Goal: Task Accomplishment & Management: Complete application form

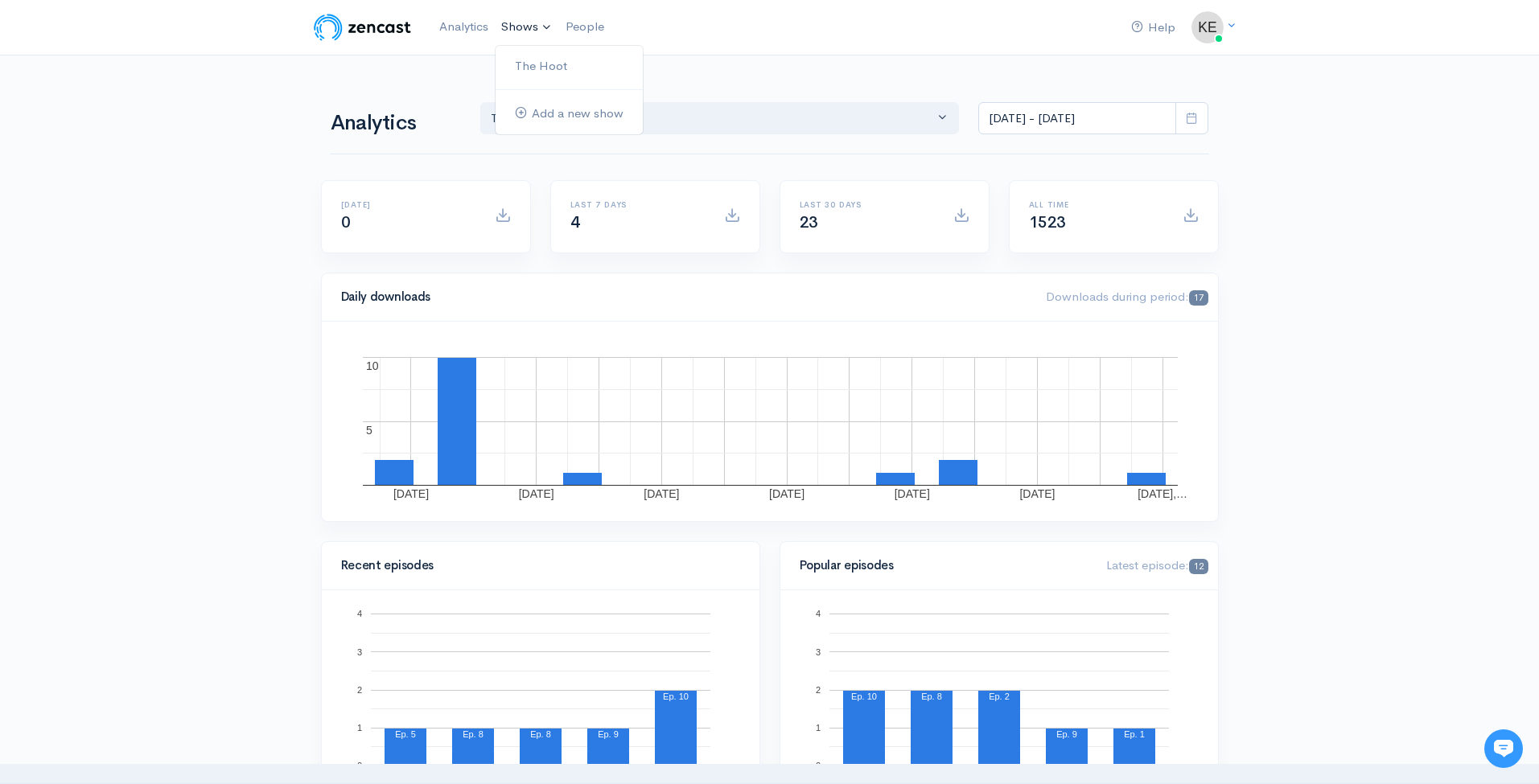
click at [508, 28] on link "Shows" at bounding box center [527, 27] width 65 height 35
click at [530, 60] on link "The Hoot" at bounding box center [569, 67] width 147 height 29
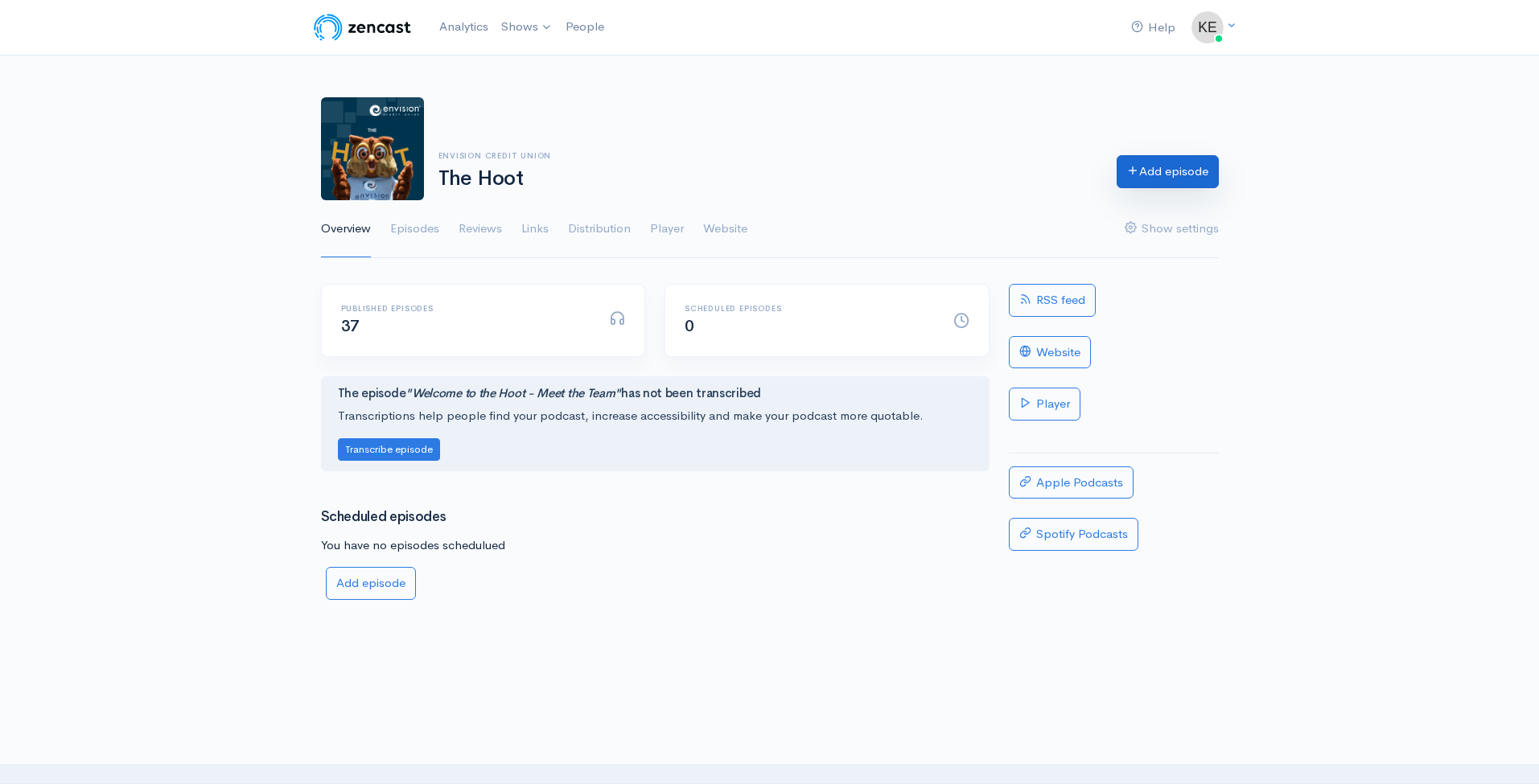
click at [1175, 175] on link "Add episode" at bounding box center [1166, 171] width 102 height 33
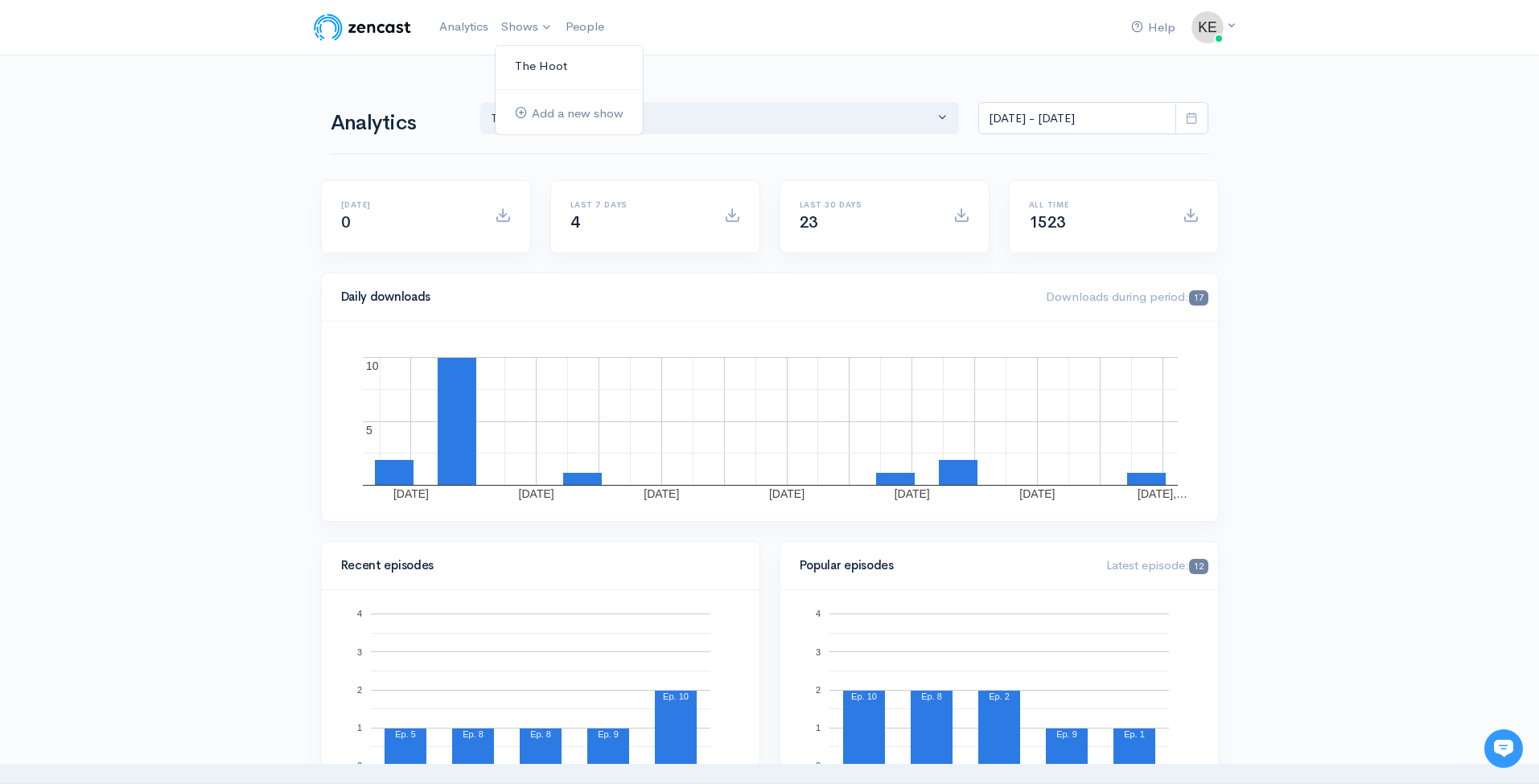
click at [539, 65] on link "The Hoot" at bounding box center [569, 67] width 147 height 29
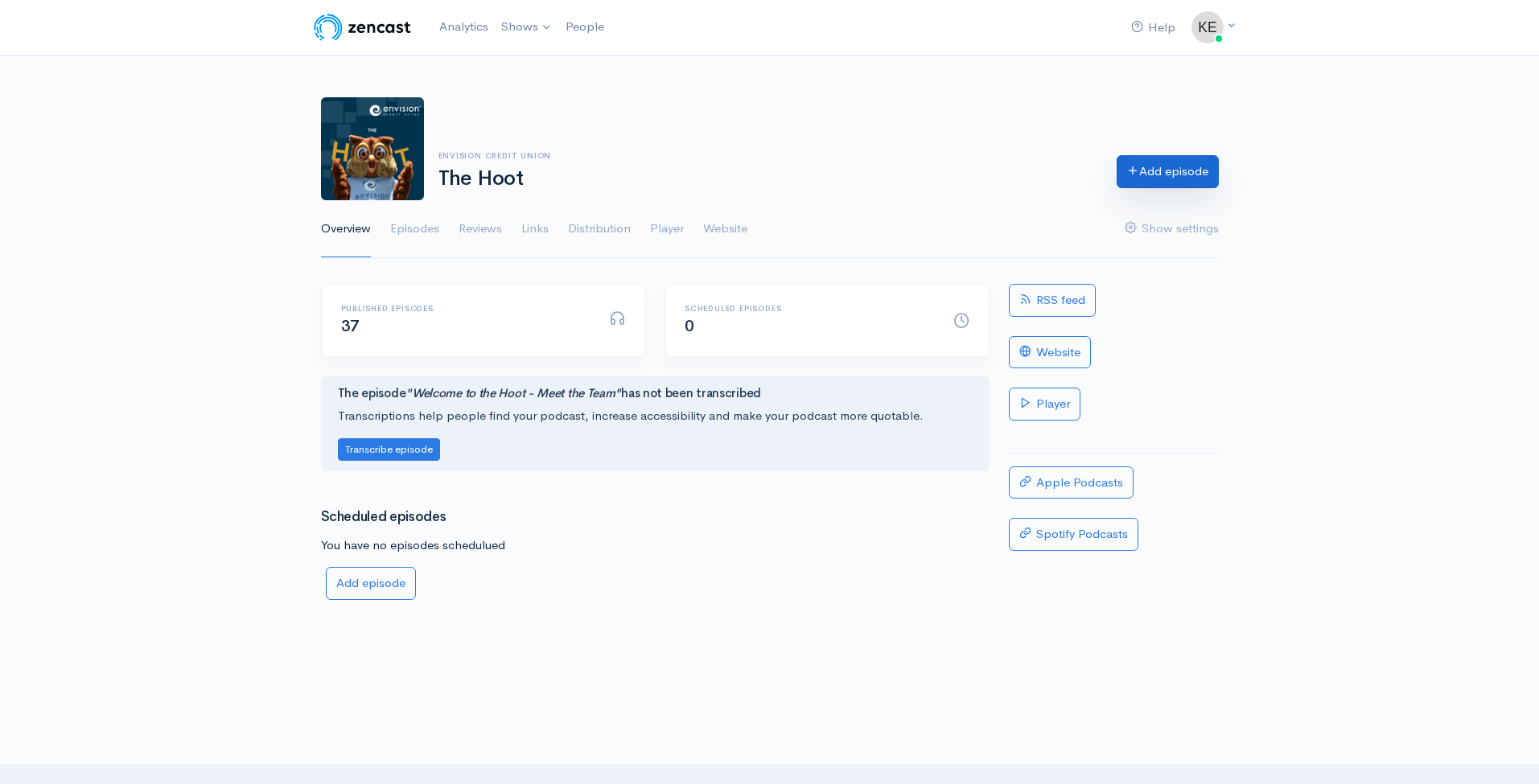
click at [1179, 172] on link "Add episode" at bounding box center [1166, 171] width 102 height 33
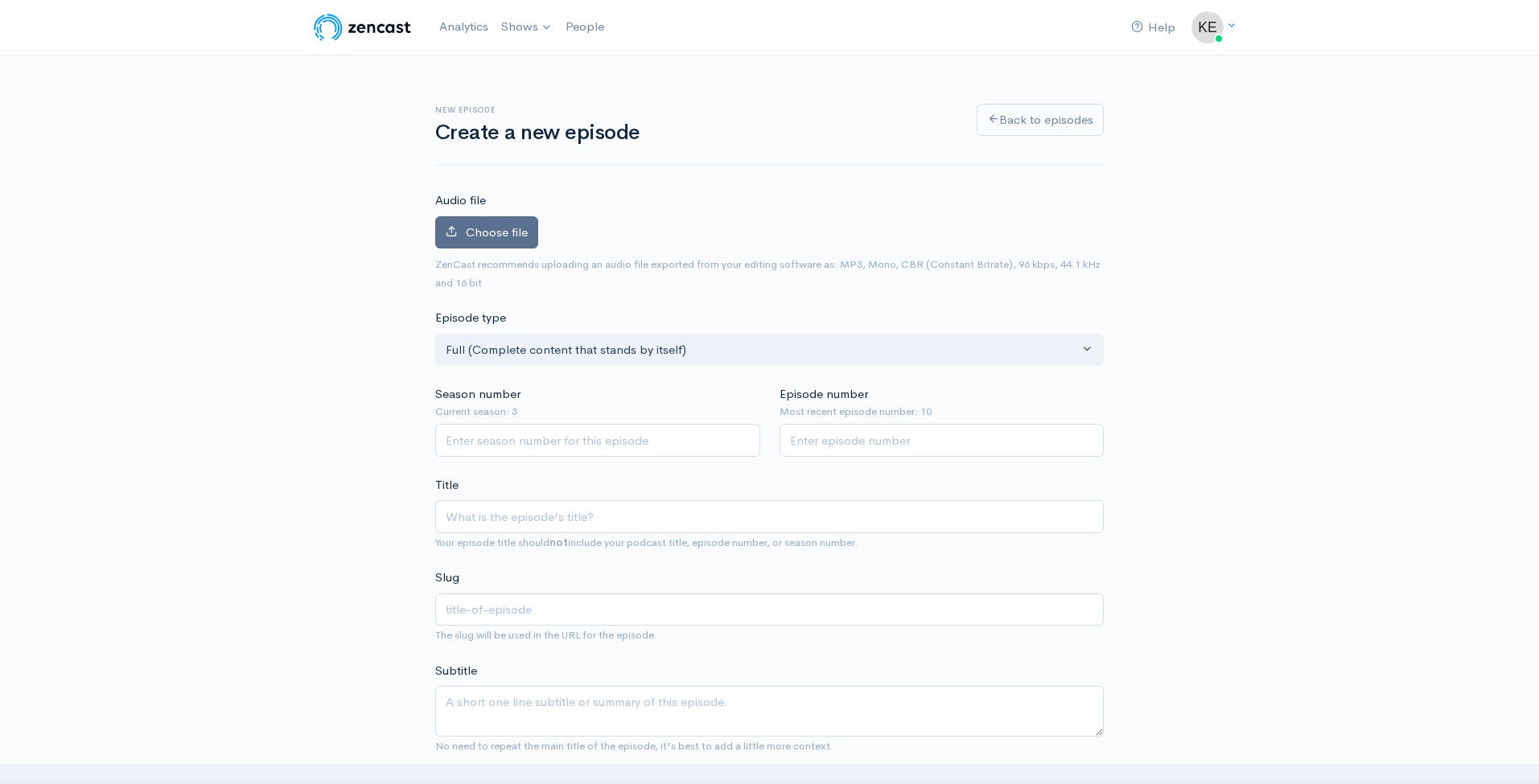
click at [493, 233] on span "Choose file" at bounding box center [496, 231] width 62 height 15
click at [0, 0] on input "Choose file" at bounding box center [0, 0] width 0 height 0
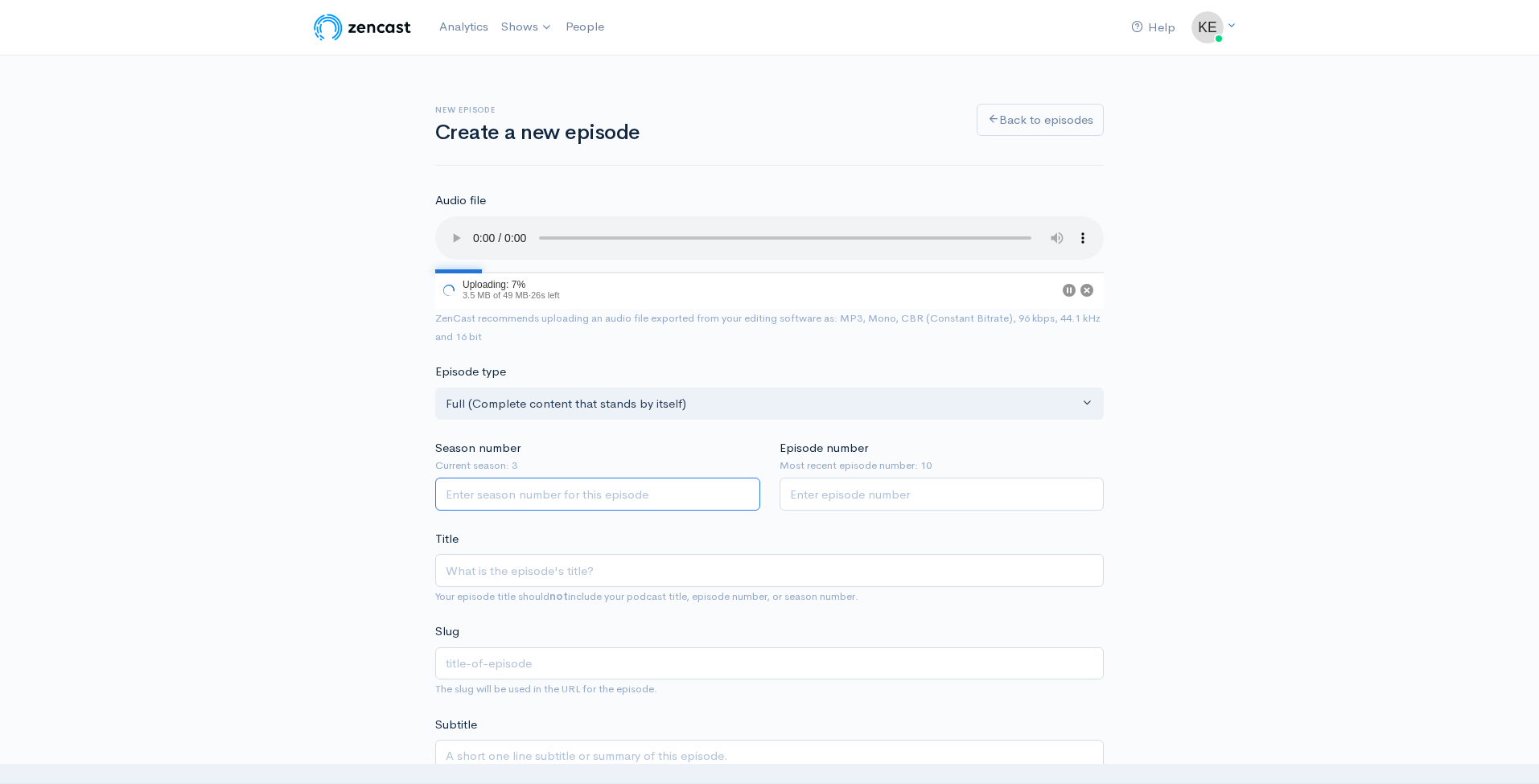
click at [513, 487] on input "Season number" at bounding box center [597, 493] width 325 height 33
click at [567, 363] on div "Episode type Full (Complete content that stands by itself) Trailer (a short, pr…" at bounding box center [769, 392] width 688 height 57
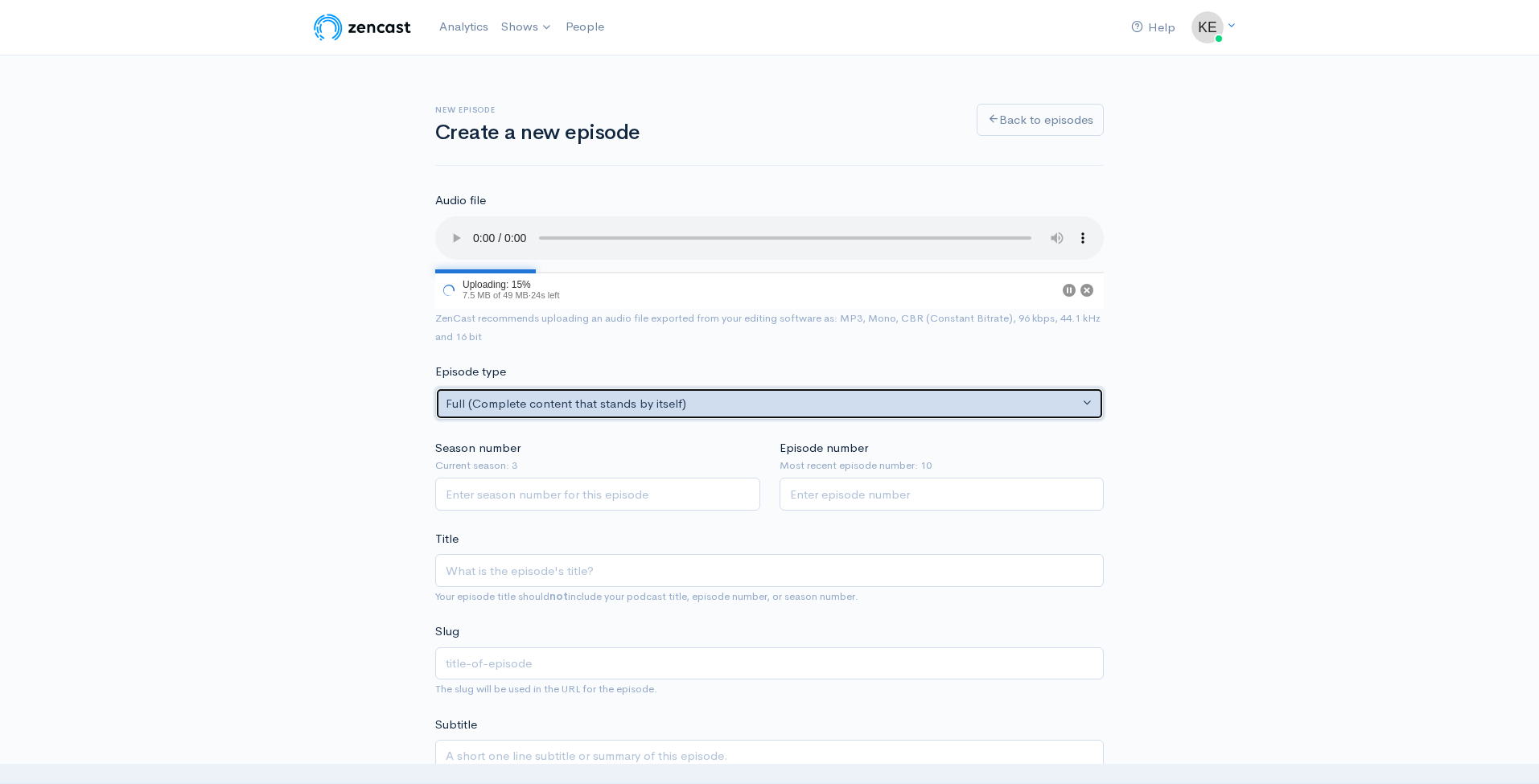
click at [566, 388] on button "Full (Complete content that stands by itself)" at bounding box center [769, 404] width 668 height 33
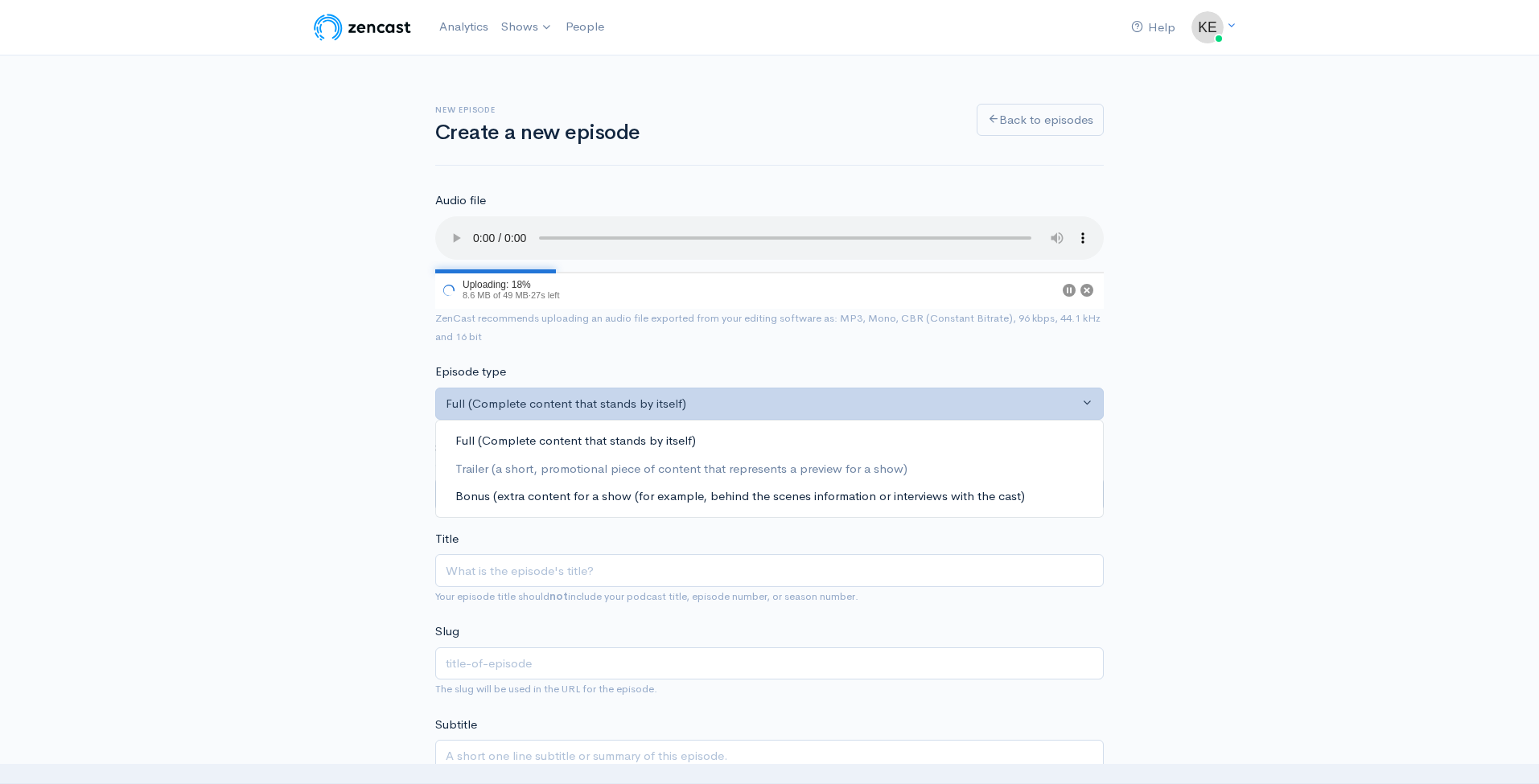
click at [562, 487] on span "Bonus (extra content for a show (for example, behind the scenes information or …" at bounding box center [740, 495] width 570 height 18
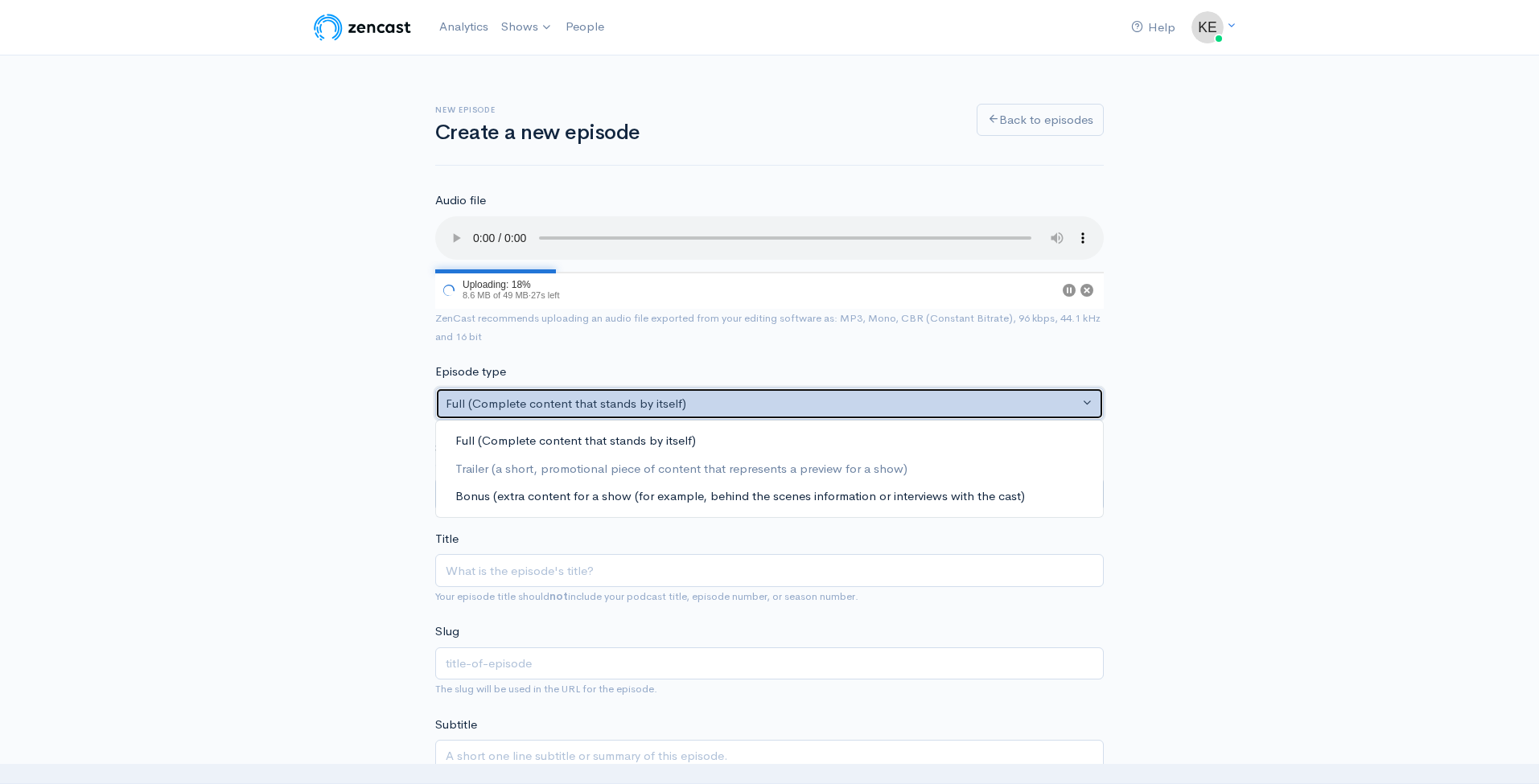
select select "bonus"
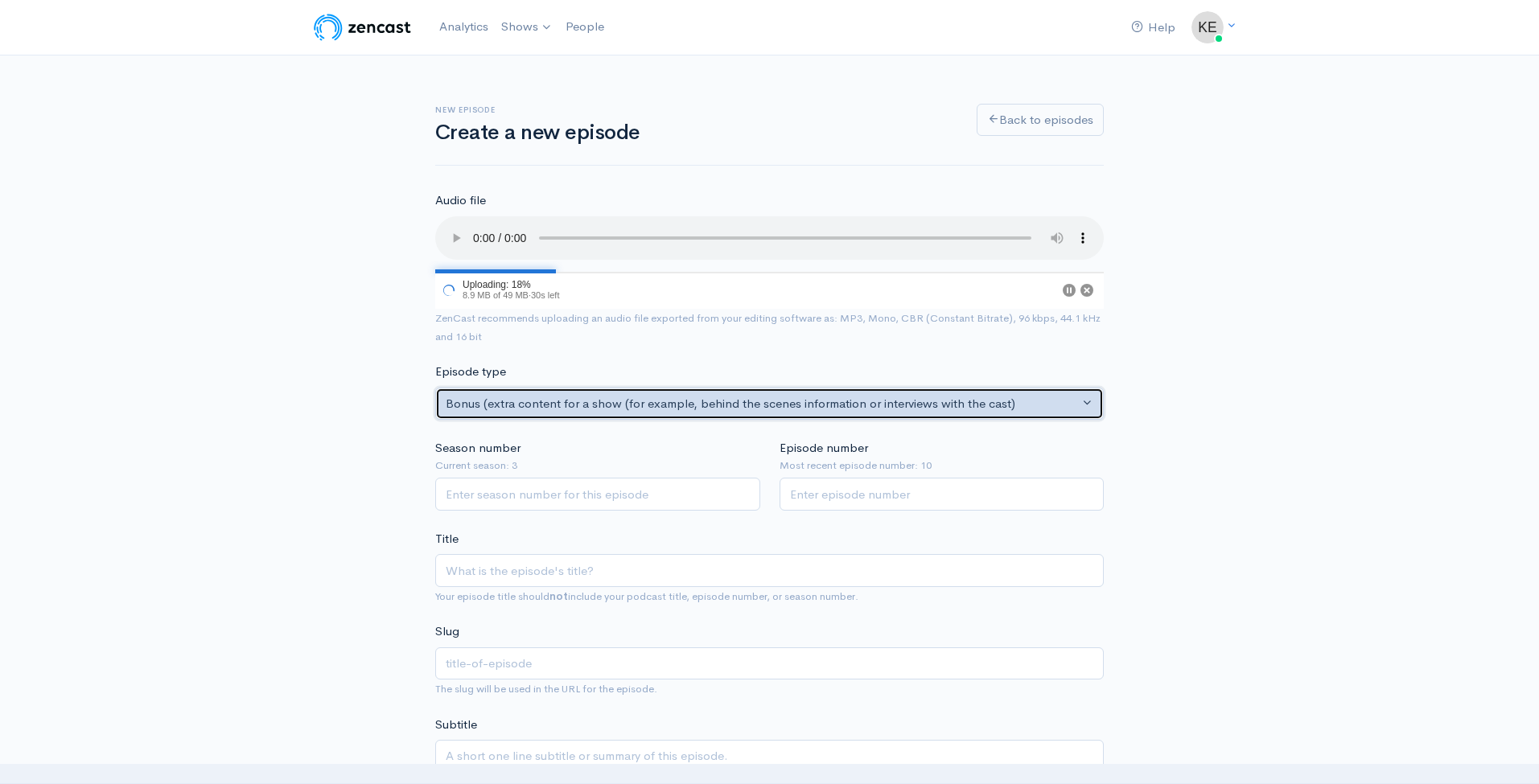
scroll to position [-1, 0]
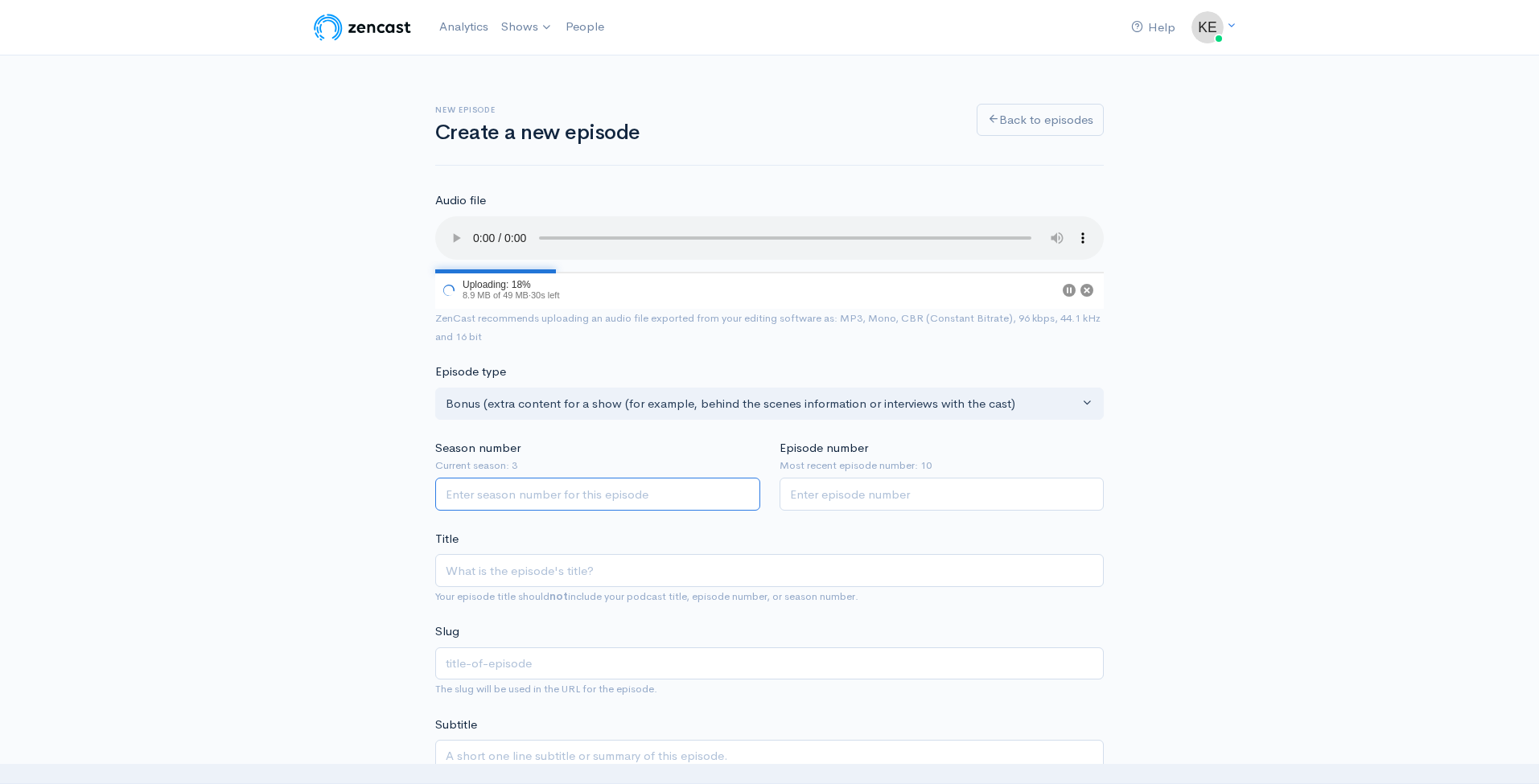
click at [548, 477] on input "Season number" at bounding box center [597, 493] width 325 height 33
type input "3"
click at [896, 477] on input "Episode number" at bounding box center [942, 493] width 325 height 33
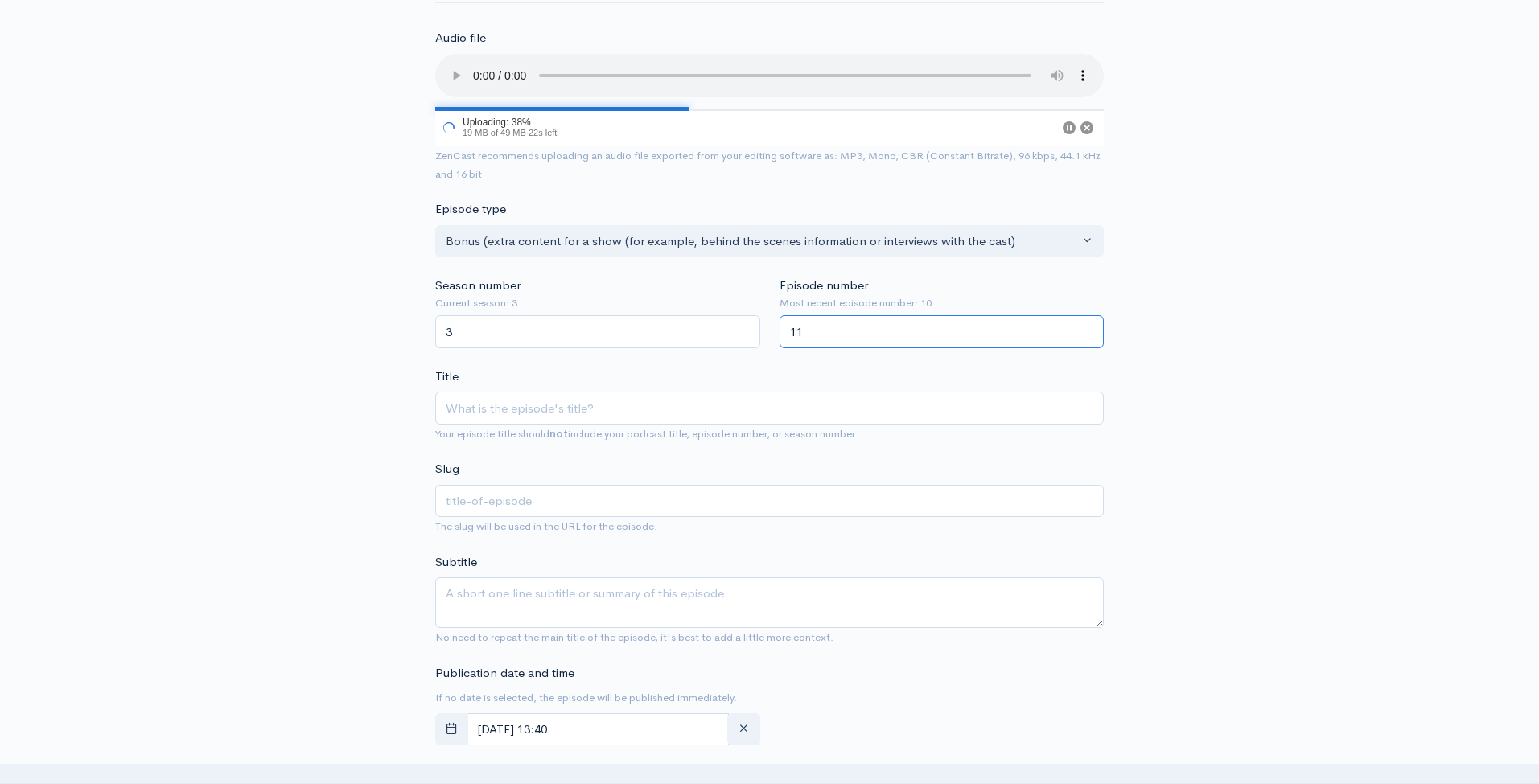
scroll to position [172, 0]
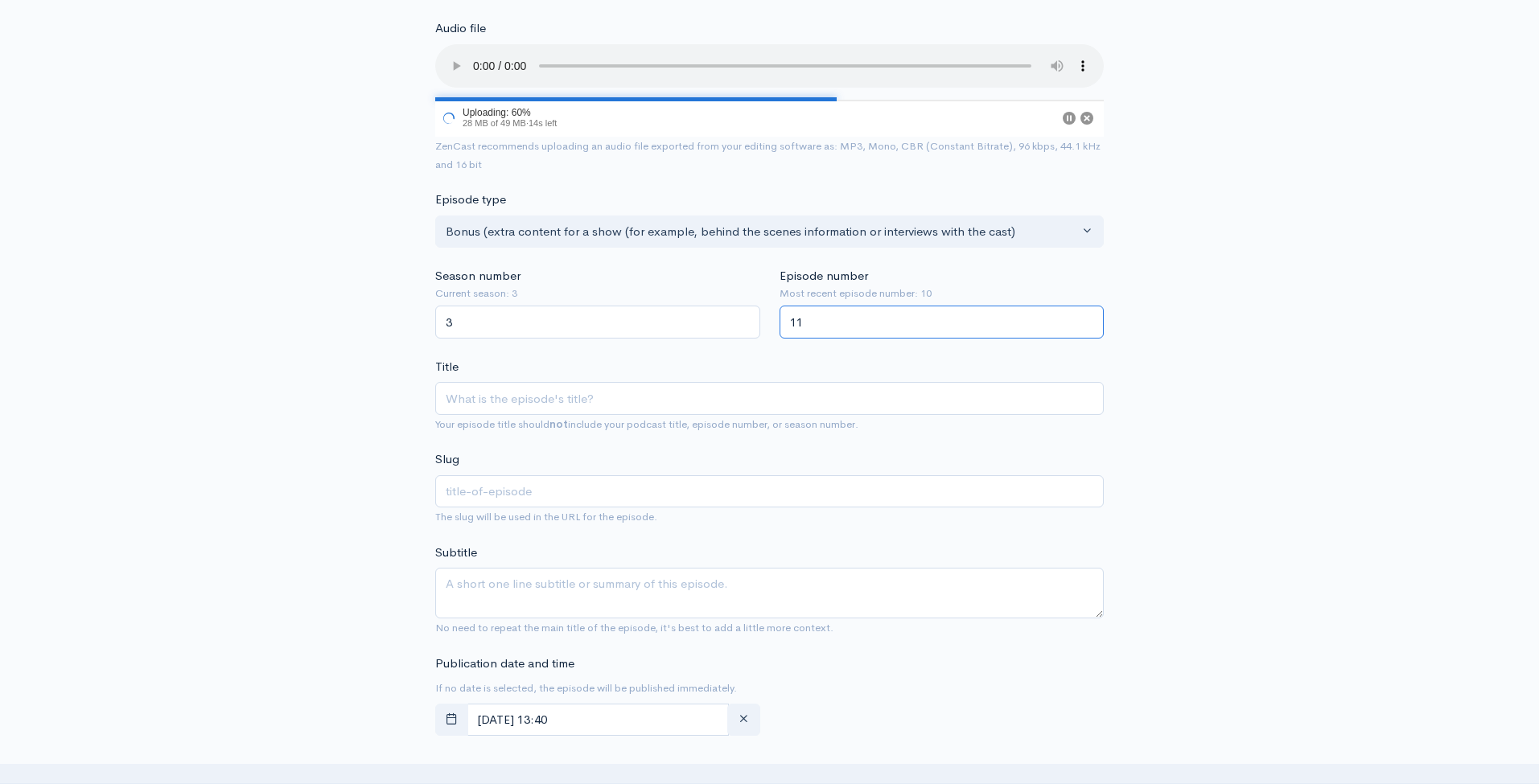
type input "11"
click at [482, 384] on input "Title" at bounding box center [769, 398] width 668 height 33
type input "S"
type input "s"
type input "Str"
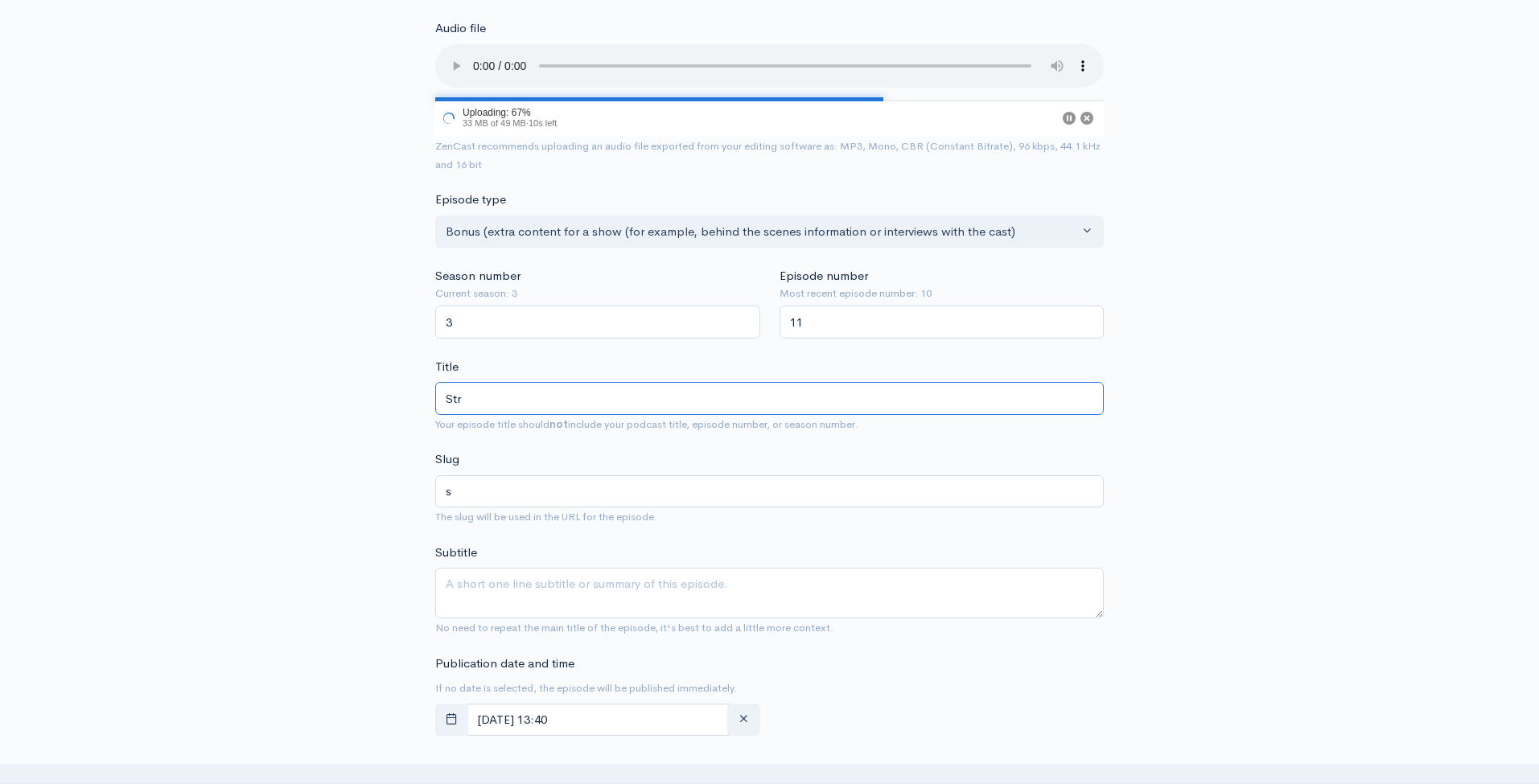
type input "str"
type input "Stron"
type input "stron"
type input "Strong"
type input "strong"
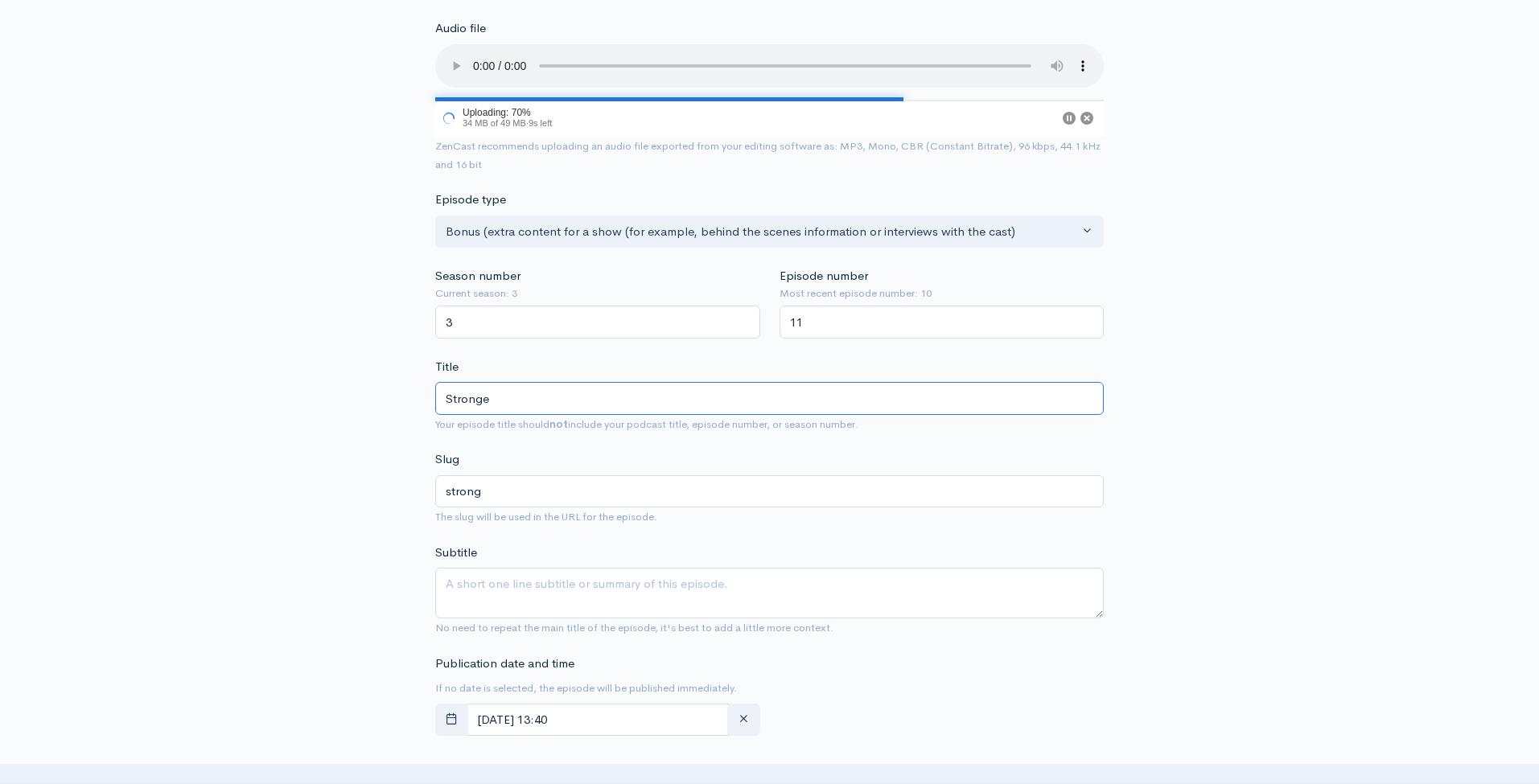
type input "Stronger"
type input "stronger"
type input "Stronger T"
type input "stronger-t"
type input "Stronger To"
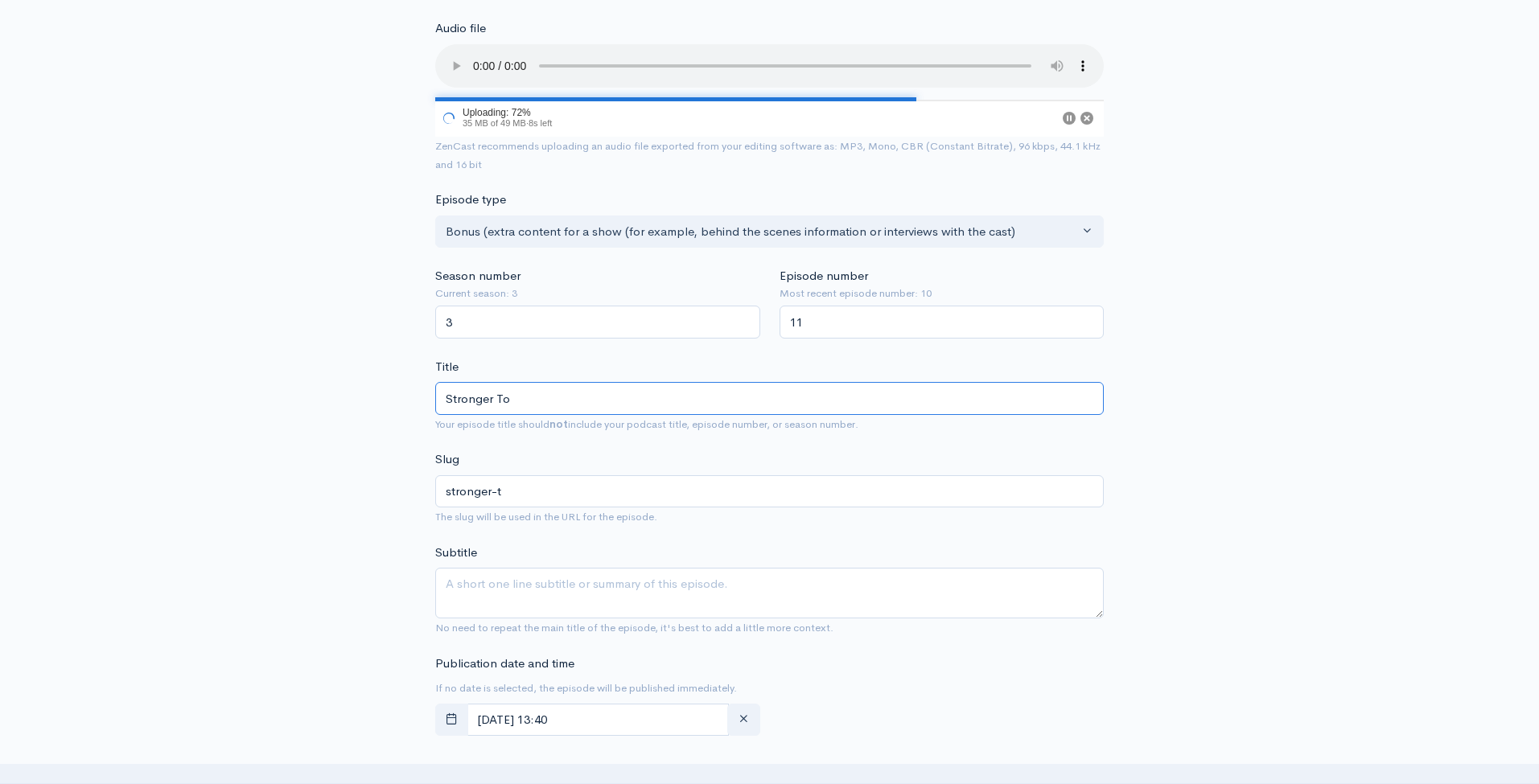
type input "stronger-to"
type input "Stronger Toge"
type input "stronger-toge"
type input "Stronger Togetr"
type input "stronger-togetr"
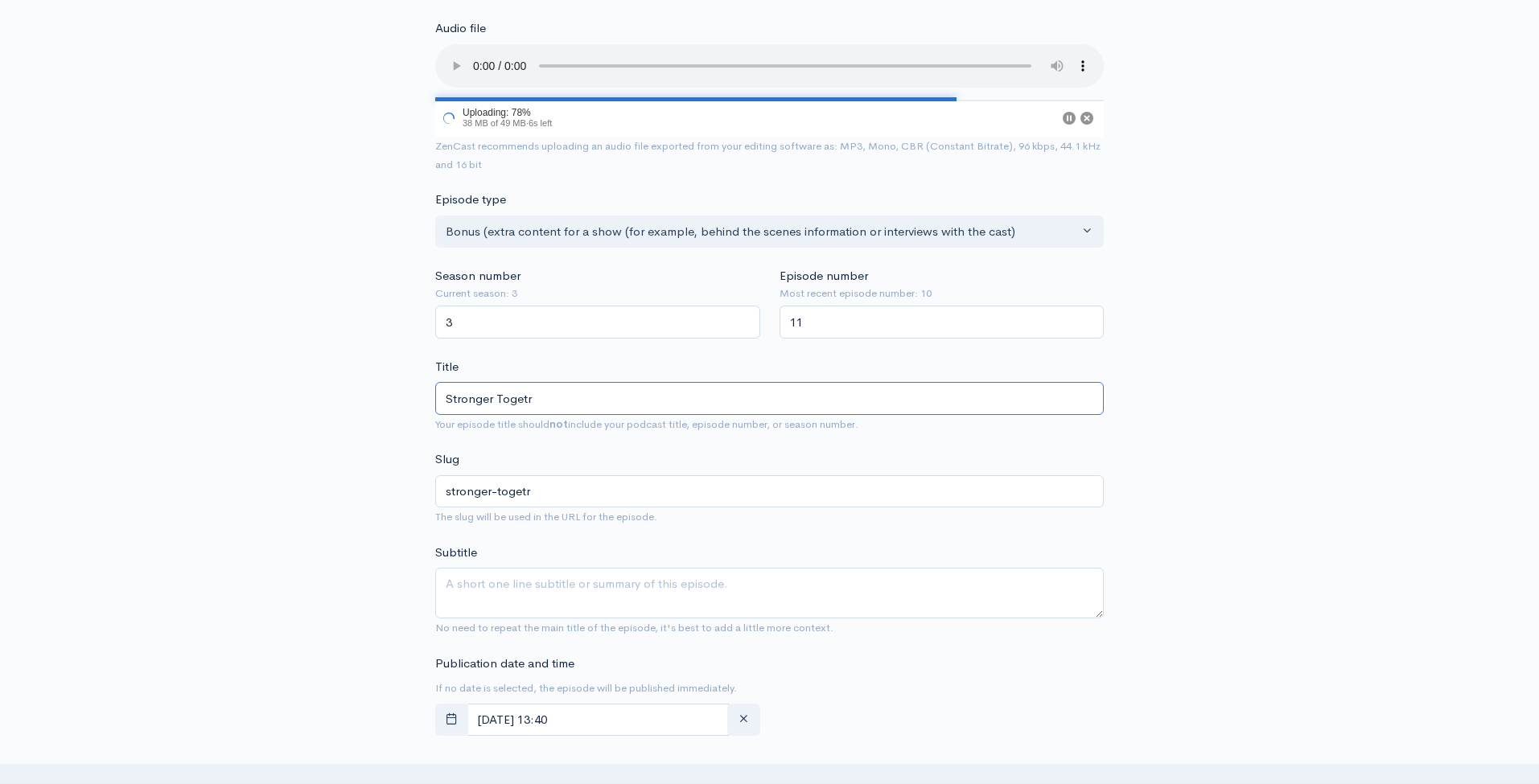
type input "Stronger Togetrh"
type input "stronger-togetrh"
type input "Stronger Togetrher"
type input "stronger-togetrher"
type input "Stronger Togetrhe"
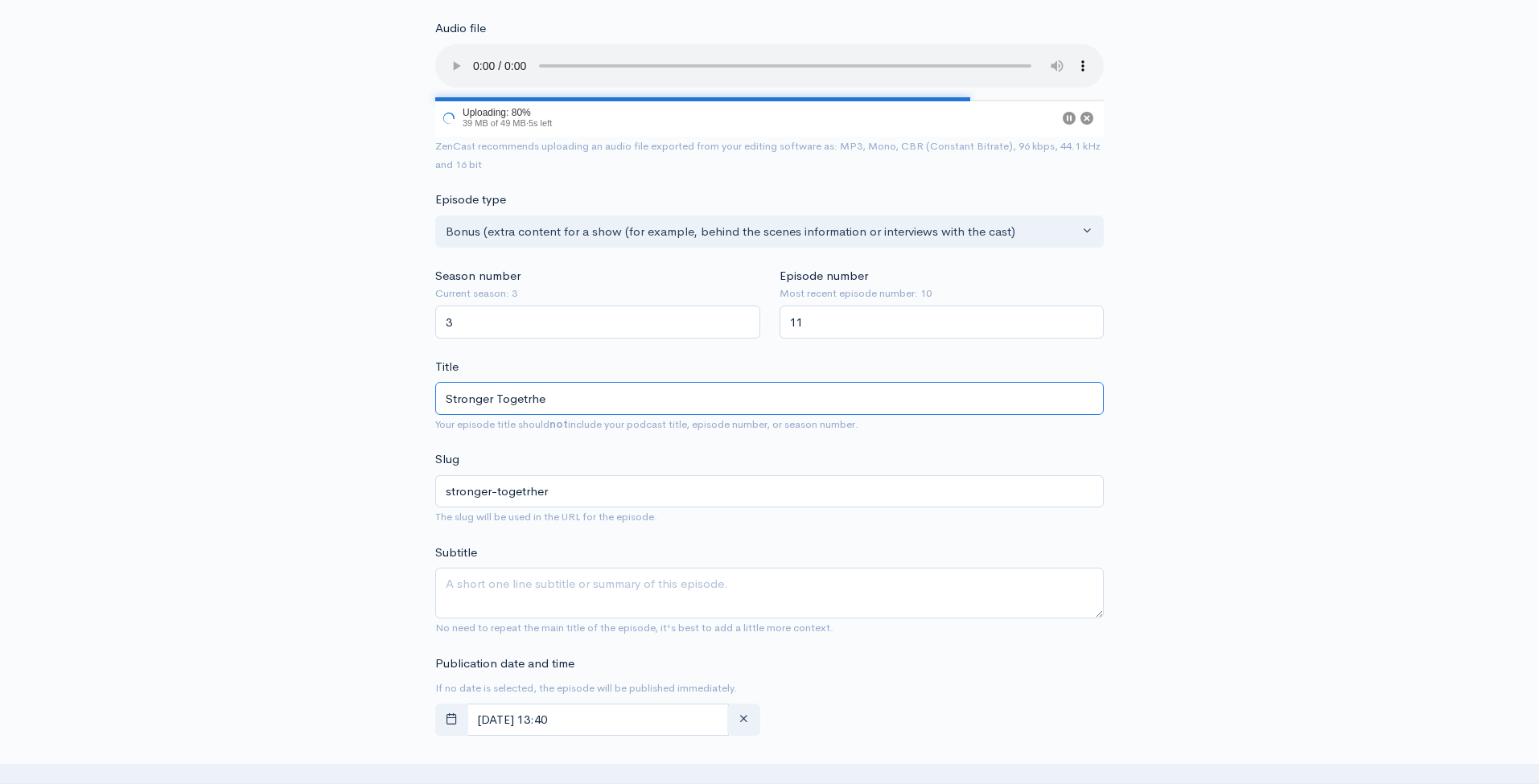
type input "stronger-togetrhe"
type input "Stronger Togetrh"
type input "stronger-togetrh"
type input "Stronger Togetr"
type input "stronger-togetr"
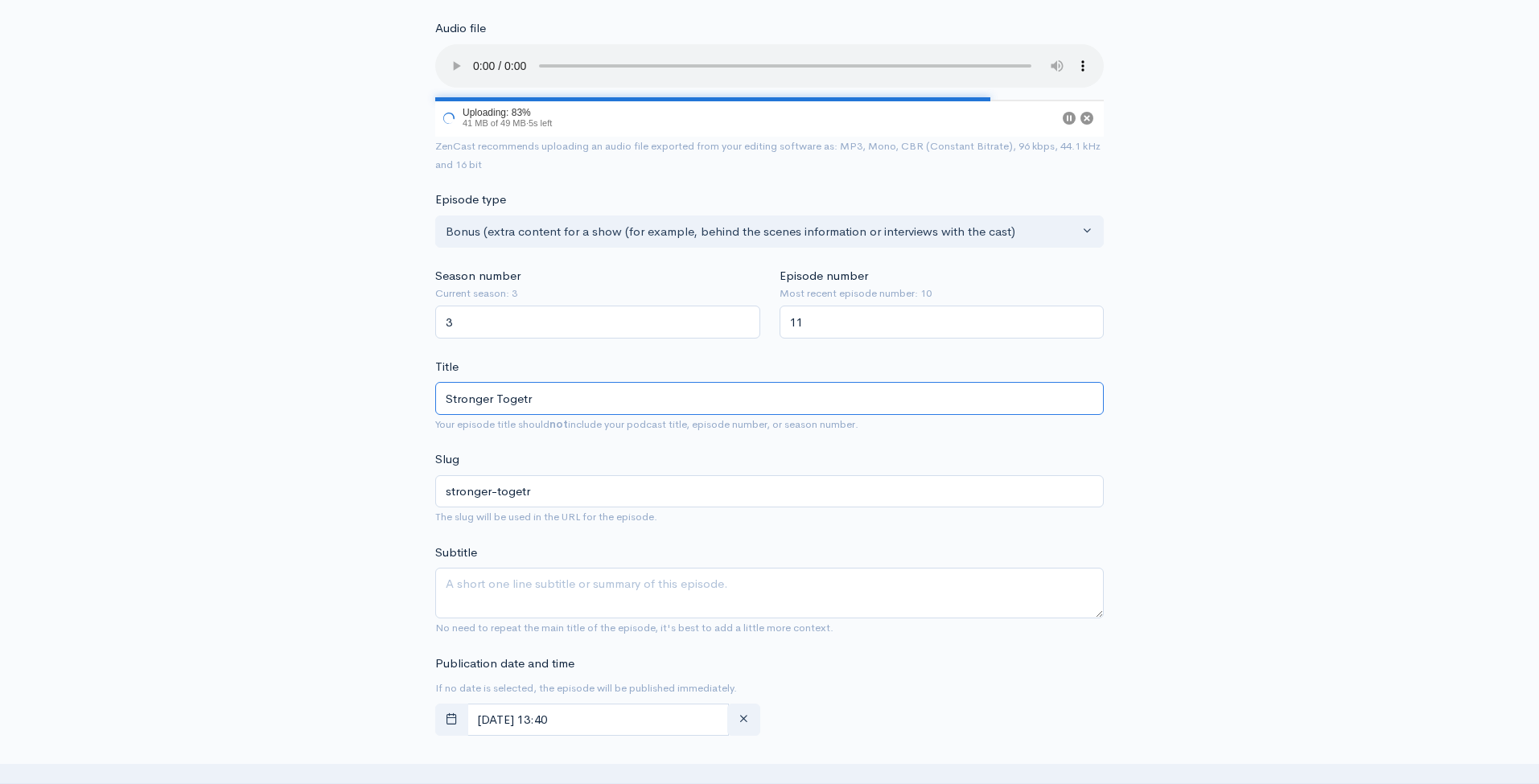
type input "Stronger Toget"
type input "stronger-toget"
type input "Stronger Togethe"
type input "stronger-togethe"
type input "Stronger Together"
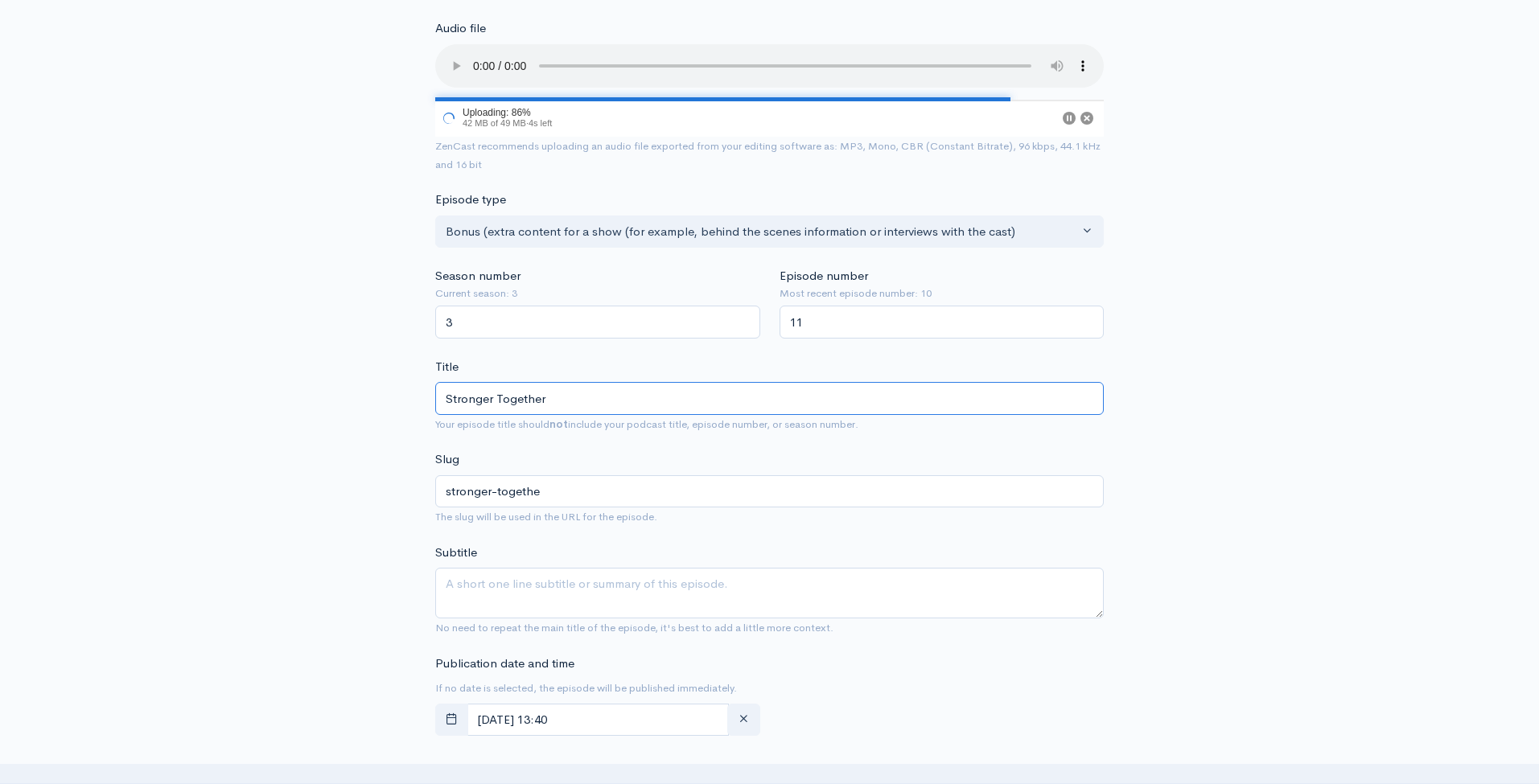
type input "stronger-together"
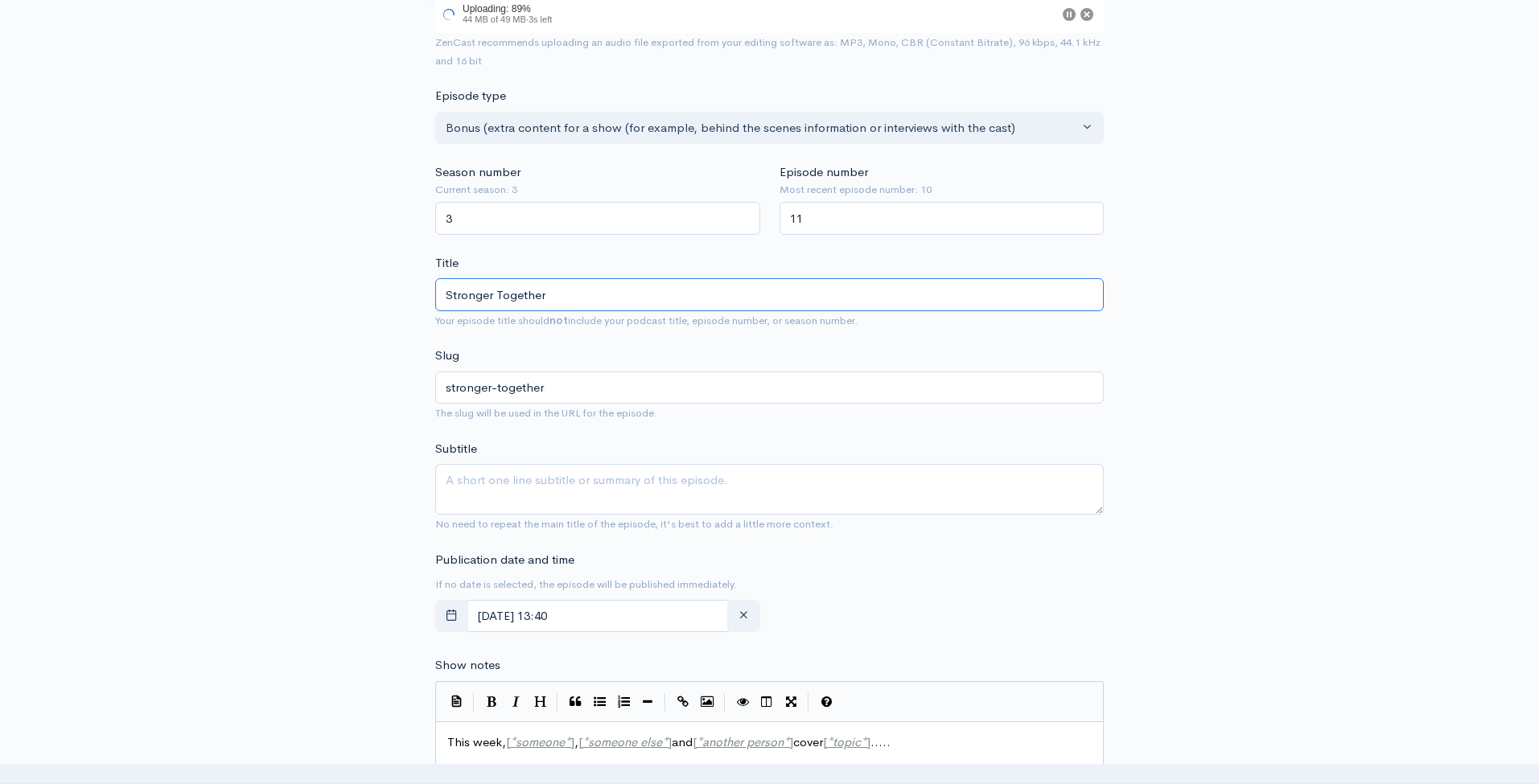
scroll to position [364, 0]
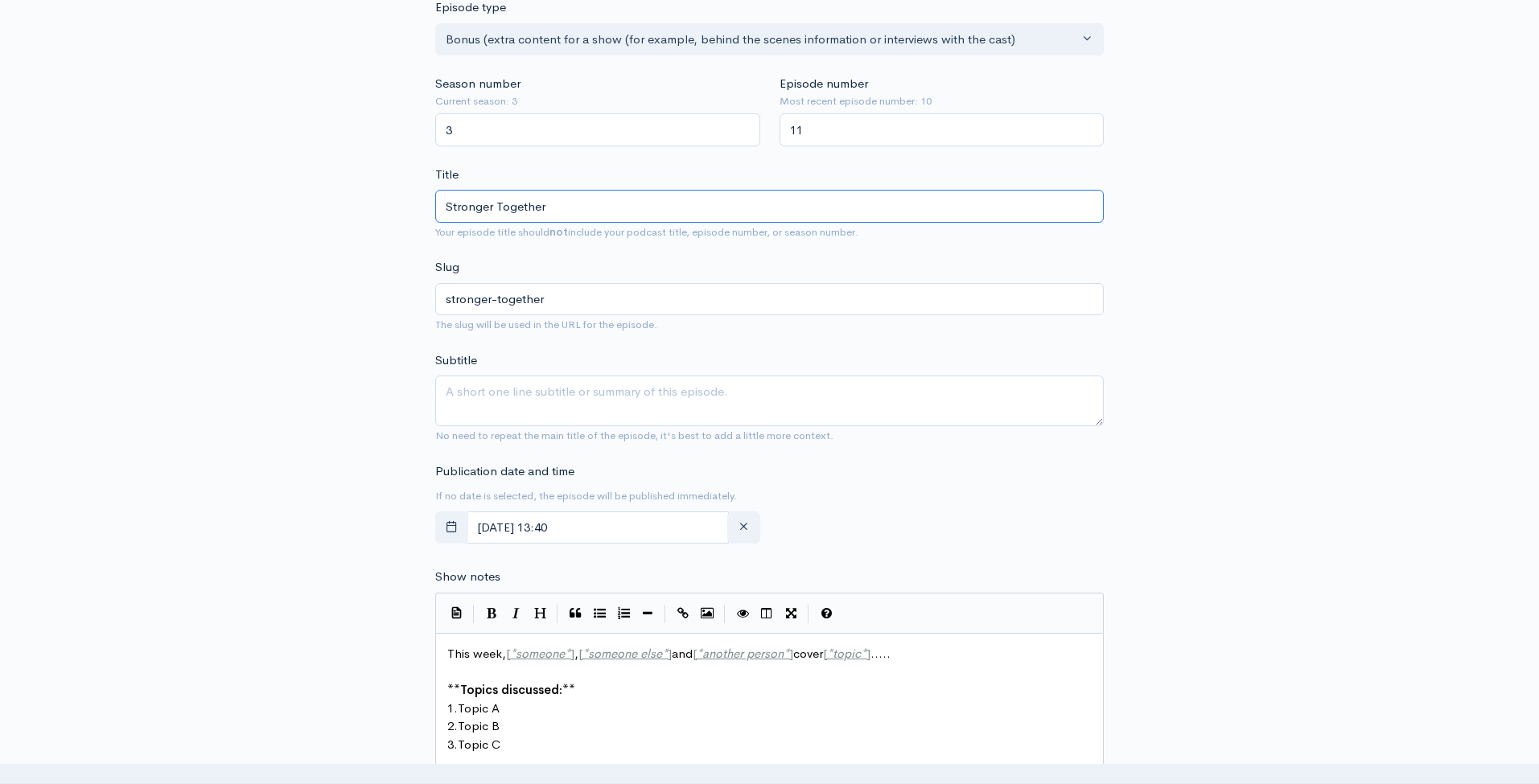
type input "Stronger Together"
click at [538, 399] on textarea "Subtitle" at bounding box center [769, 400] width 668 height 50
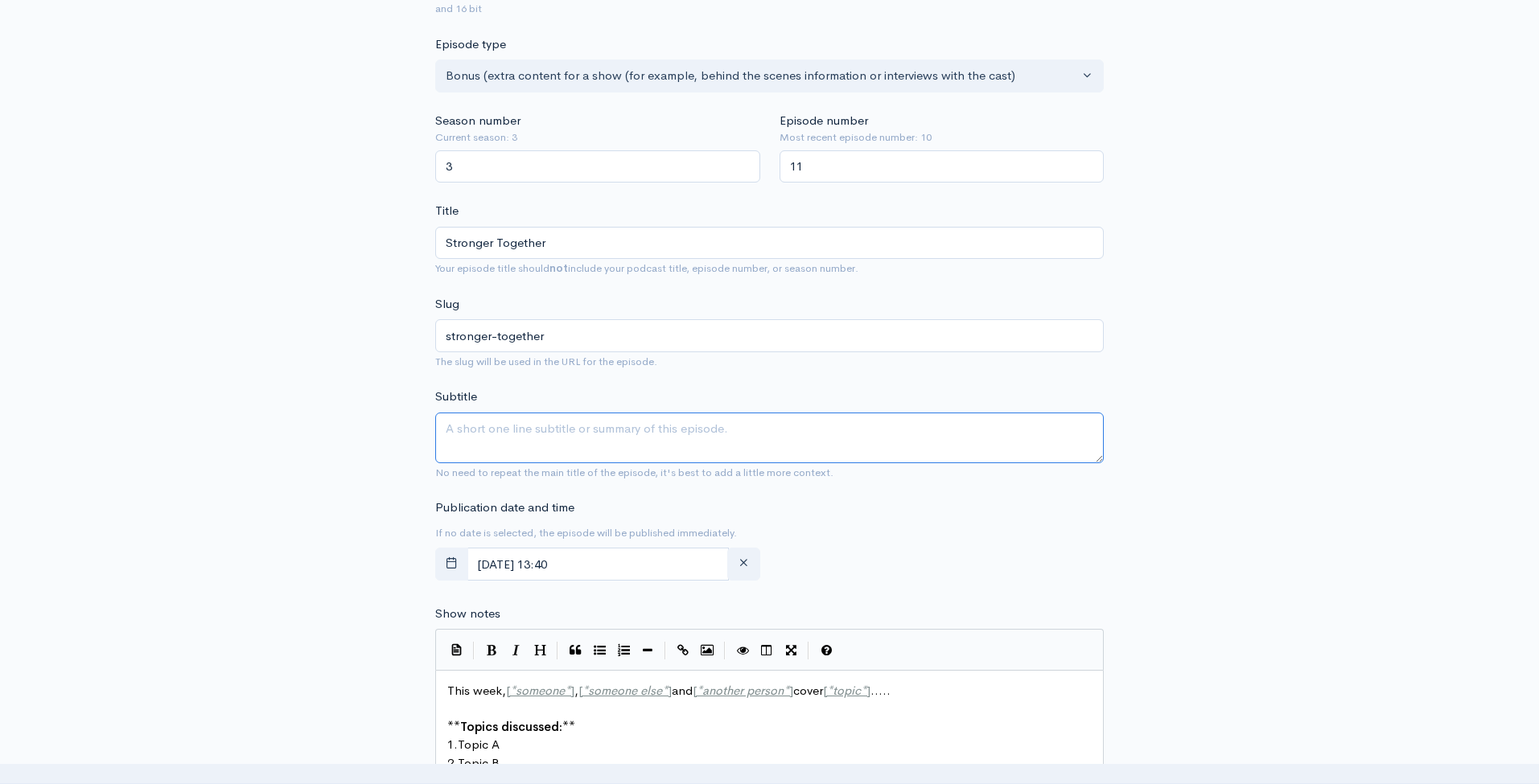
click at [498, 412] on textarea "Subtitle" at bounding box center [769, 437] width 668 height 50
paste textarea "The Road Ahead for Envision + Addition"
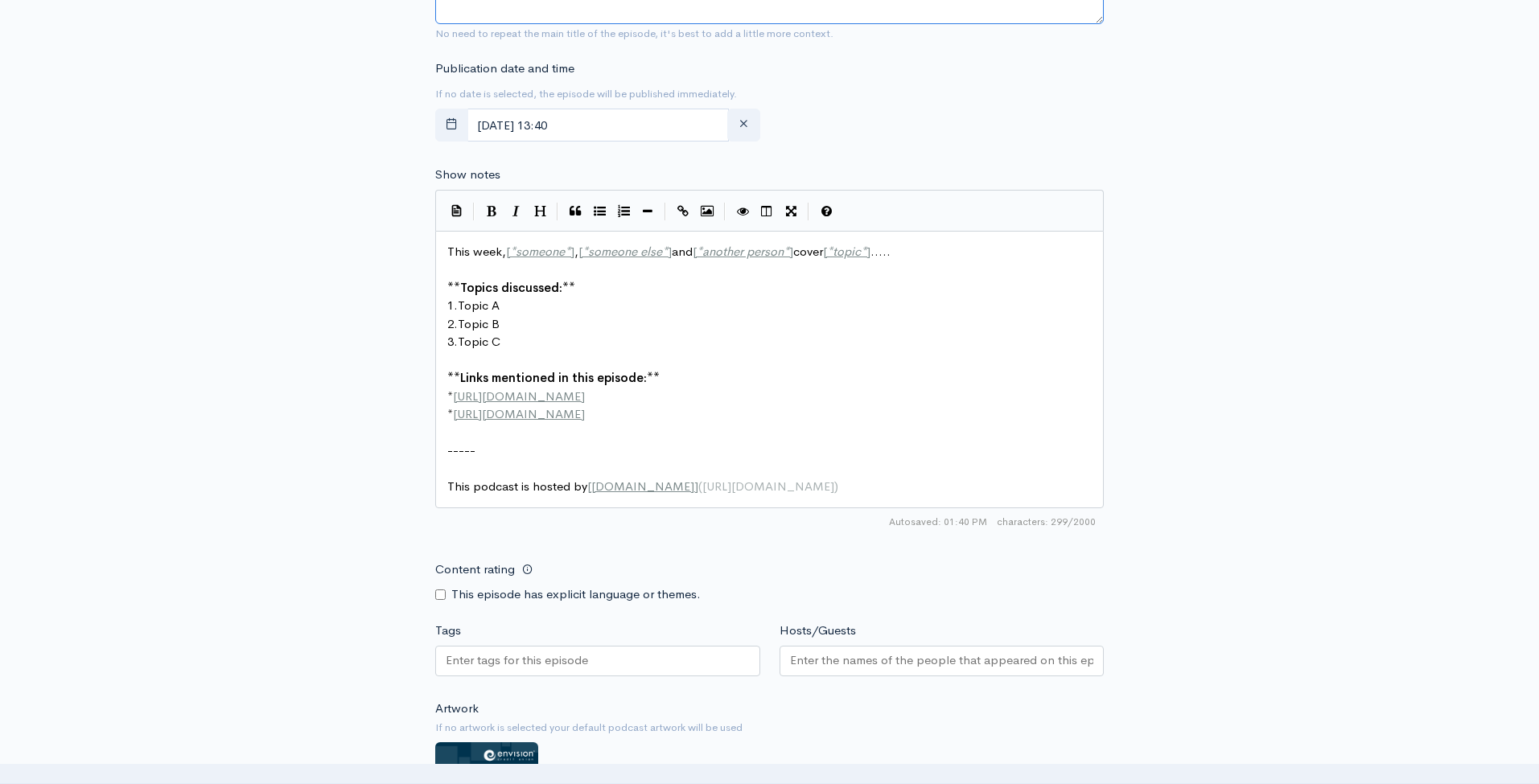
scroll to position [807, 0]
type textarea "The Road Ahead for Envision + Addition"
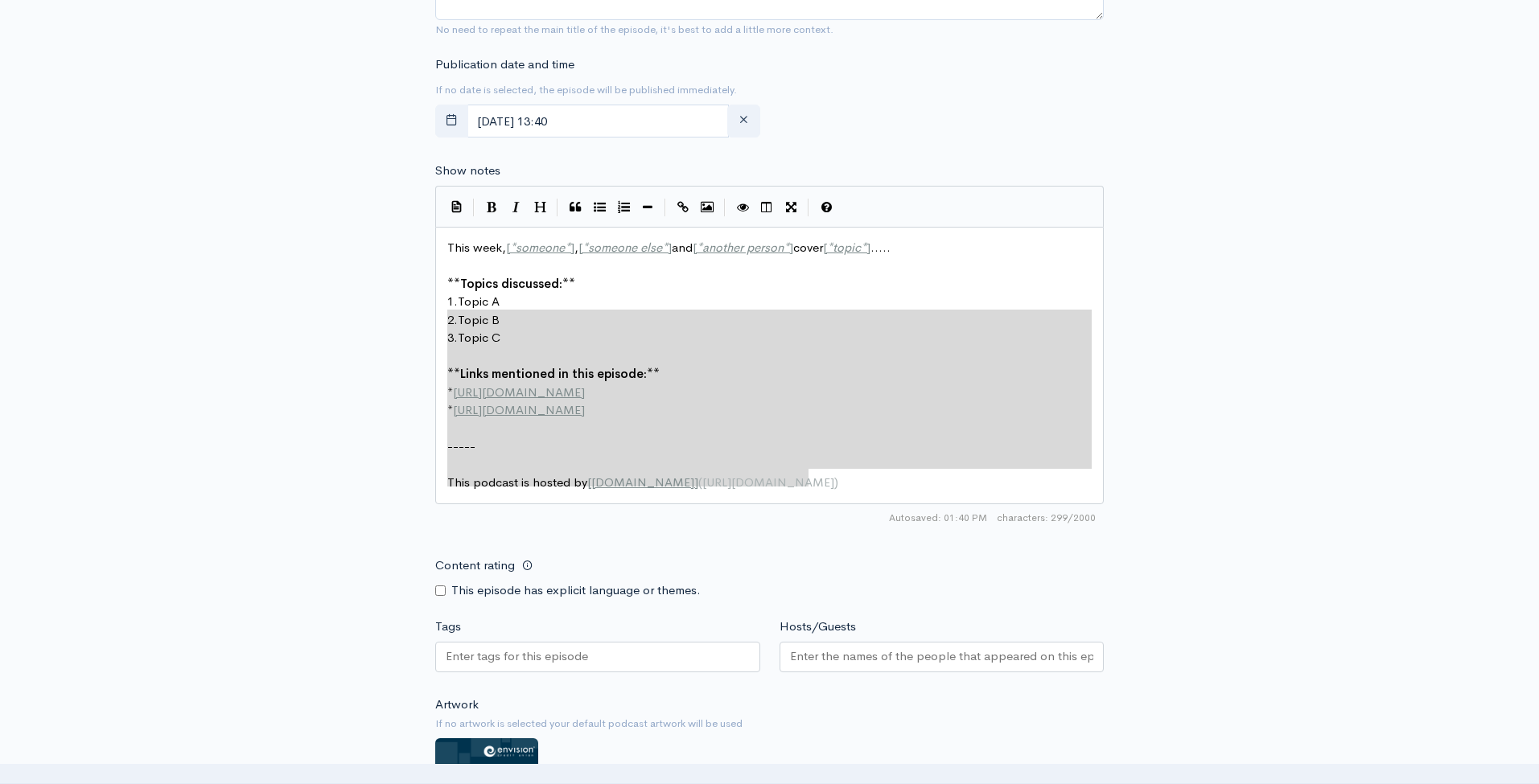
type textarea "**Topics discussed:** 1. Topic A 2. Topic B 3. Topic C **Links mentioned in thi…"
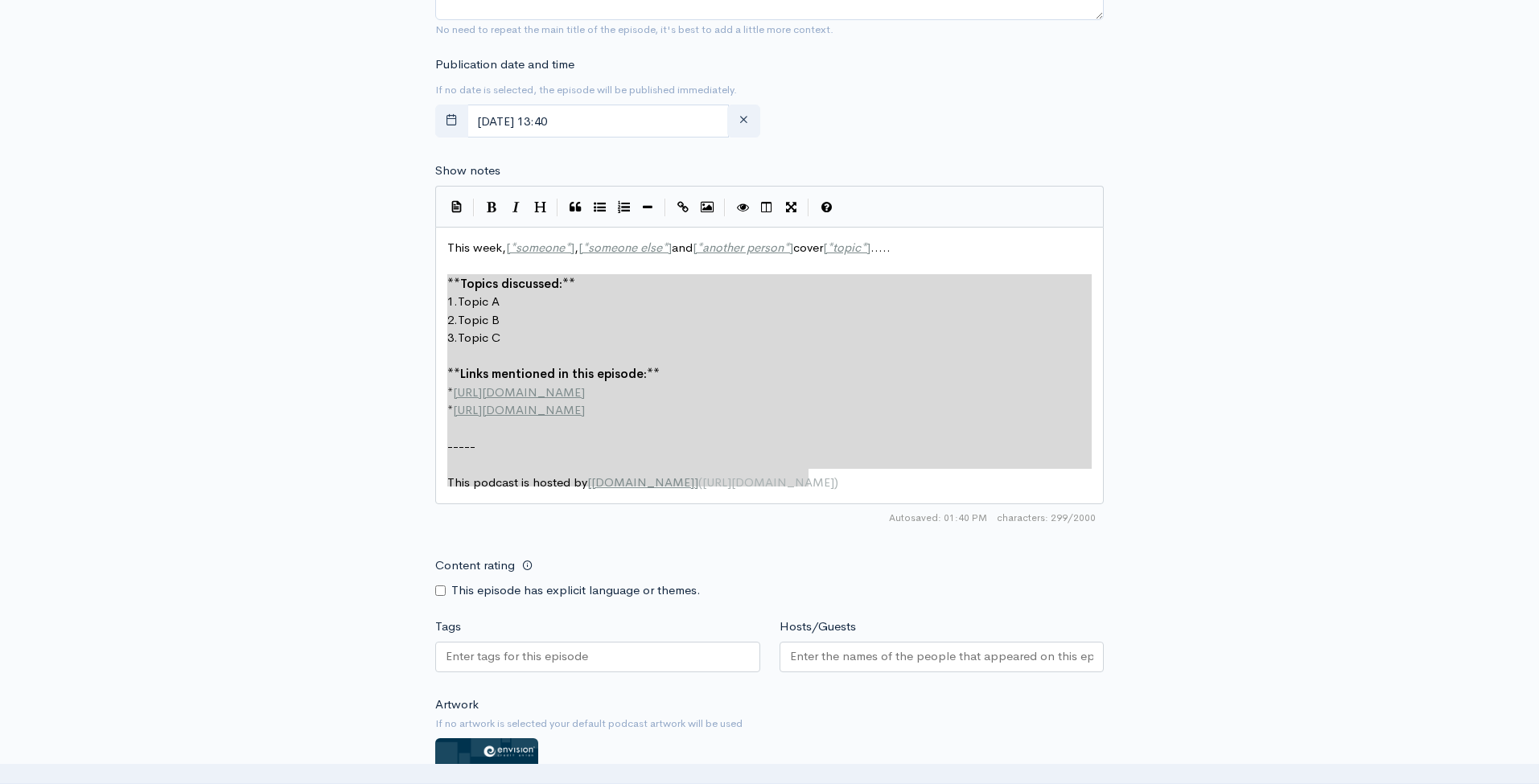
drag, startPoint x: 820, startPoint y: 450, endPoint x: 369, endPoint y: 257, distance: 490.6
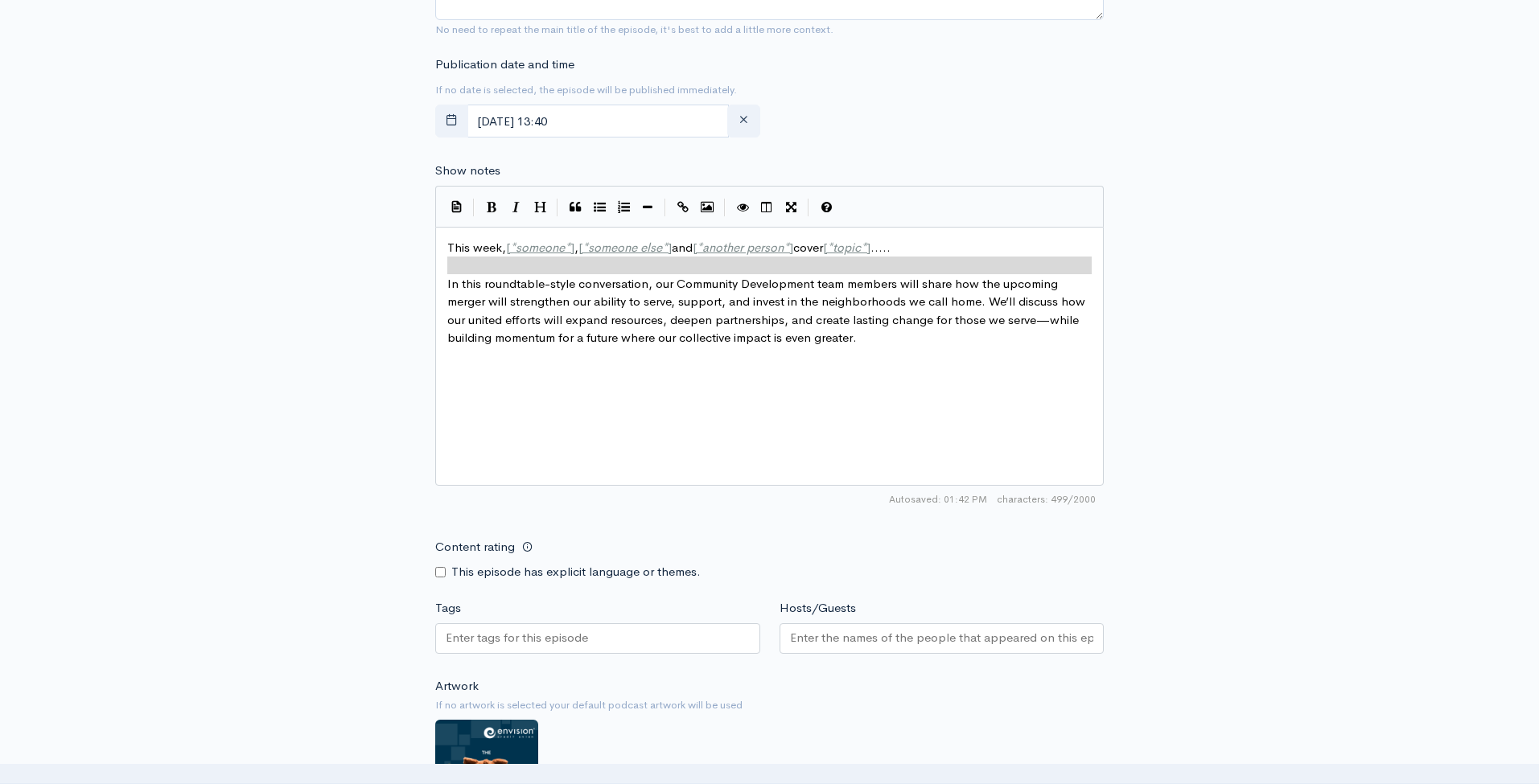
type textarea "This week, [*someone*], [*someone else*] and [*another person*] cover [*topic*]…"
drag, startPoint x: 445, startPoint y: 248, endPoint x: 393, endPoint y: 198, distance: 72.1
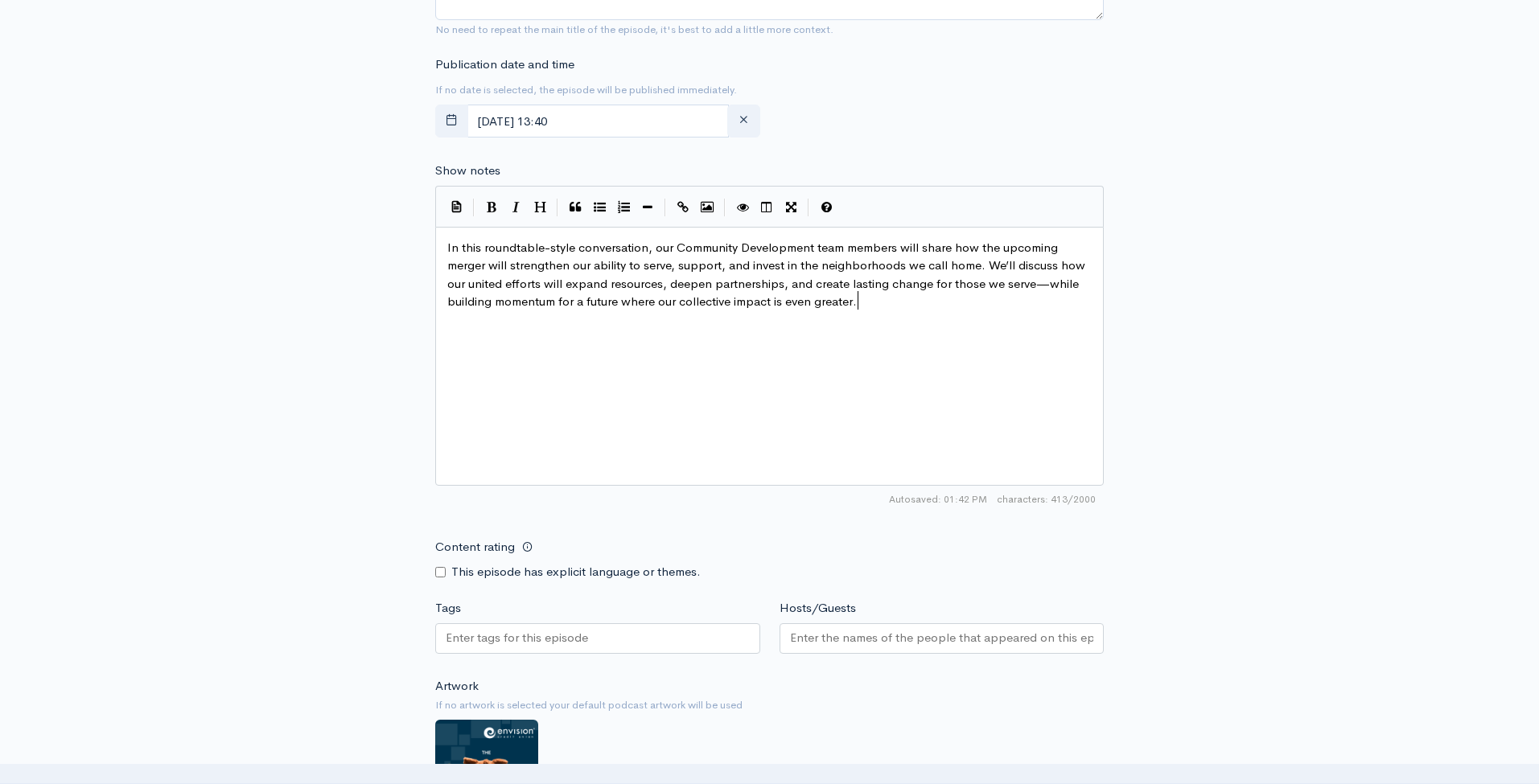
click at [936, 284] on div "x In this roundtable-style conversation, our Community Development team members…" at bounding box center [769, 274] width 651 height 79
click at [874, 623] on div at bounding box center [942, 638] width 325 height 30
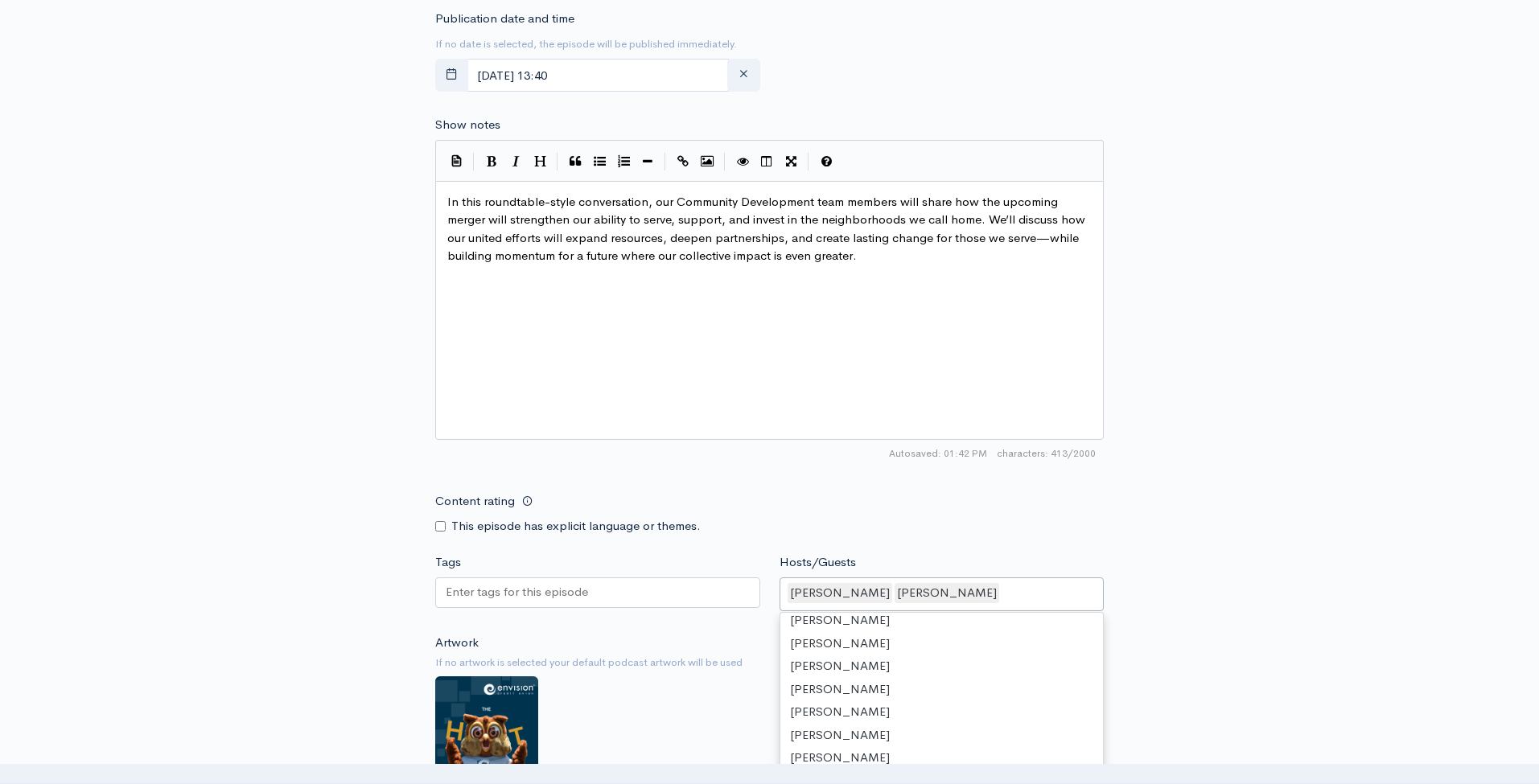
scroll to position [4, 0]
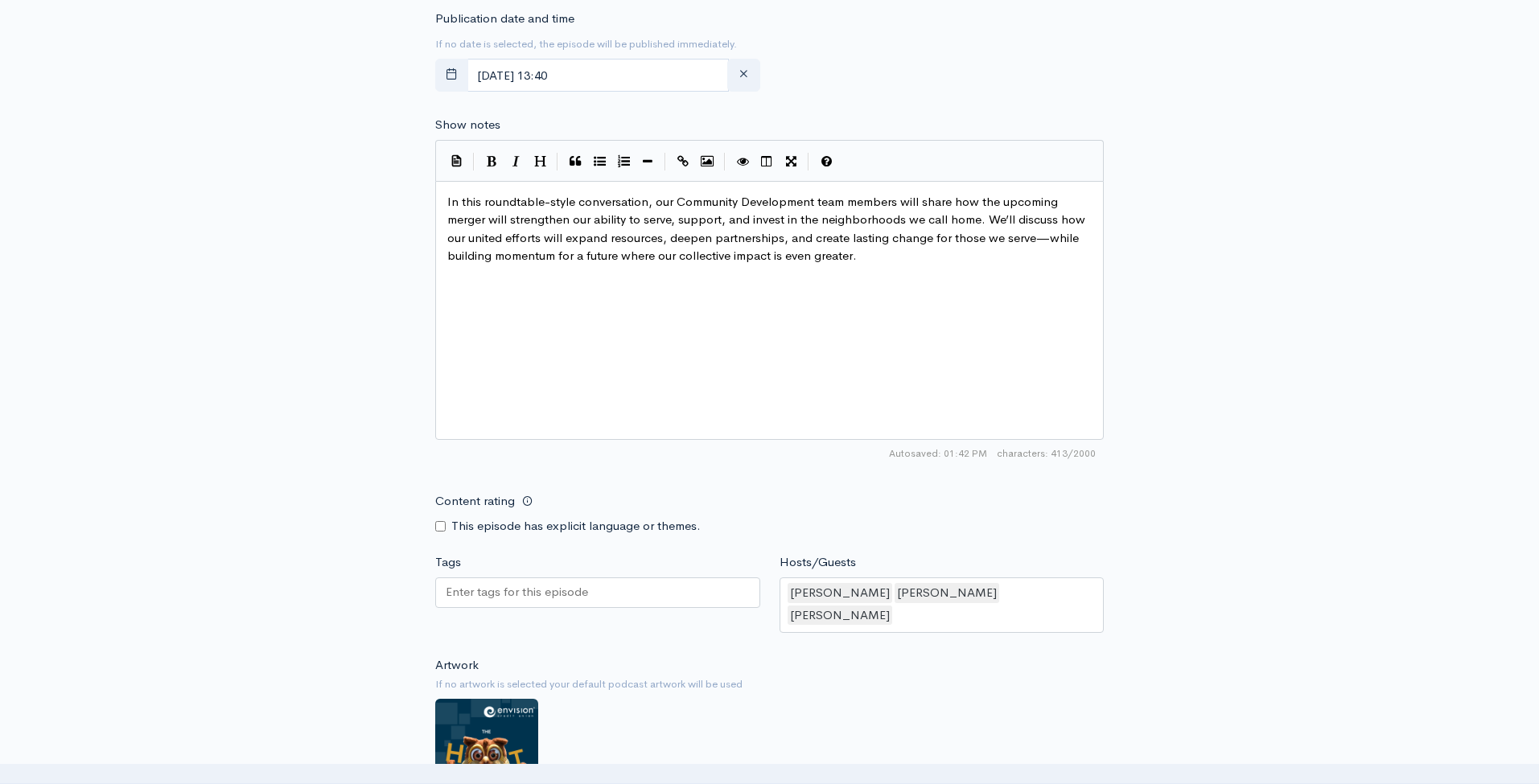
click at [1291, 518] on div "New episode Create a new episode Back to episodes Audio file Choose file Strong…" at bounding box center [769, 103] width 1539 height 1801
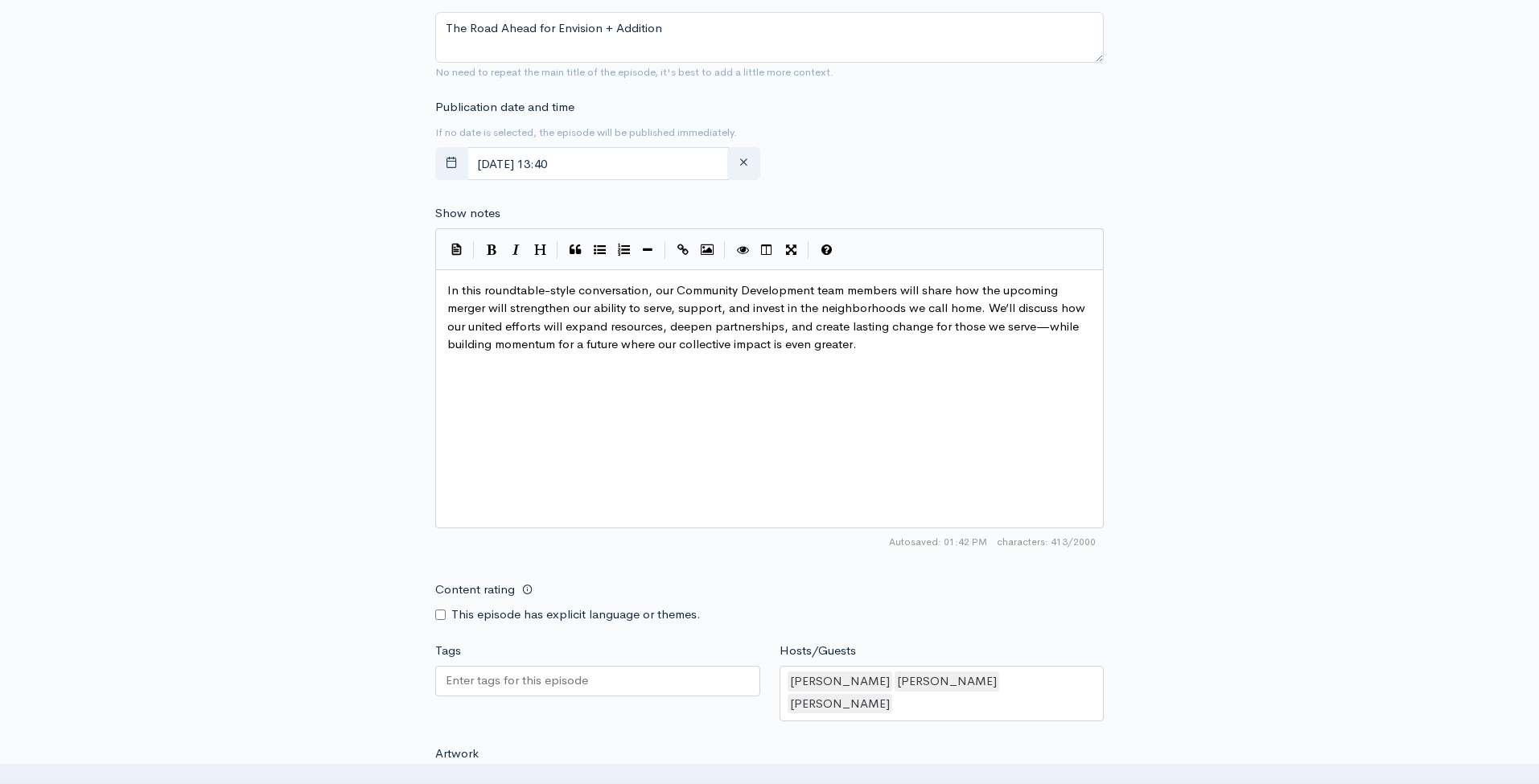
scroll to position [639, 0]
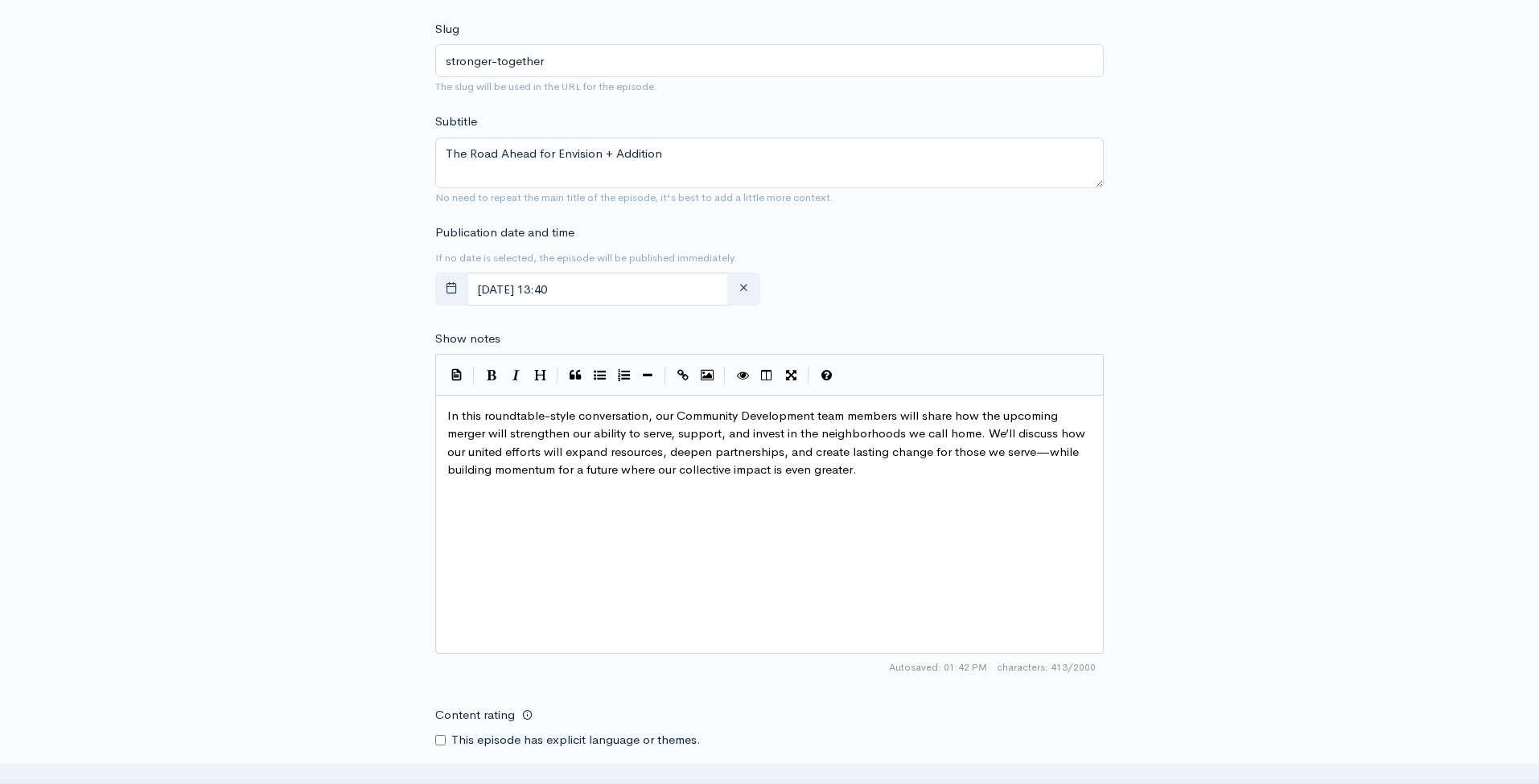
click at [543, 491] on div "x In this roundtable-style conversation, our Community Development team members…" at bounding box center [789, 544] width 691 height 281
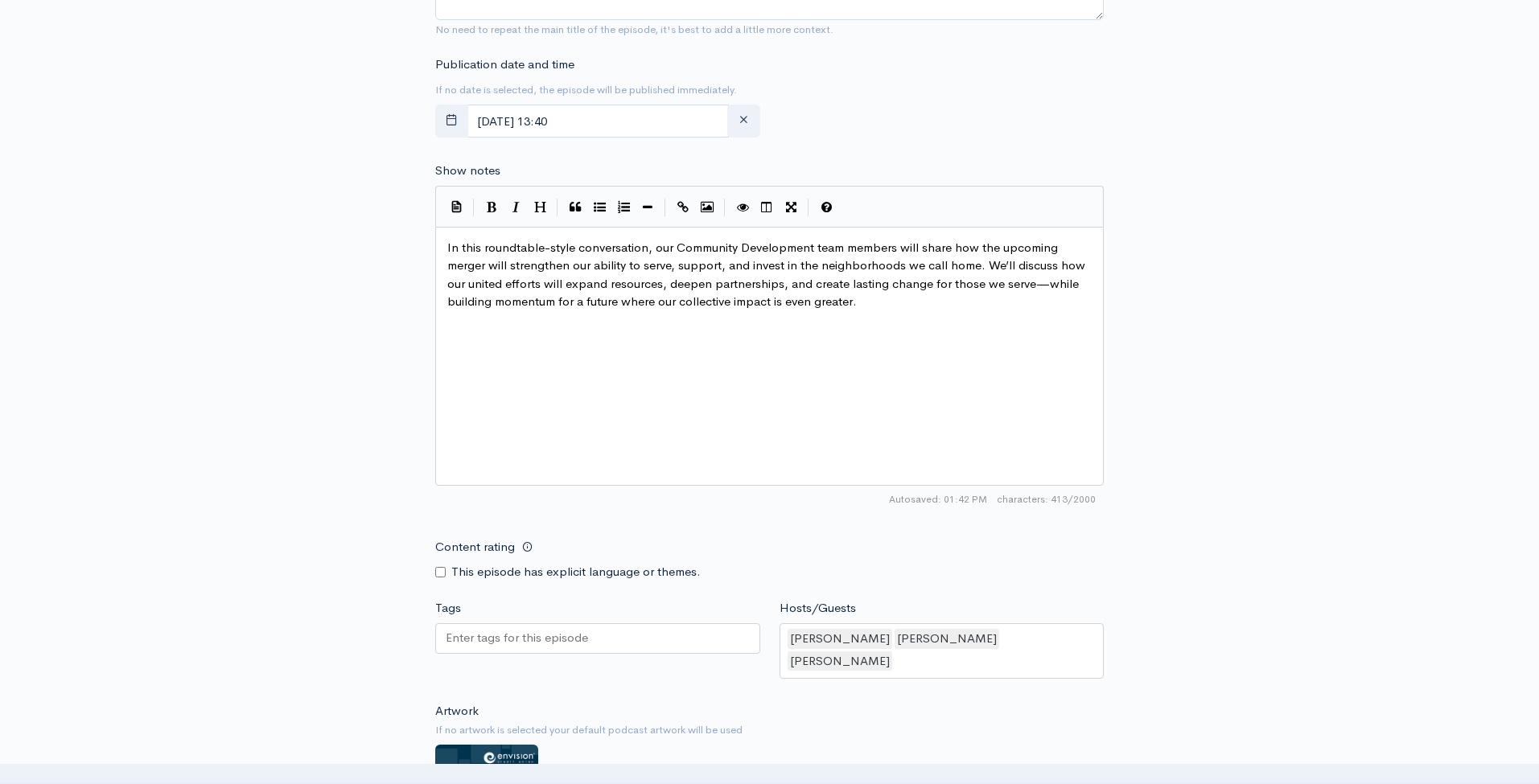
scroll to position [834, 0]
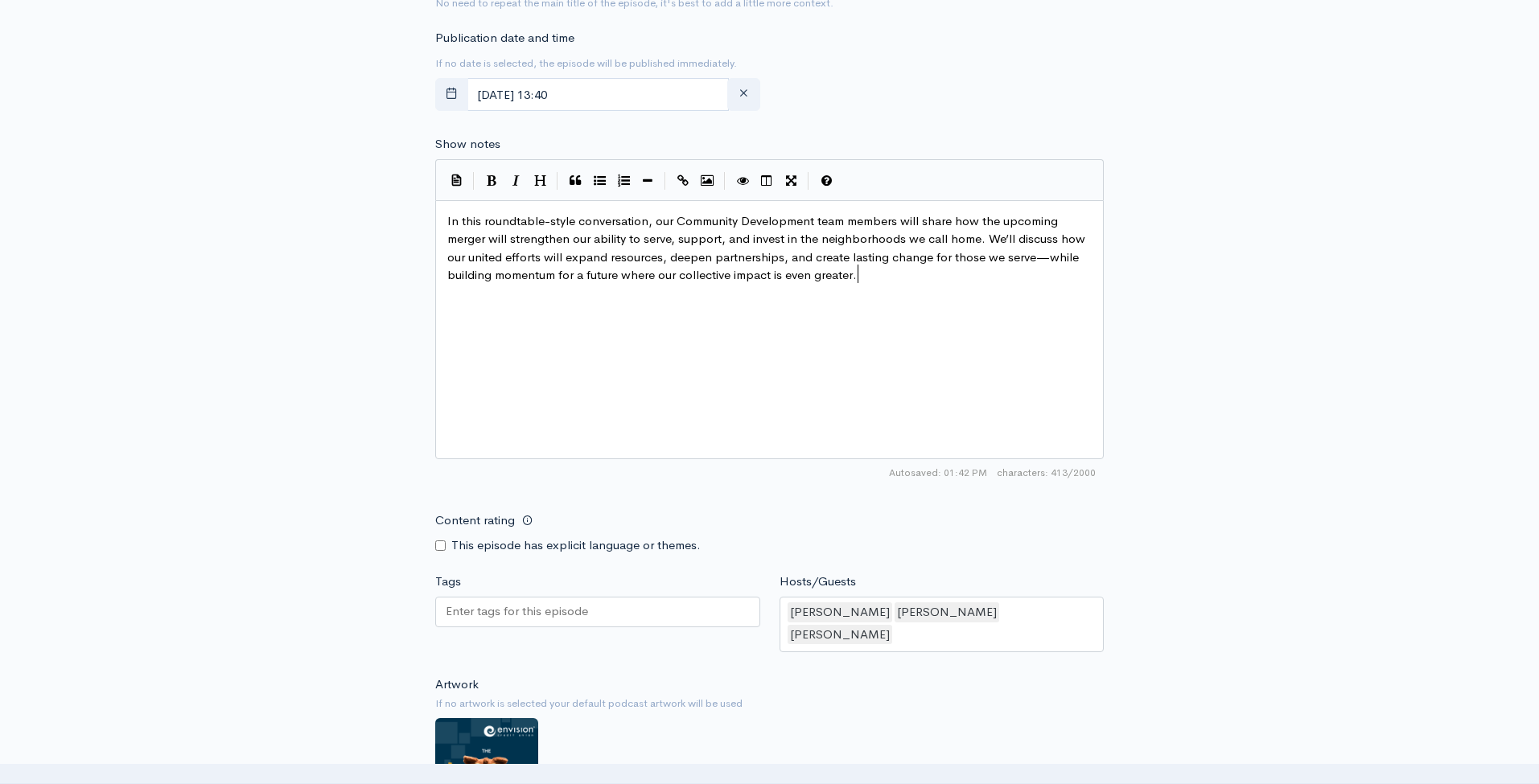
click at [516, 323] on div "x In this roundtable-style conversation, our Community Development team members…" at bounding box center [789, 349] width 691 height 281
click at [499, 291] on div "x In this roundtable-style conversation, our Community Development team members…" at bounding box center [789, 349] width 691 height 281
drag, startPoint x: 625, startPoint y: 299, endPoint x: 507, endPoint y: 293, distance: 118.2
type textarea "MAking it"
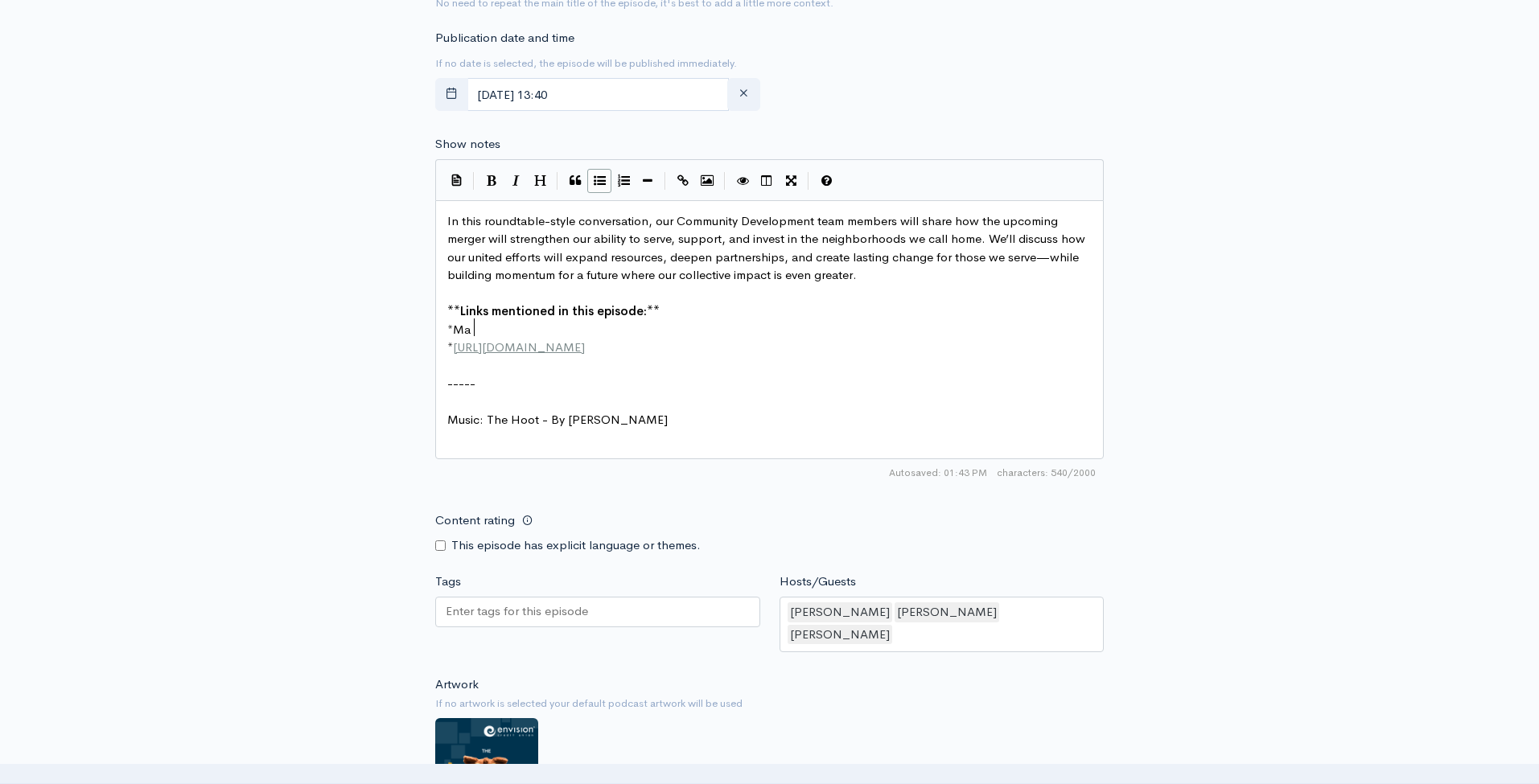
scroll to position [8, 6]
type textarea "aking it Con"
type textarea "unt Podcast"
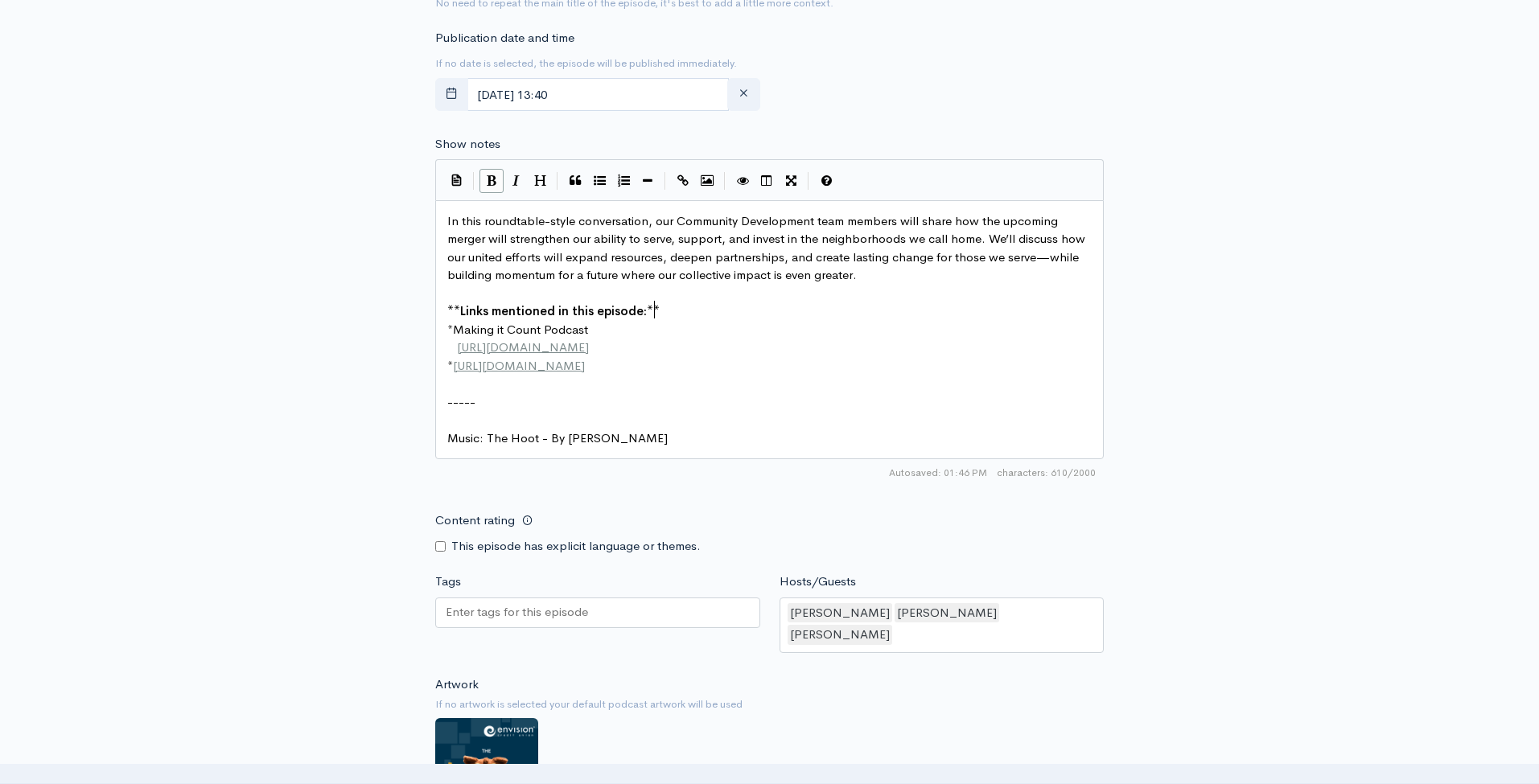
click at [662, 302] on pre "** Links mentioned in this episode: **" at bounding box center [769, 311] width 651 height 18
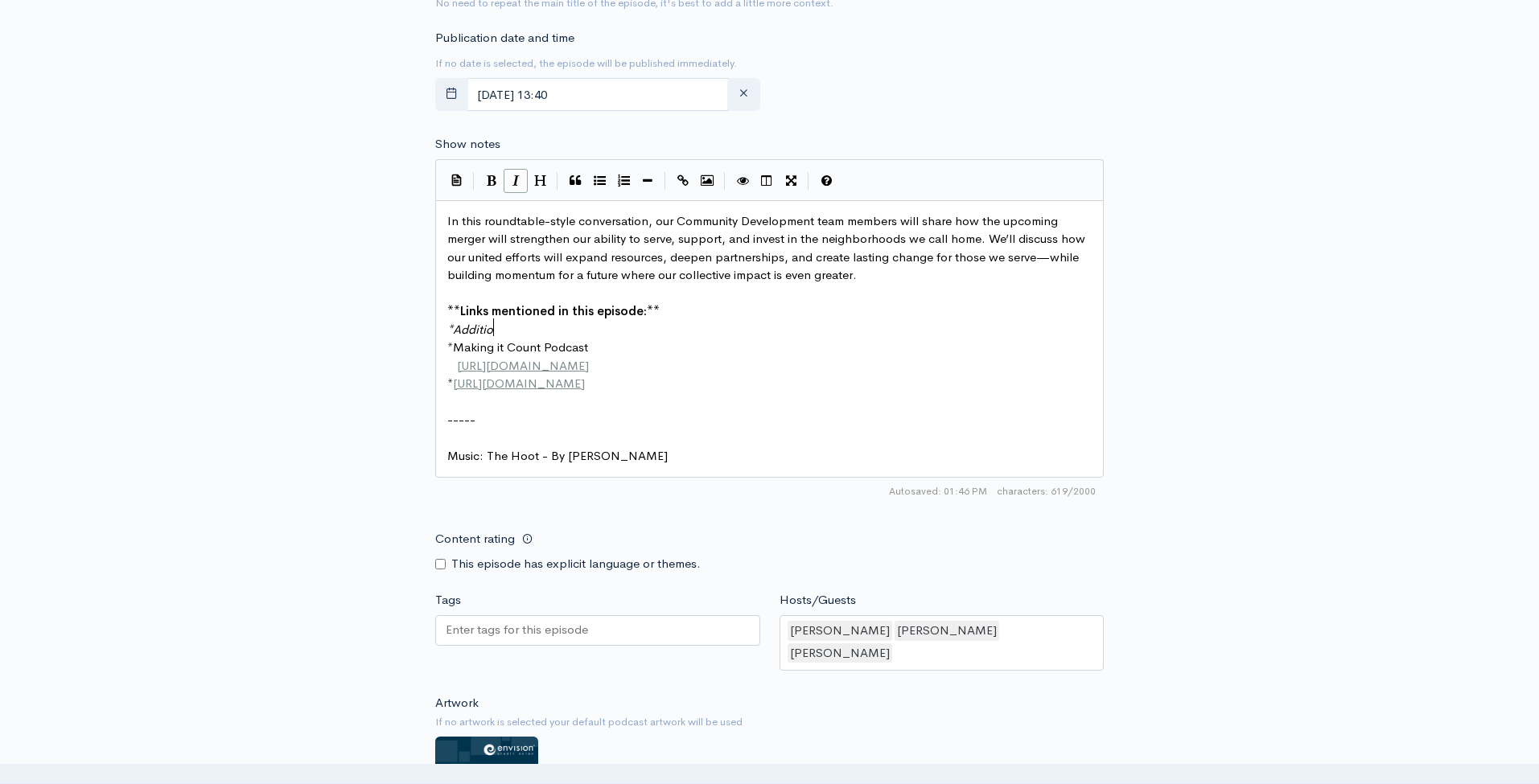
scroll to position [8, 55]
type textarea "*Addition Finn"
type textarea "ancial Credit IU"
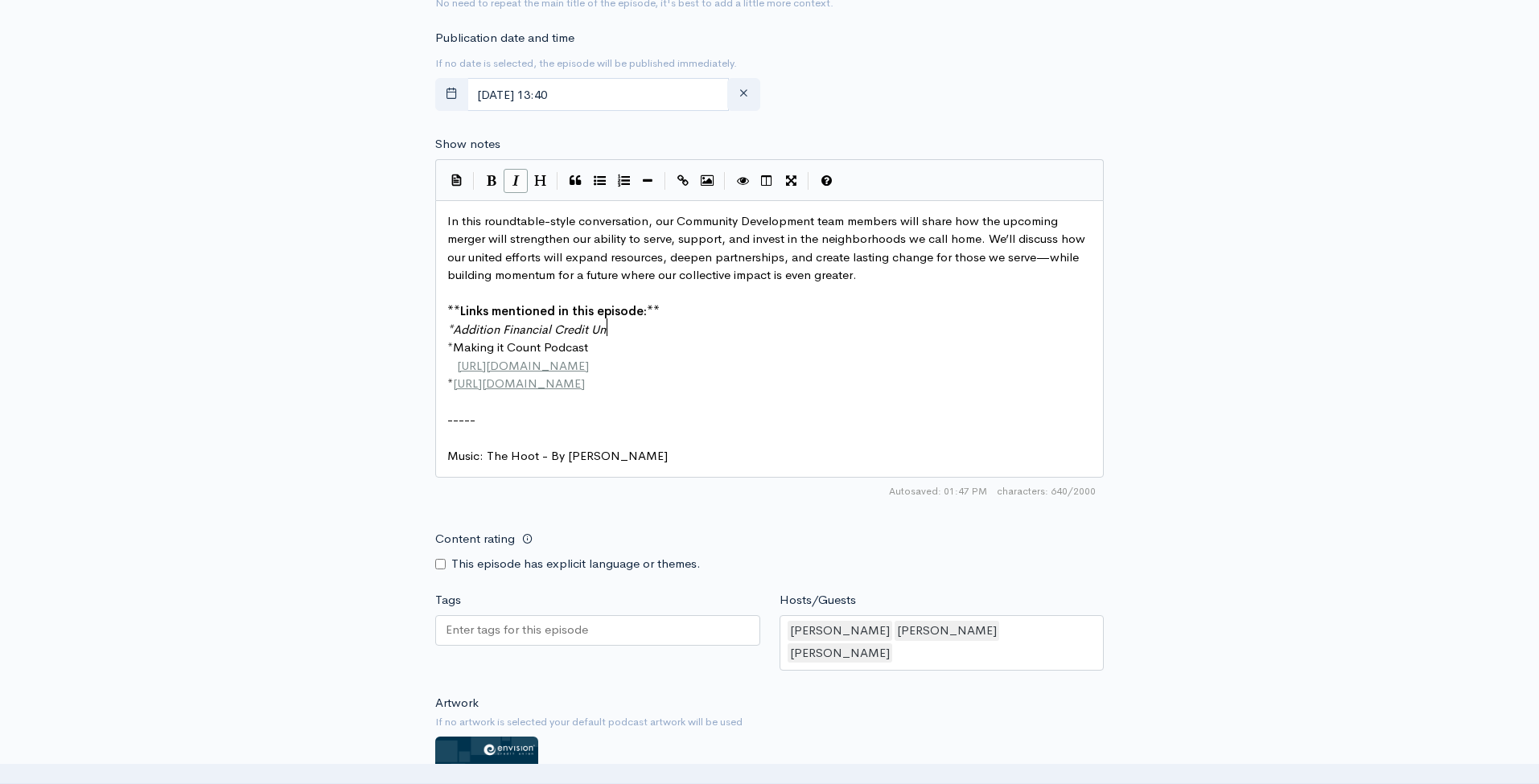
type textarea "Union"
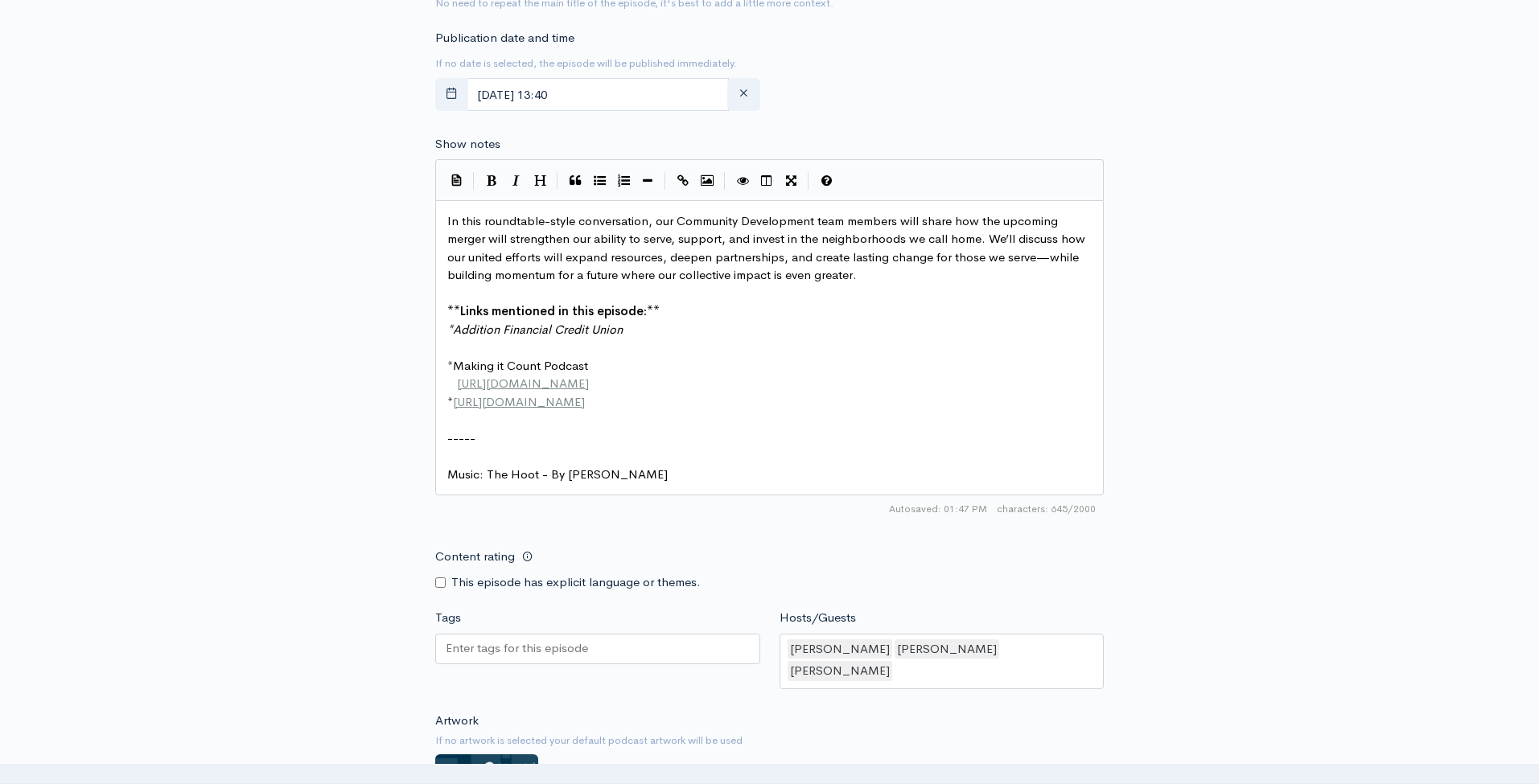
click at [456, 322] on span "Addition Financial Credit Union" at bounding box center [537, 330] width 170 height 15
click at [552, 338] on pre at bounding box center [769, 347] width 651 height 18
type textarea "[URL][DOMAIN_NAME]"
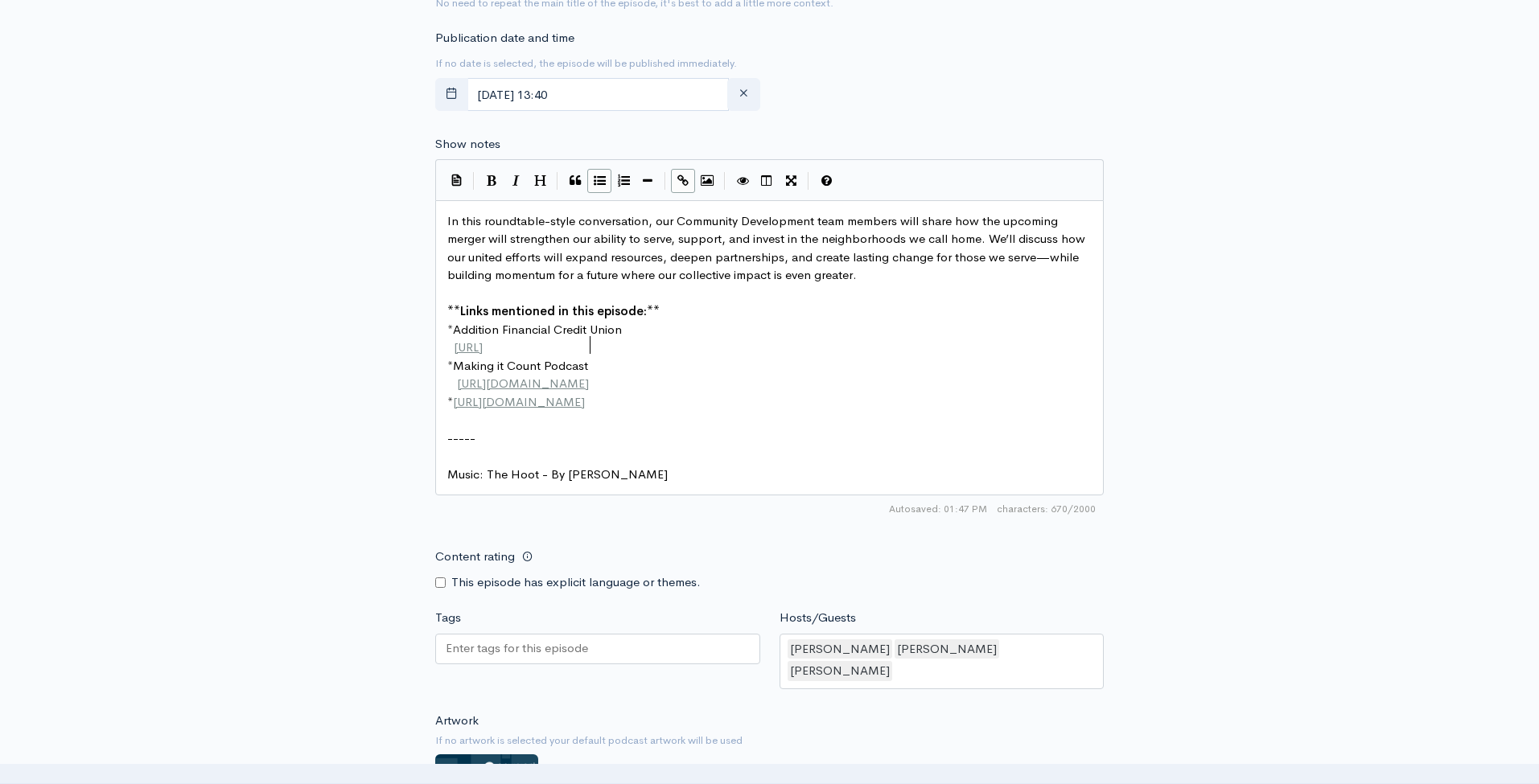
scroll to position [8, 152]
drag, startPoint x: 932, startPoint y: 291, endPoint x: 918, endPoint y: 291, distance: 14.0
click at [932, 291] on div "In this roundtable-style conversation, our Community Development team members w…" at bounding box center [769, 348] width 651 height 271
click at [684, 394] on pre "* https://www.envision.com/moneywise" at bounding box center [769, 403] width 651 height 18
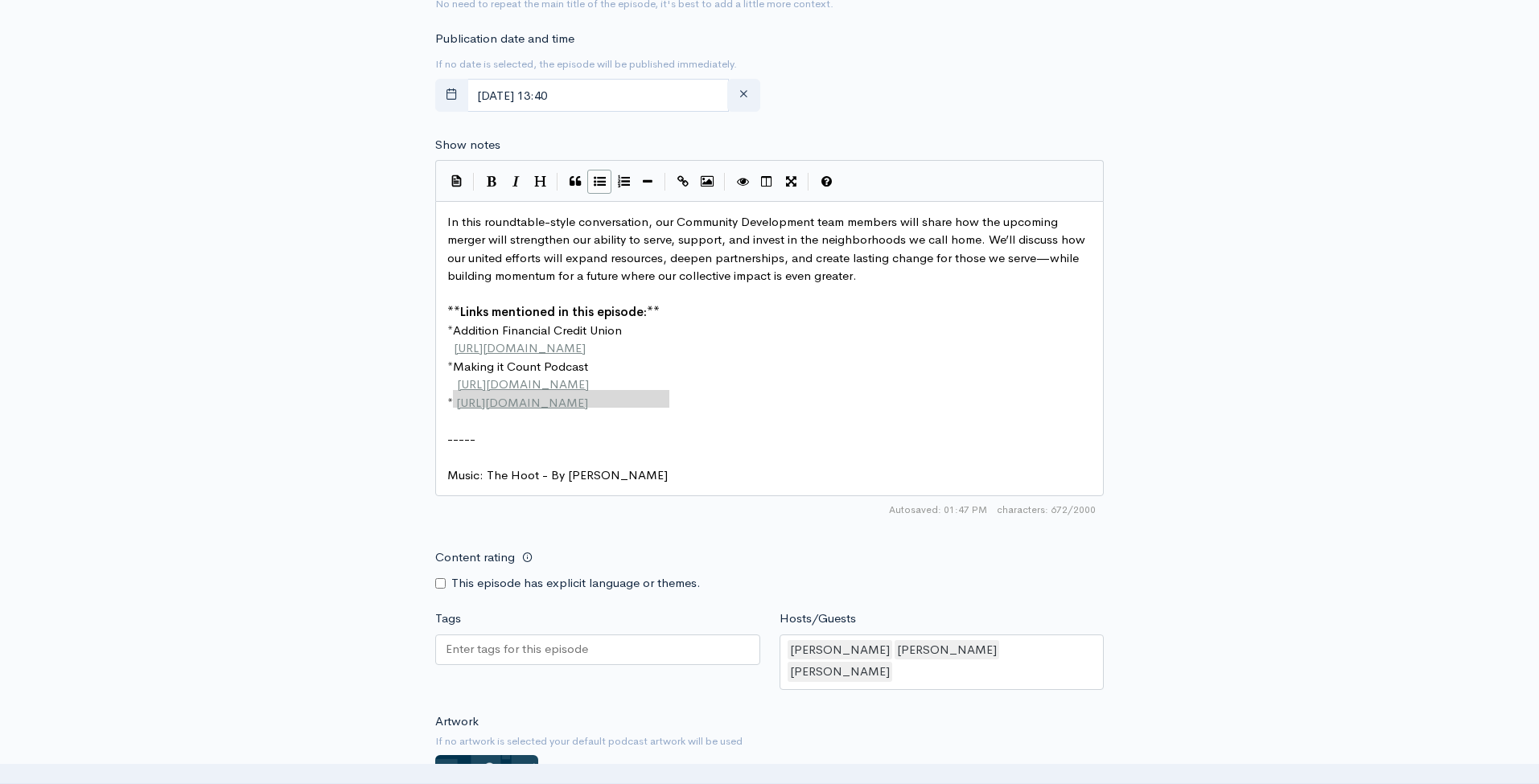
drag, startPoint x: 642, startPoint y: 369, endPoint x: 465, endPoint y: 368, distance: 177.0
type textarea "Merger Updates"
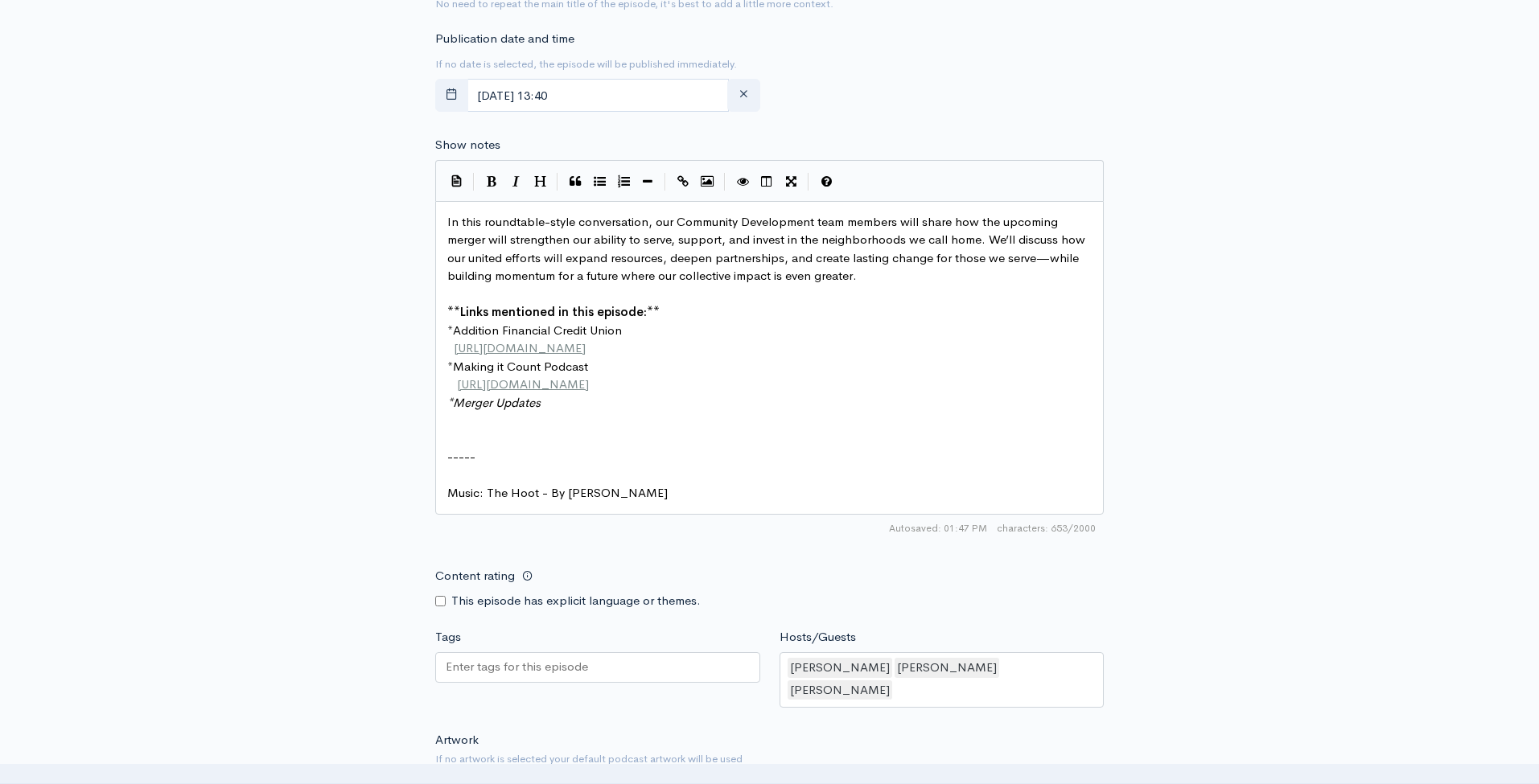
paste textarea
click at [456, 394] on span "Merger Updates" at bounding box center [496, 402] width 88 height 15
click at [451, 412] on span at bounding box center [450, 420] width 7 height 18
click at [1001, 467] on pre at bounding box center [769, 475] width 651 height 18
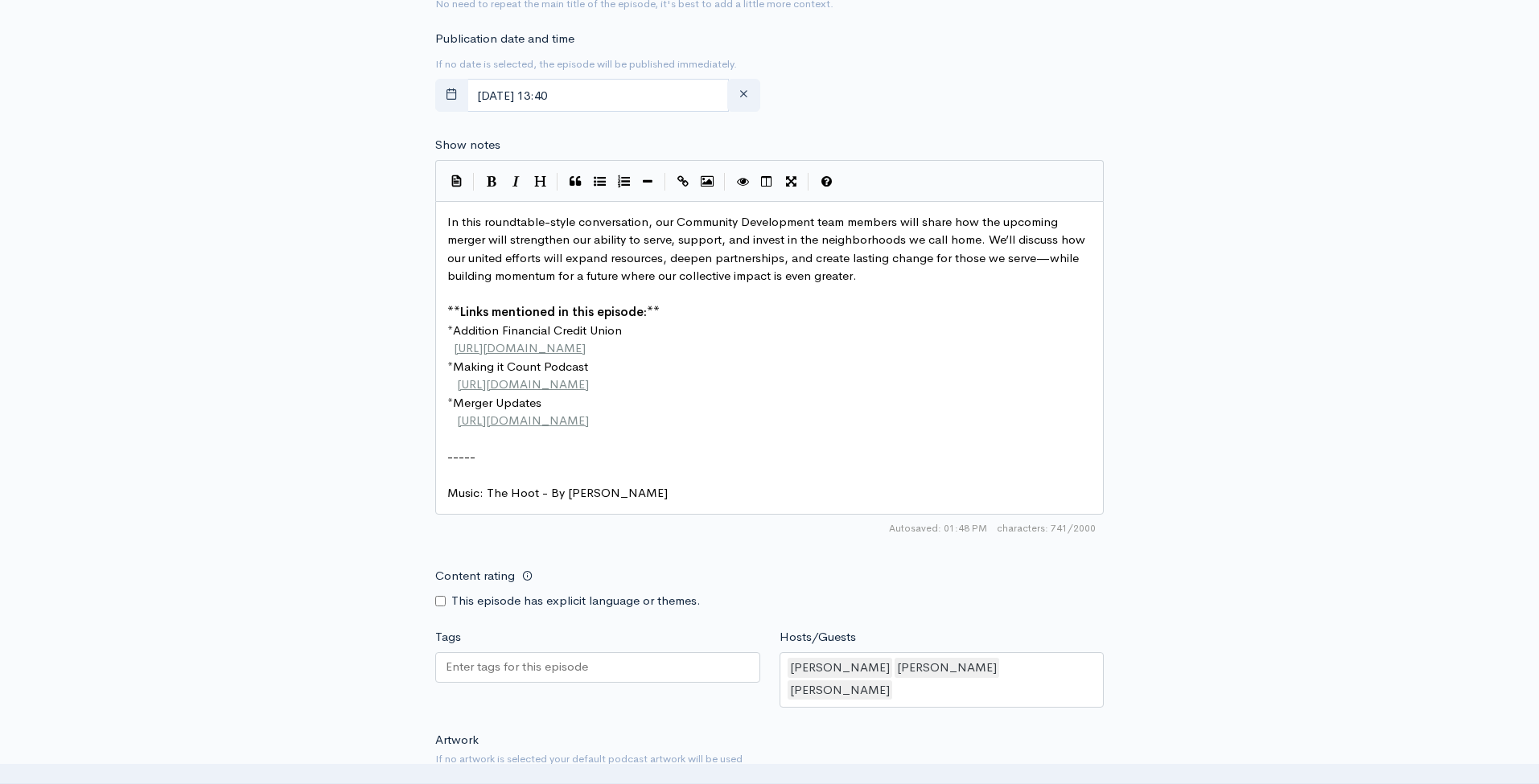
click at [685, 303] on pre "** Links mentioned in this episode: **" at bounding box center [769, 312] width 651 height 18
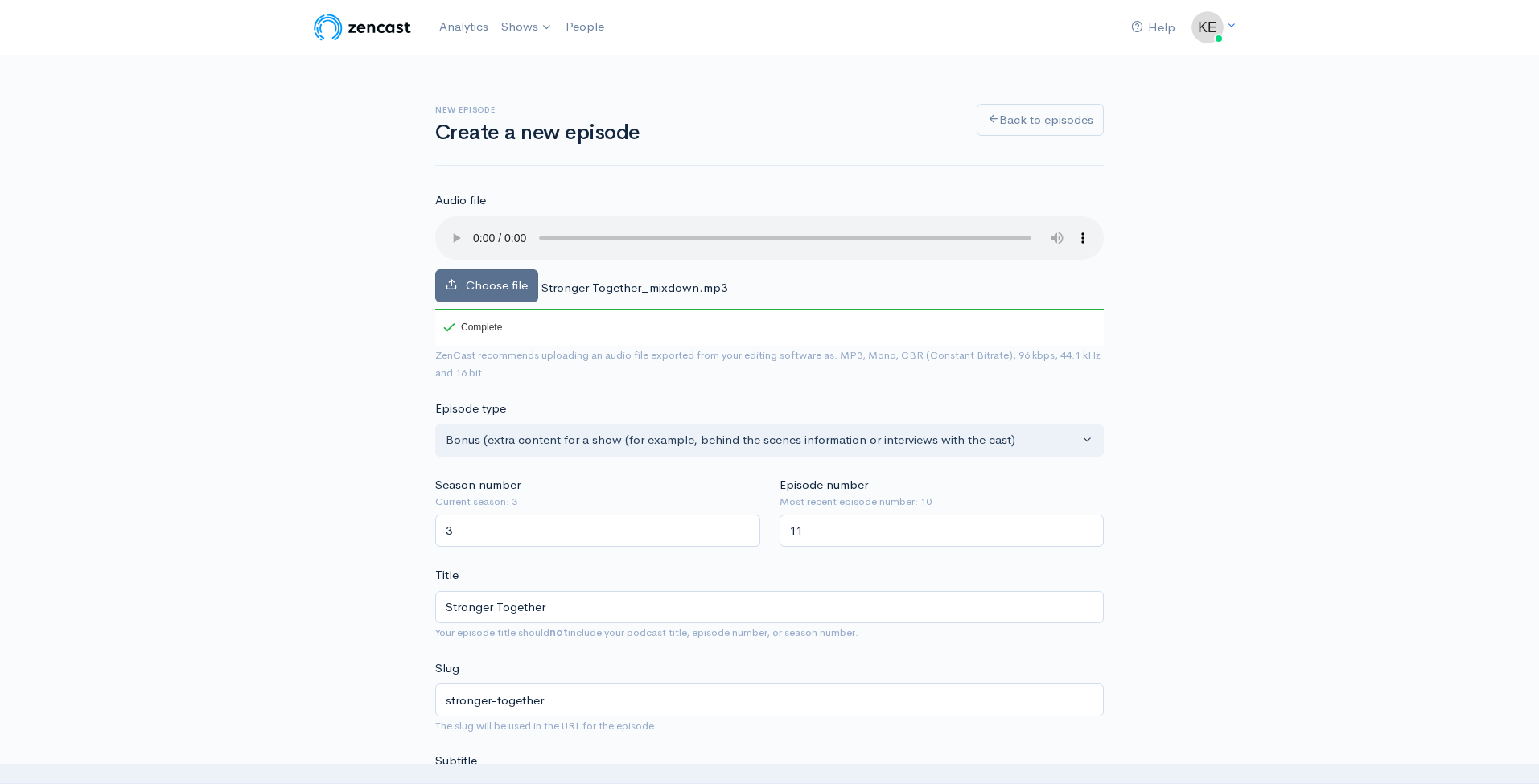
scroll to position [0, 0]
click at [470, 277] on span "Choose file" at bounding box center [496, 285] width 62 height 15
click at [0, 0] on input "Choose file" at bounding box center [0, 0] width 0 height 0
click at [444, 220] on audio at bounding box center [769, 238] width 668 height 44
click at [448, 225] on audio at bounding box center [769, 238] width 668 height 44
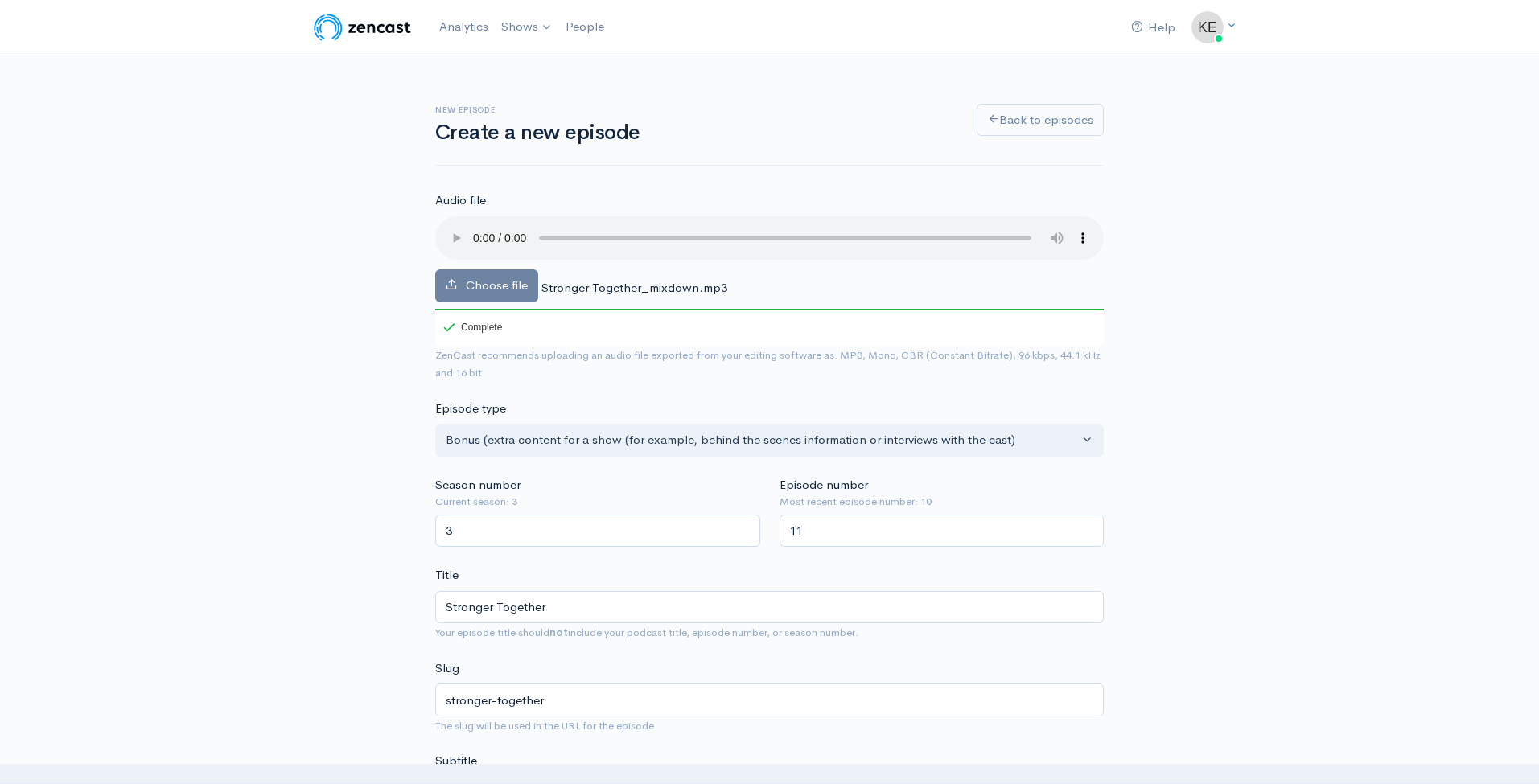
click at [476, 224] on audio at bounding box center [769, 238] width 668 height 44
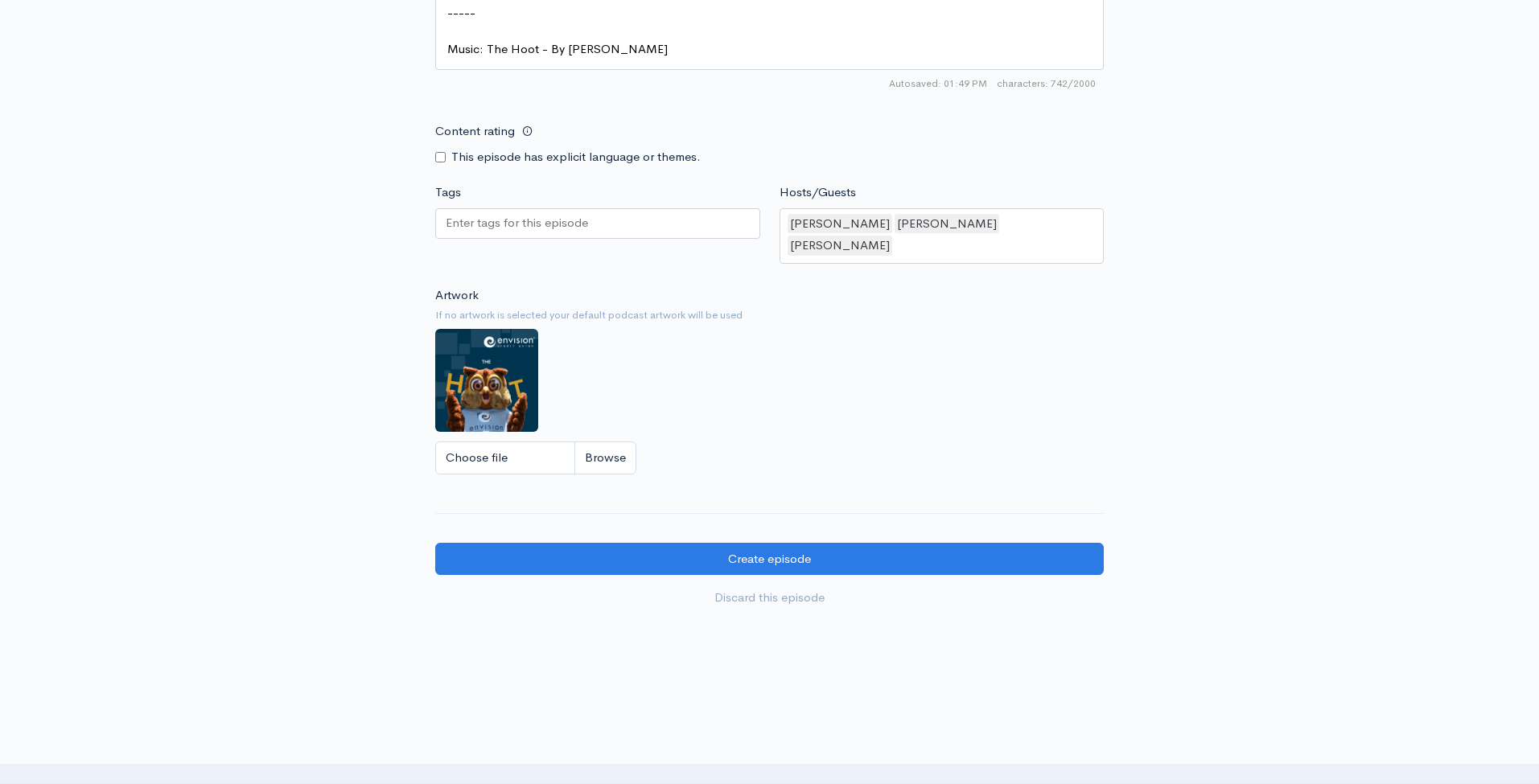
scroll to position [1295, 0]
click at [553, 209] on div at bounding box center [597, 224] width 325 height 30
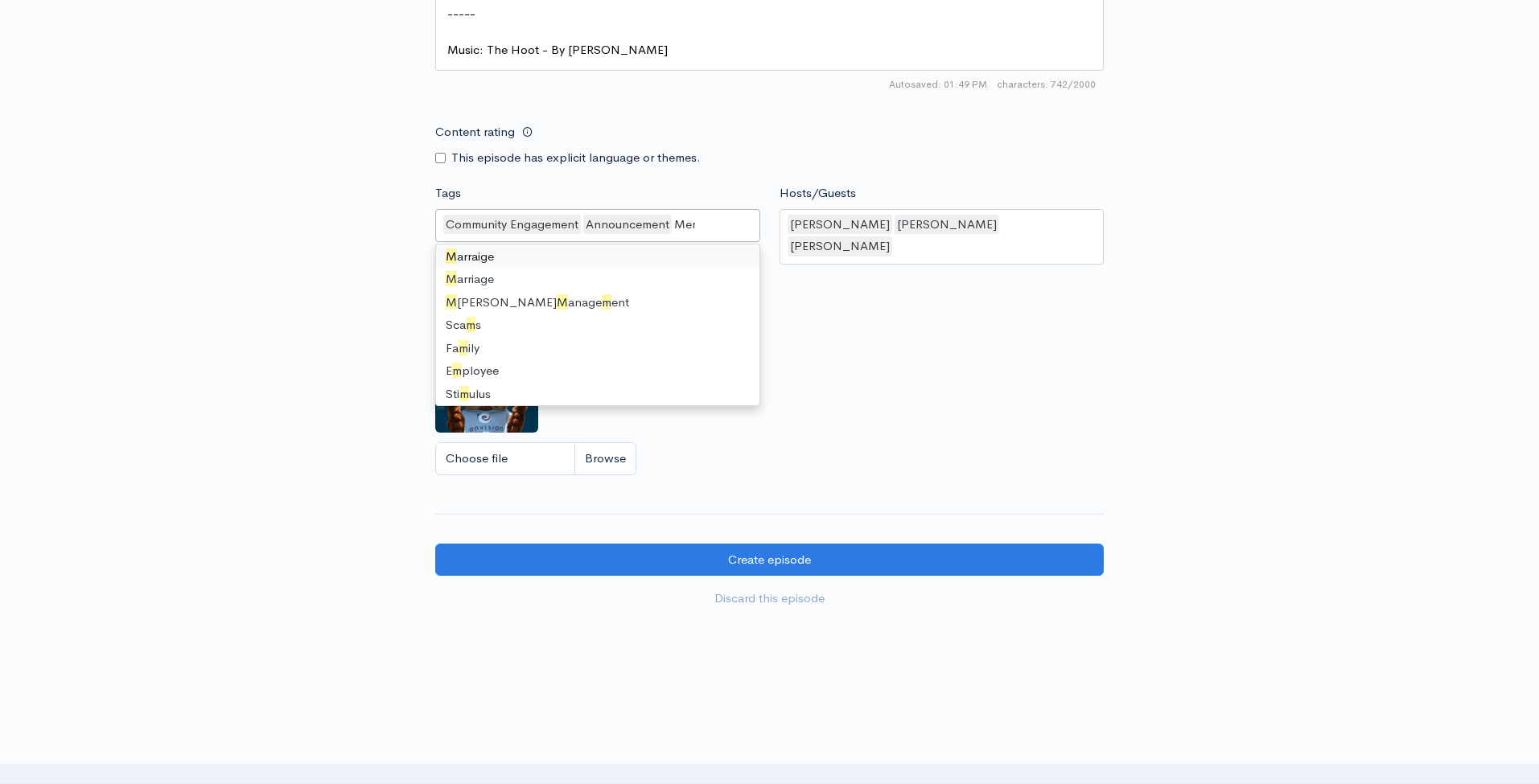
scroll to position [0, 0]
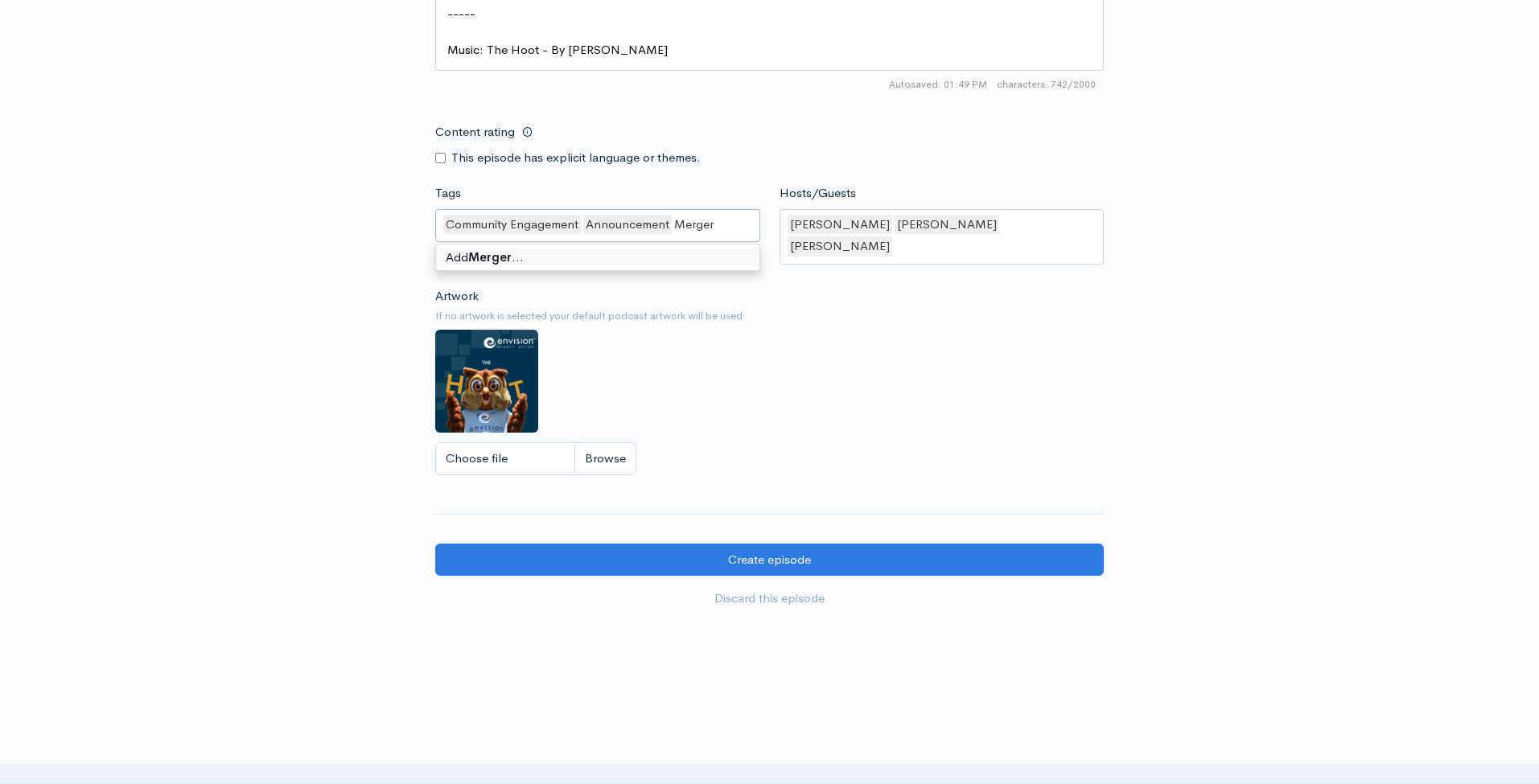
type input "Merger"
type input "Updates"
click at [991, 442] on div "Choose file" at bounding box center [769, 458] width 668 height 33
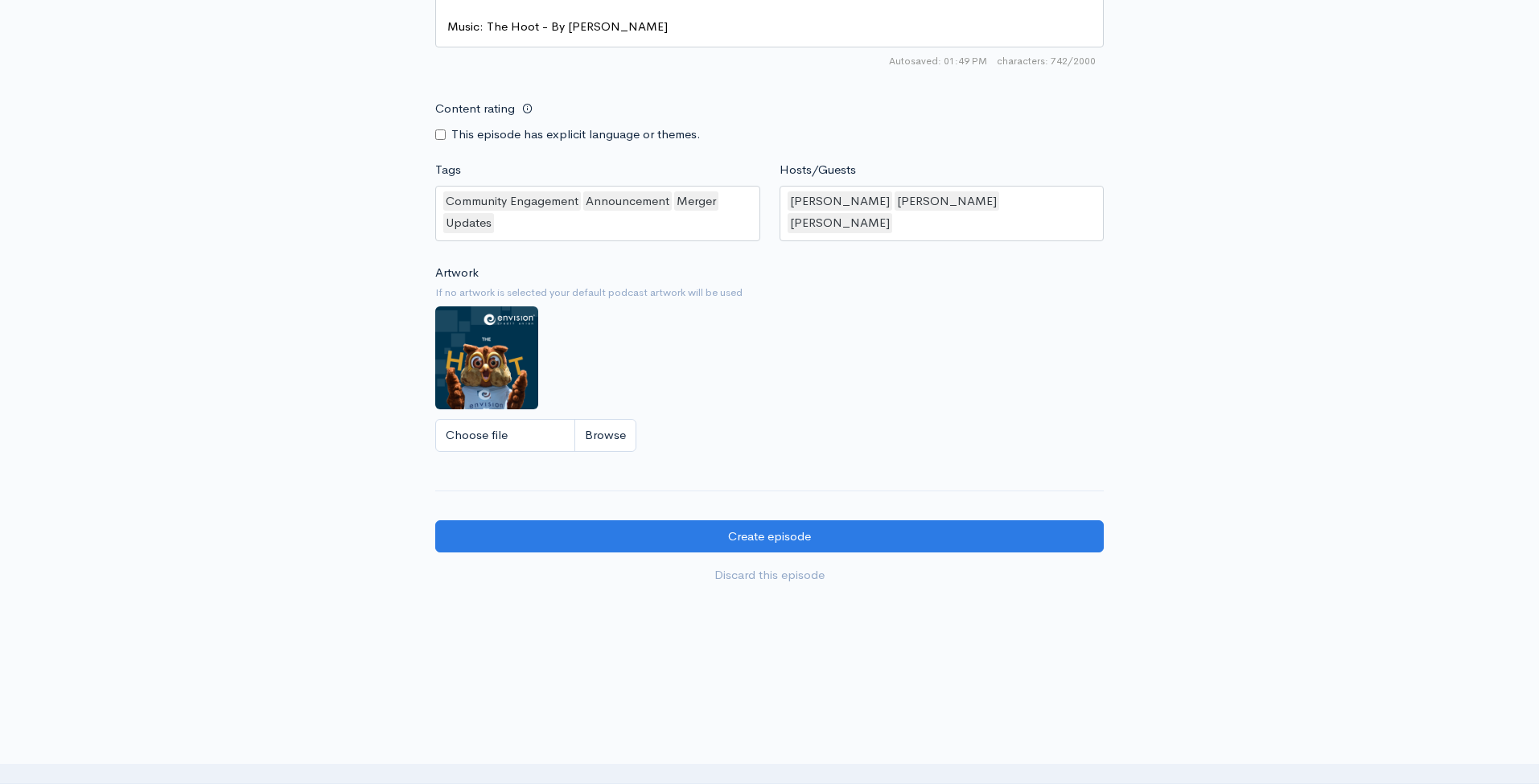
scroll to position [1317, 0]
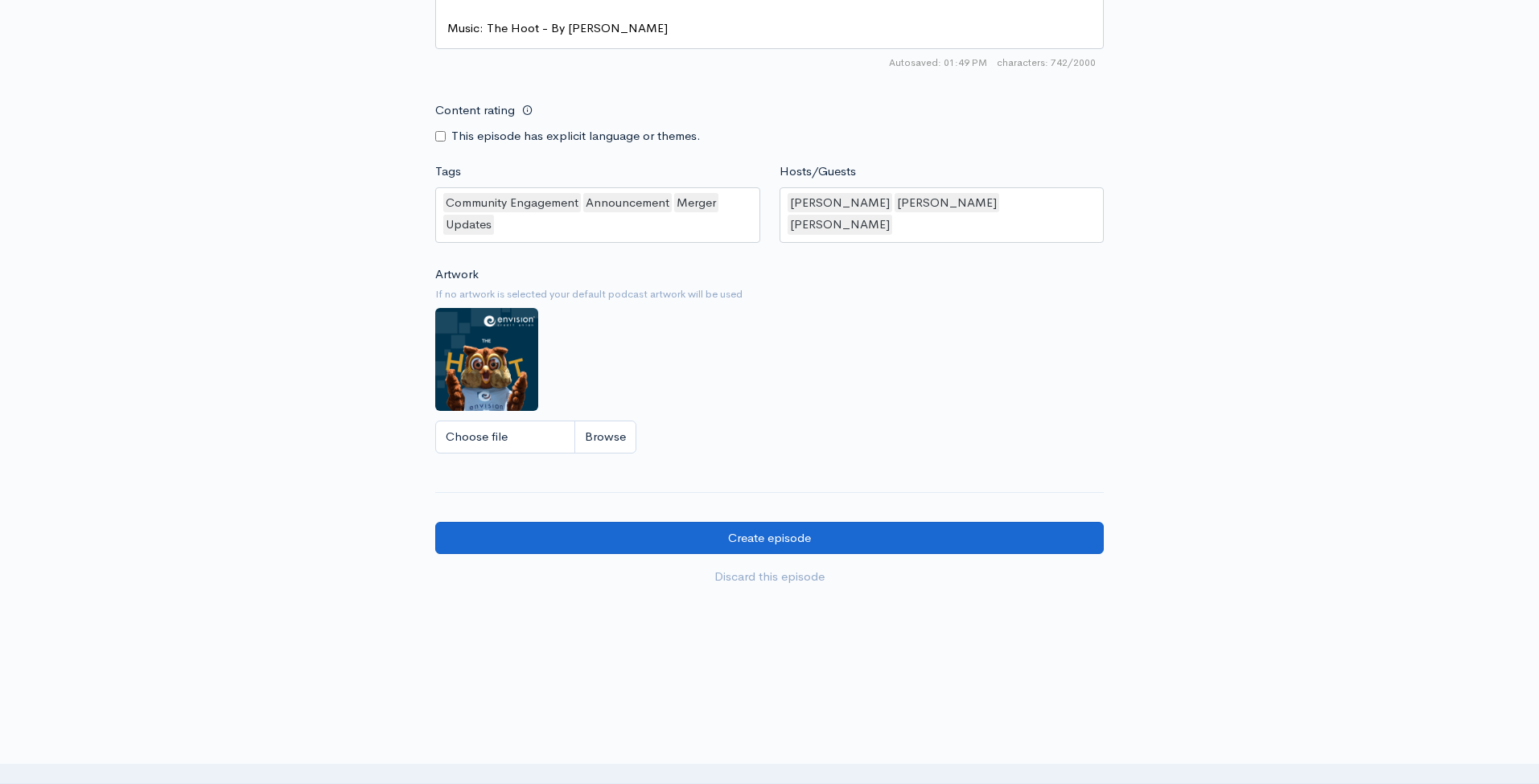
click at [745, 522] on input "Create episode" at bounding box center [769, 538] width 668 height 33
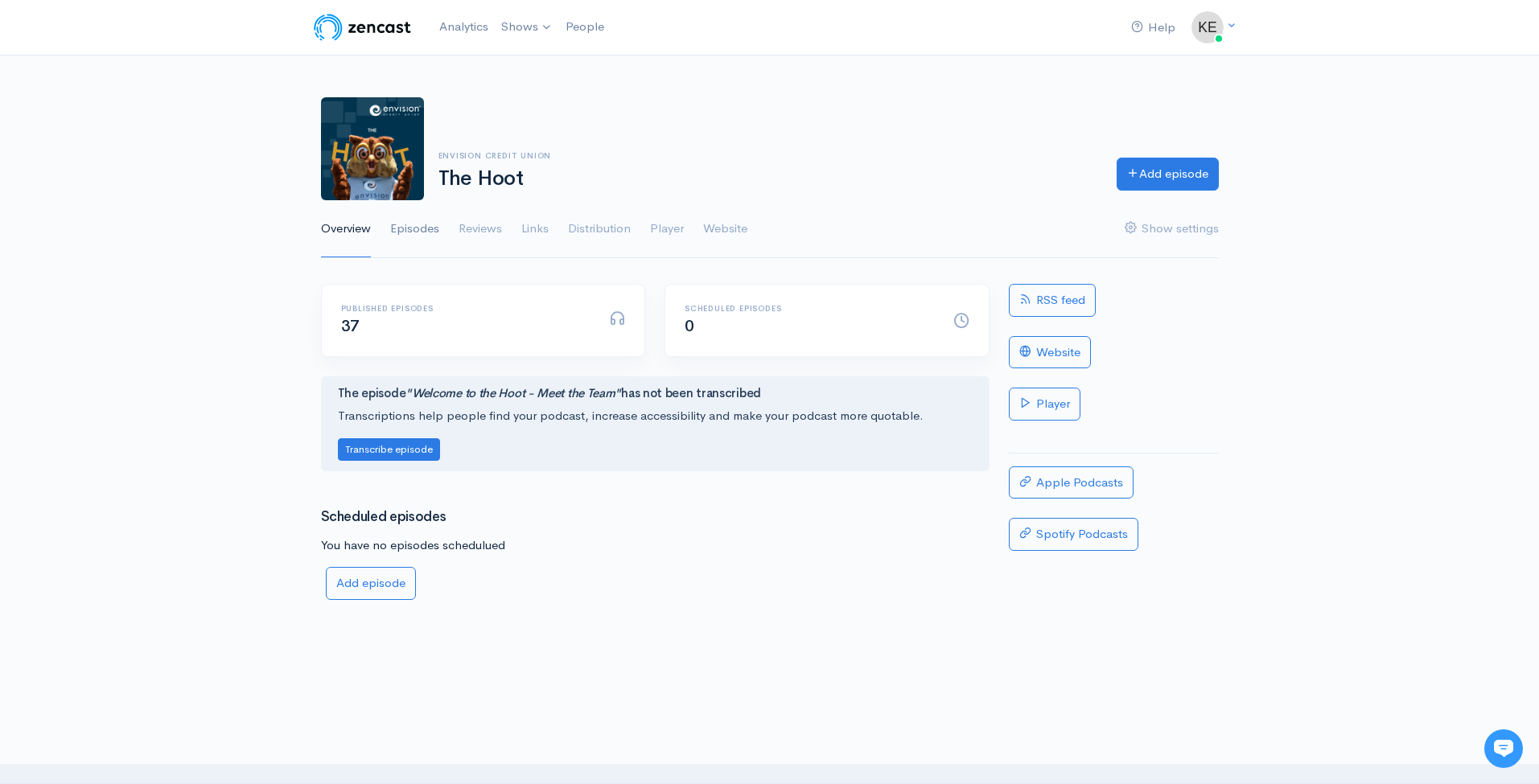
click at [408, 228] on link "Episodes" at bounding box center [414, 229] width 49 height 58
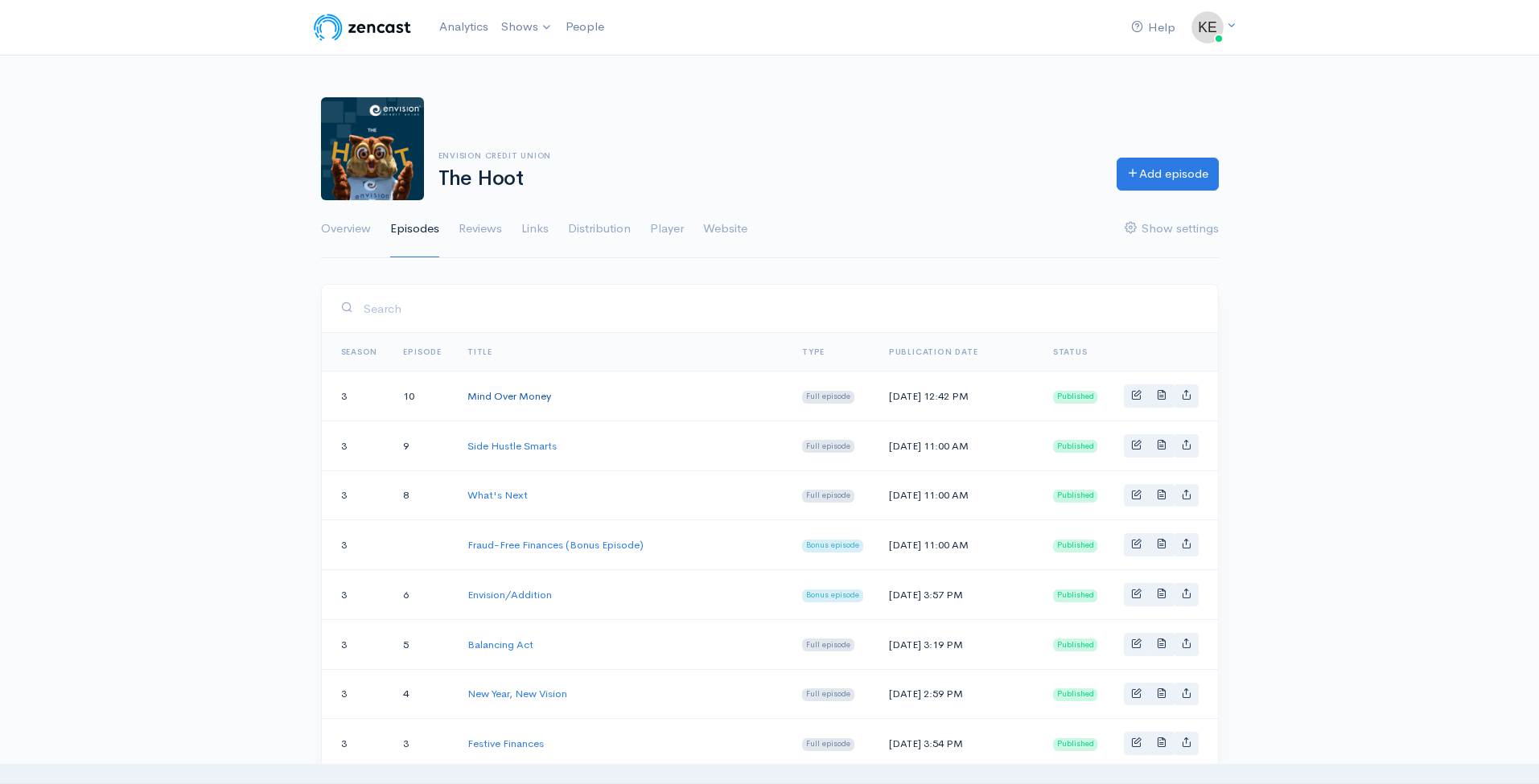
click at [516, 392] on link "Mind Over Money" at bounding box center [509, 395] width 84 height 13
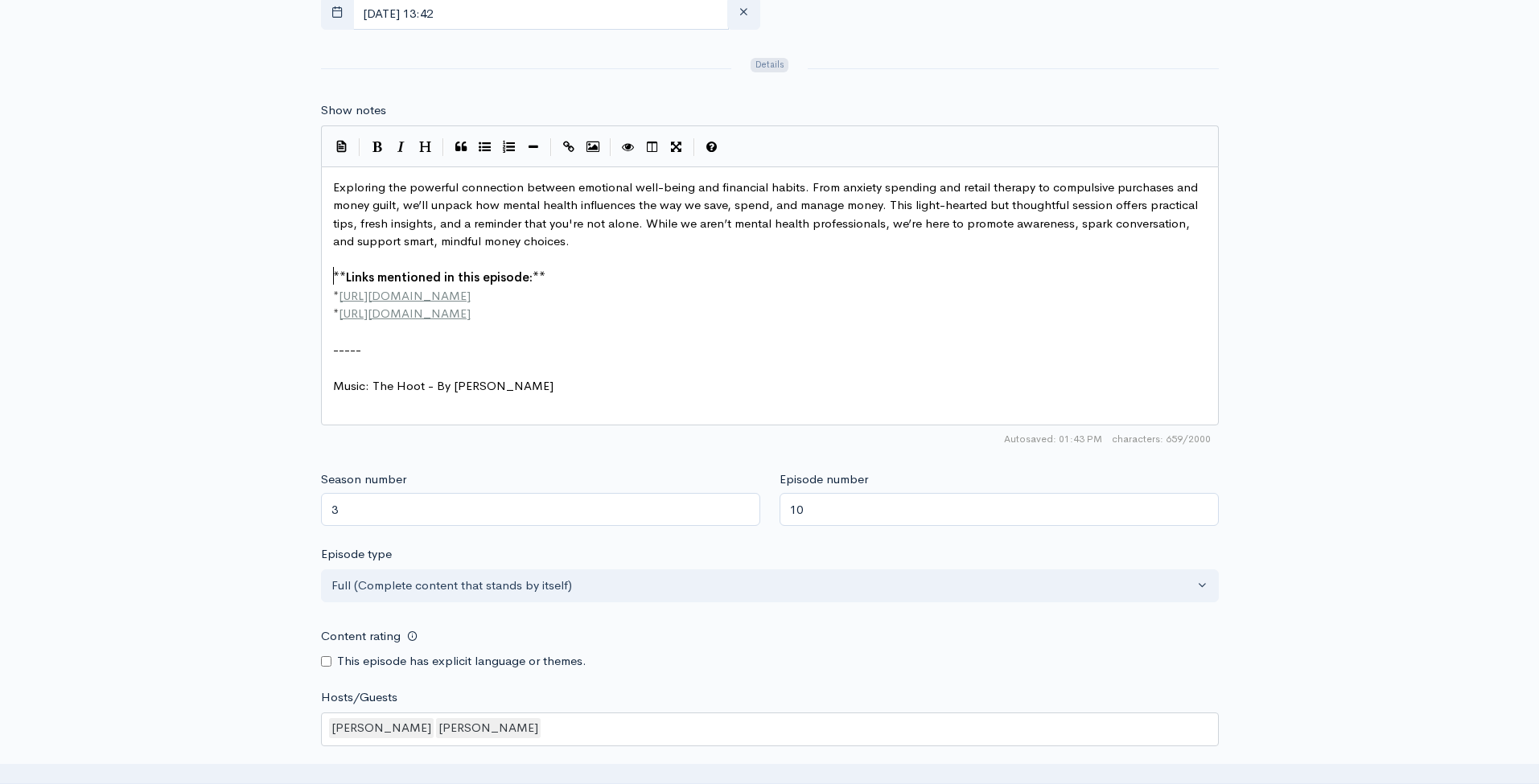
scroll to position [8, 0]
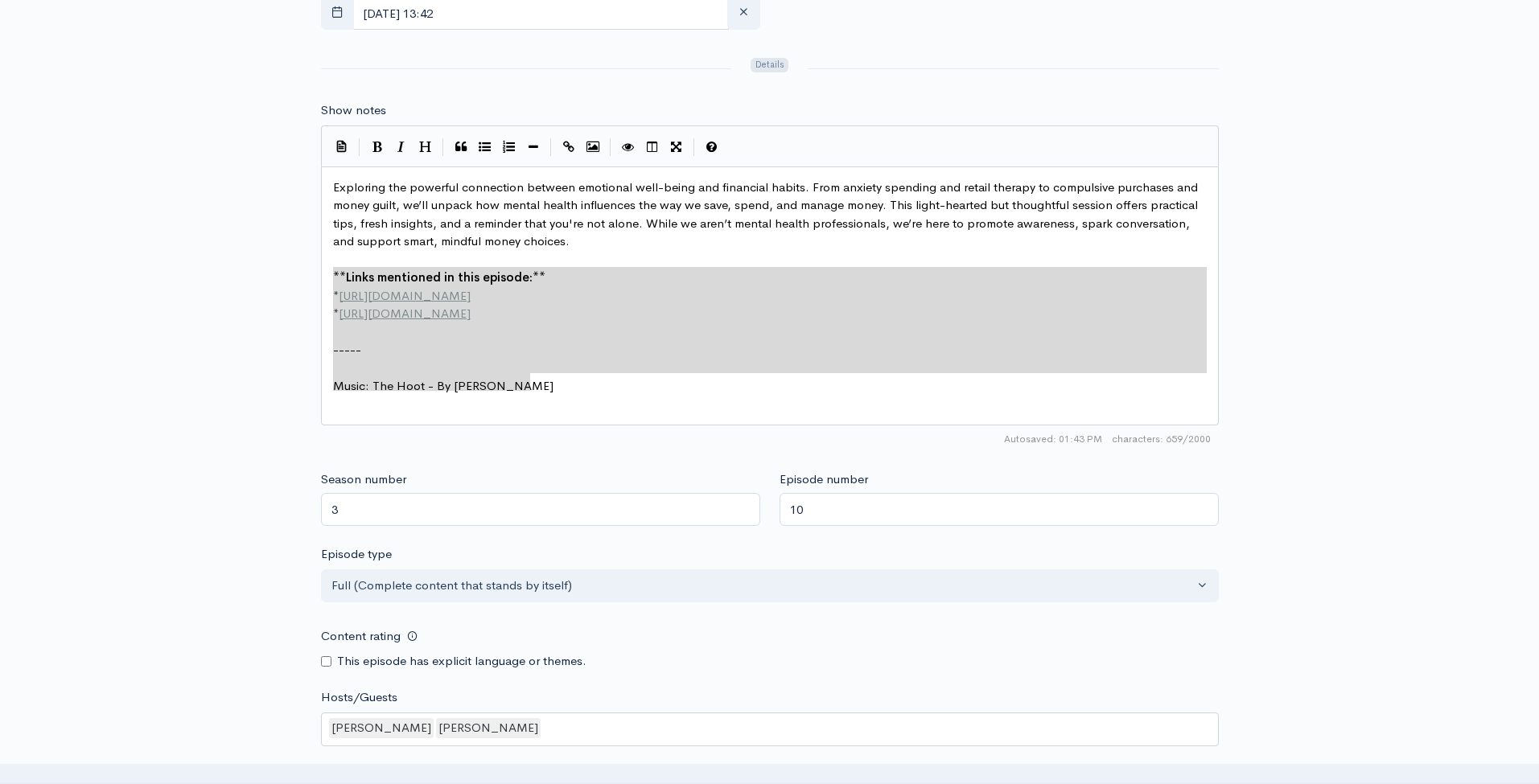
drag, startPoint x: 331, startPoint y: 246, endPoint x: 651, endPoint y: 358, distance: 339.0
type textarea "**Links mentioned in this episode:** * http://www.envisioncu.com * https://www.…"
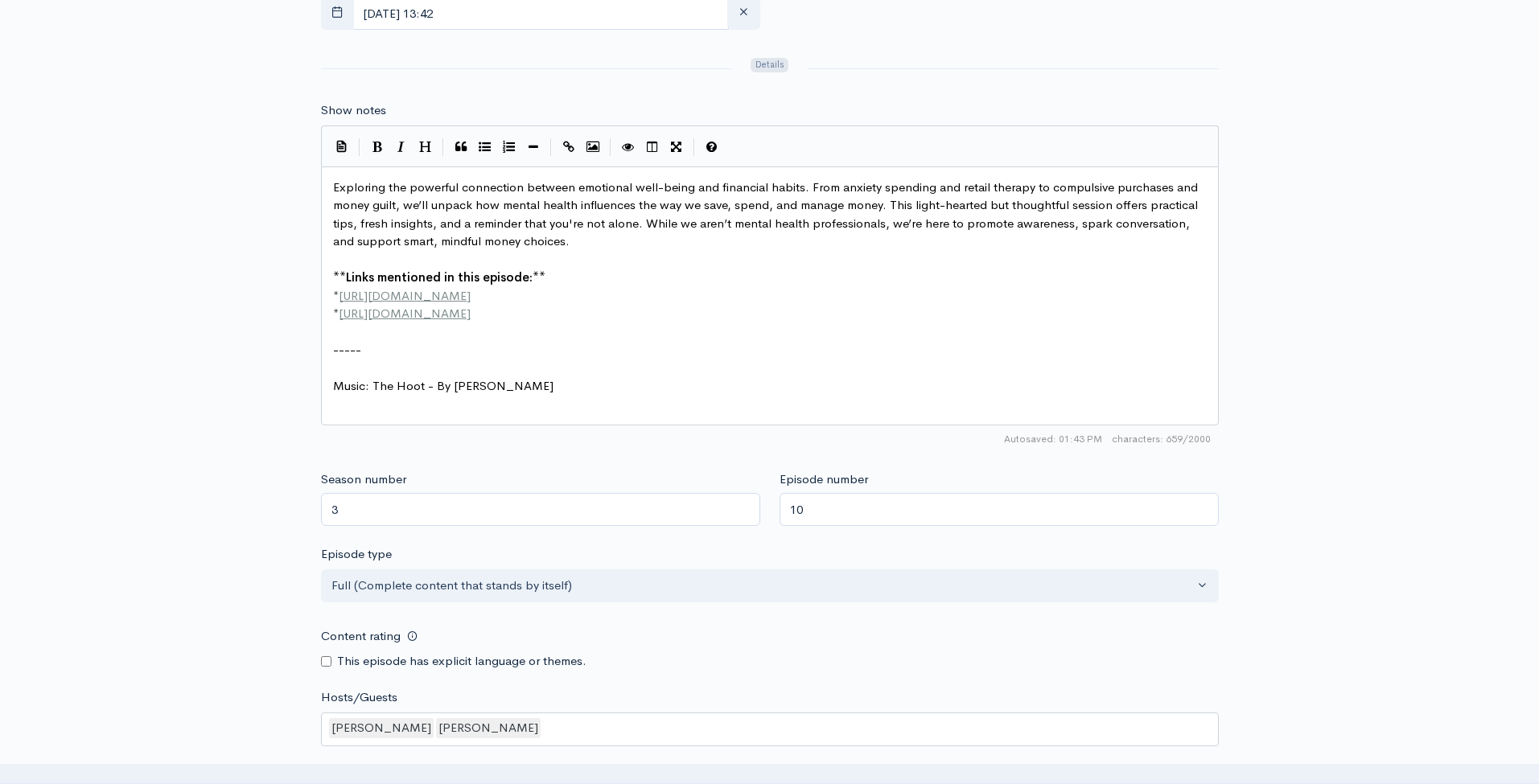
scroll to position [8, 0]
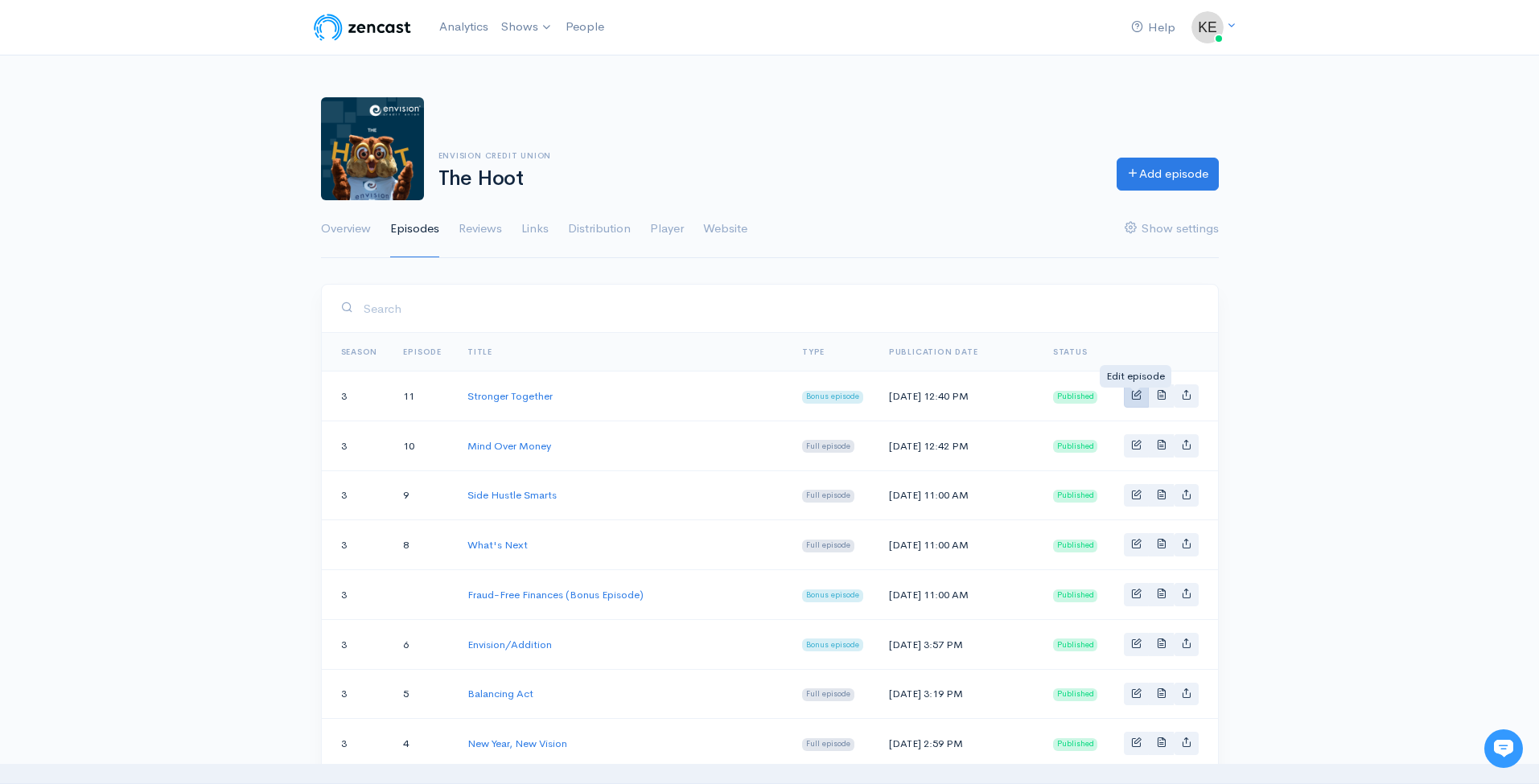
click at [1134, 397] on span "Basic example" at bounding box center [1136, 393] width 10 height 10
select select "7"
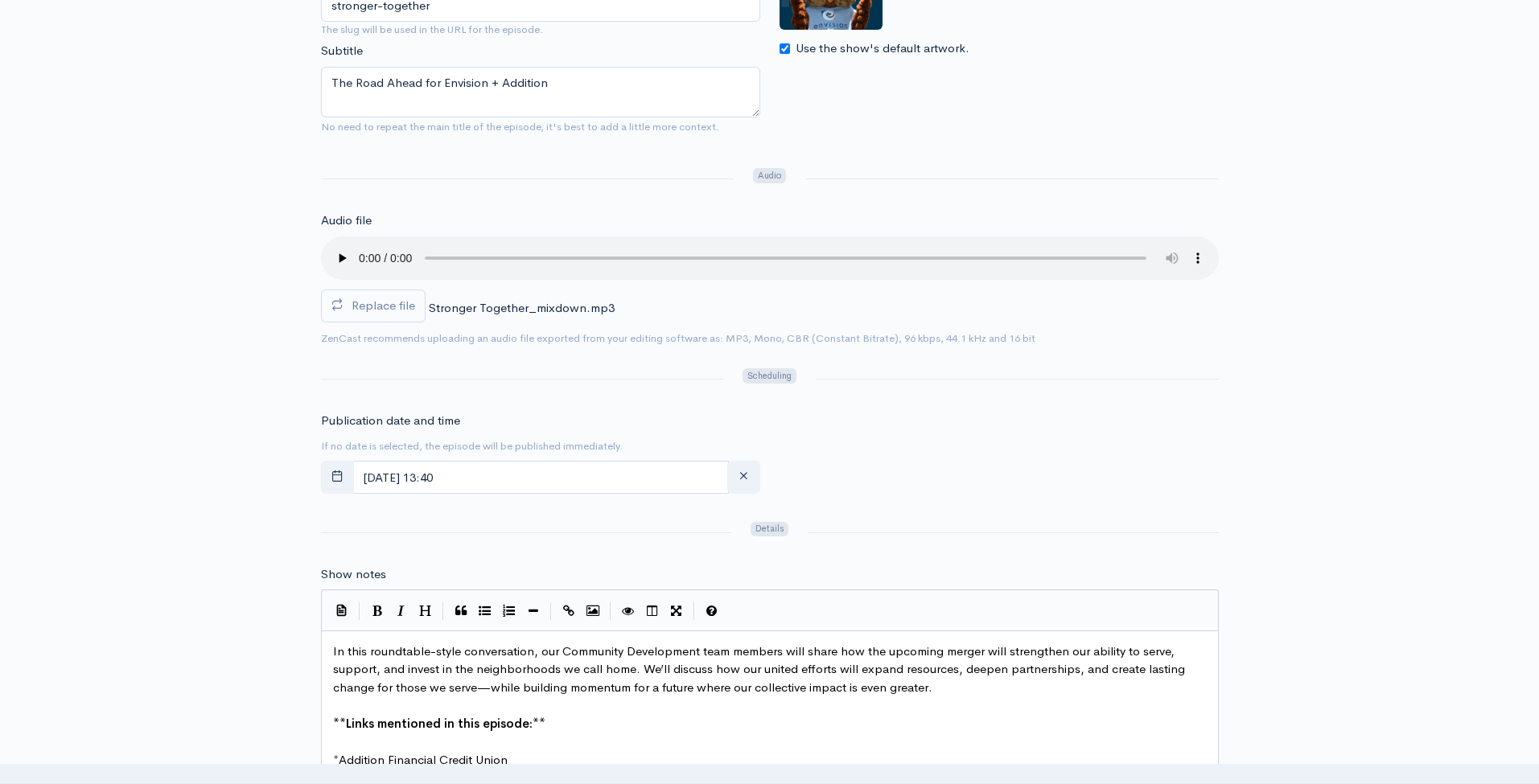
scroll to position [401, 0]
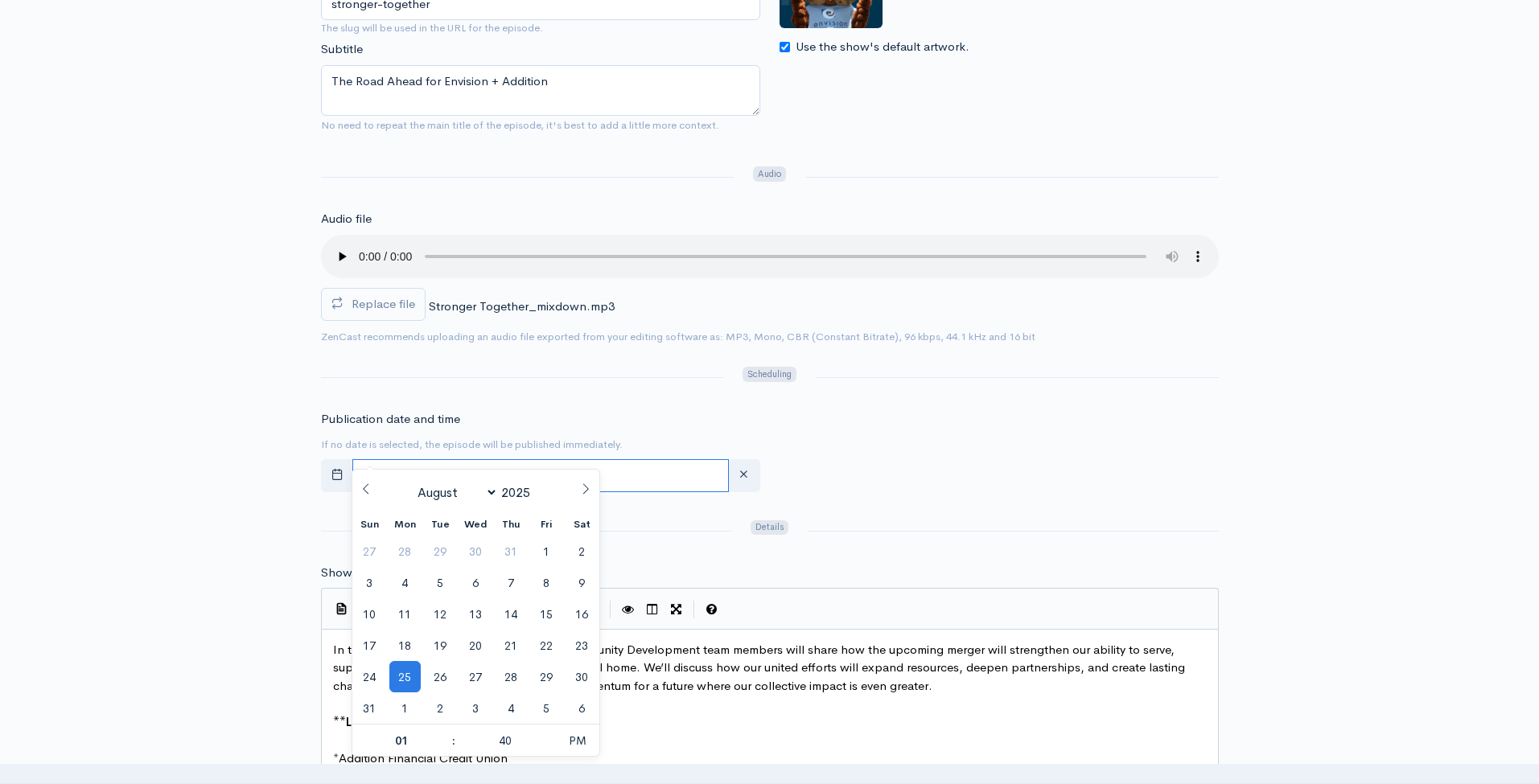
click at [574, 459] on input "[DATE] 13:40" at bounding box center [540, 475] width 376 height 33
click at [469, 647] on span "20" at bounding box center [476, 645] width 31 height 31
click at [445, 733] on span at bounding box center [446, 732] width 11 height 16
type input "August, 20 2025 14:40"
type input "02"
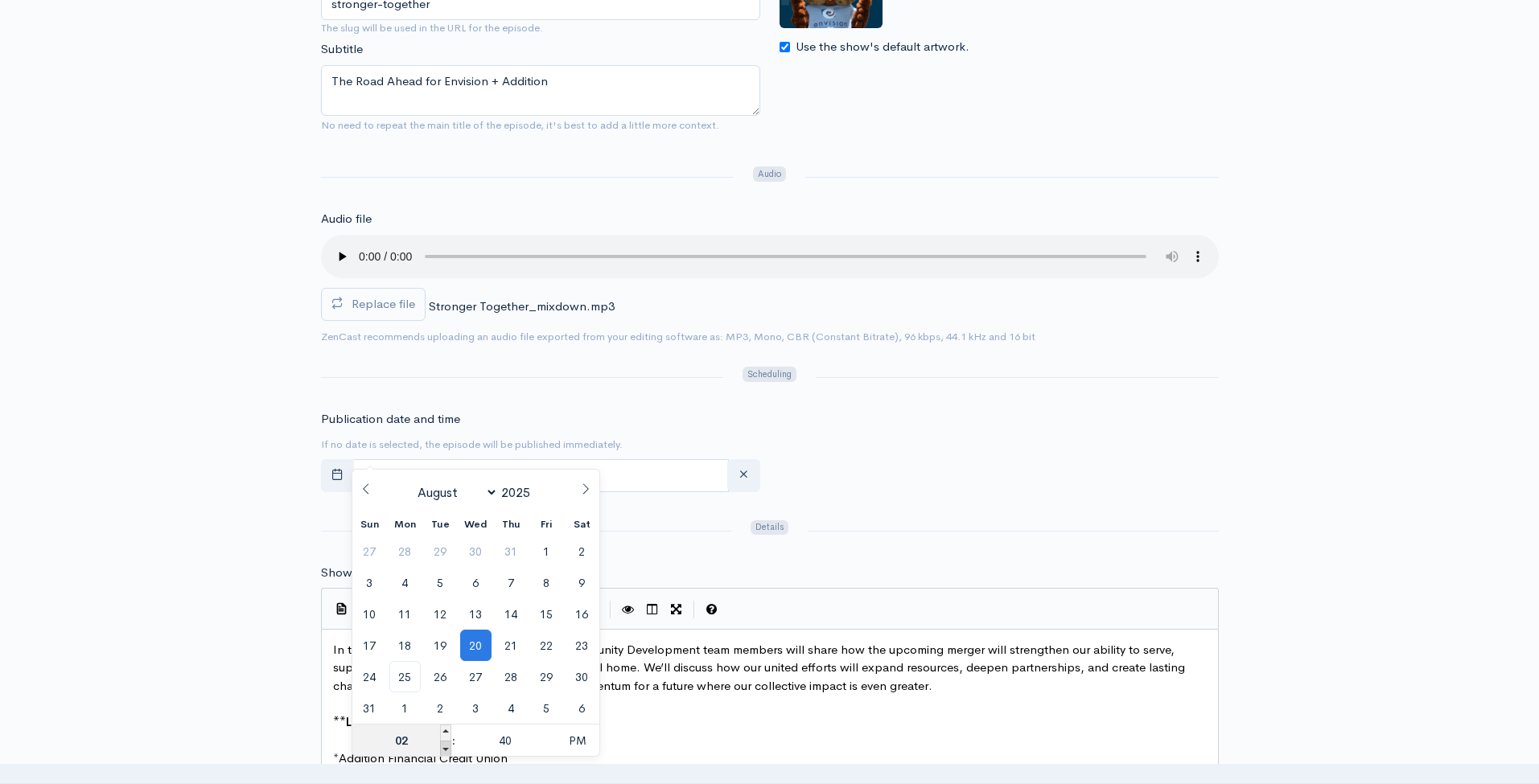
click at [442, 748] on span at bounding box center [446, 748] width 11 height 16
type input "August, 20 2025 13:40"
type input "01"
click at [442, 748] on span at bounding box center [446, 748] width 11 height 16
type input "August, 20 2025 12:40"
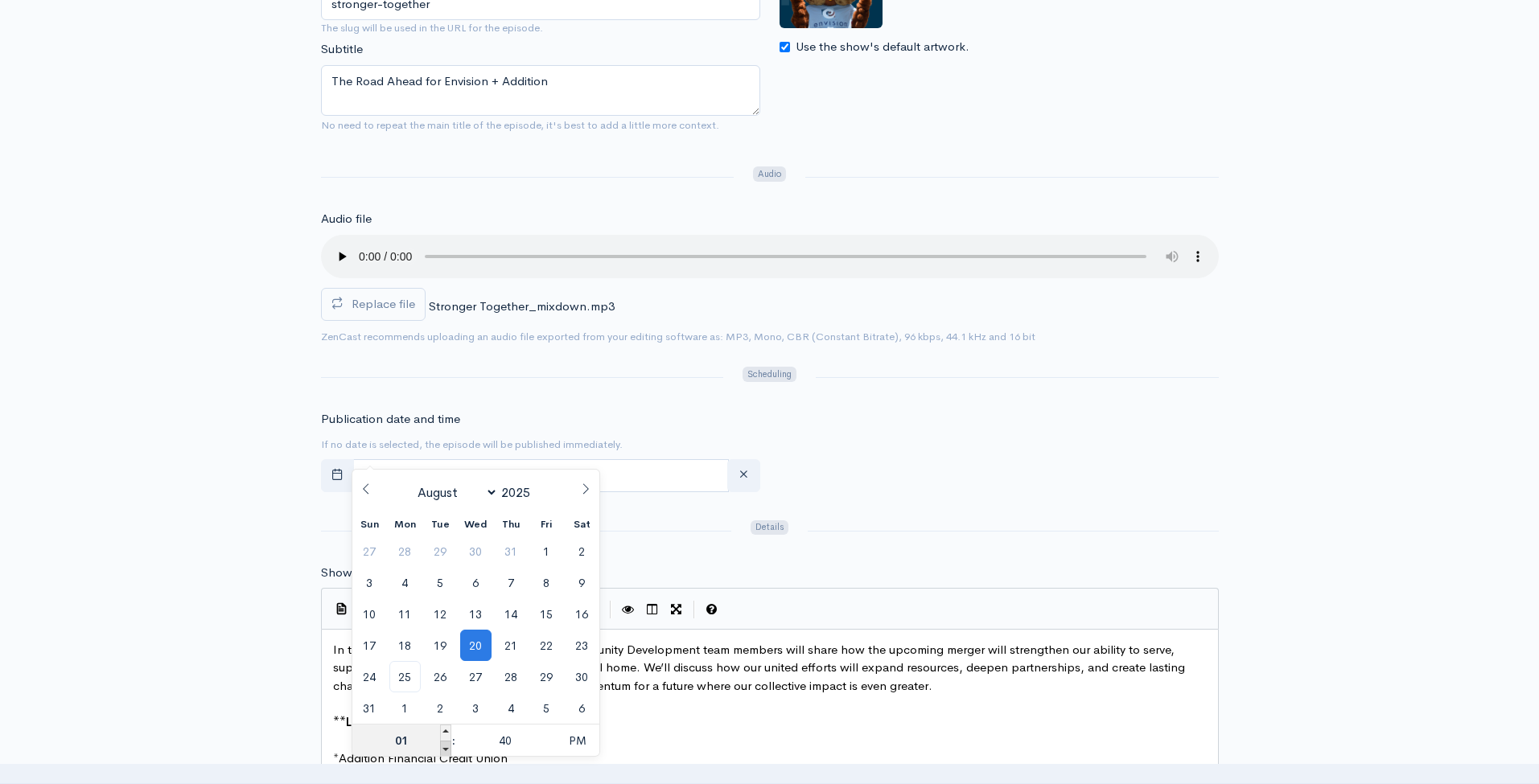
type input "12"
click at [487, 740] on input "40" at bounding box center [506, 740] width 99 height 32
click at [555, 733] on span "PM" at bounding box center [577, 740] width 44 height 32
click at [552, 733] on span at bounding box center [550, 732] width 11 height 16
type input "August, 20 2025 00:45"
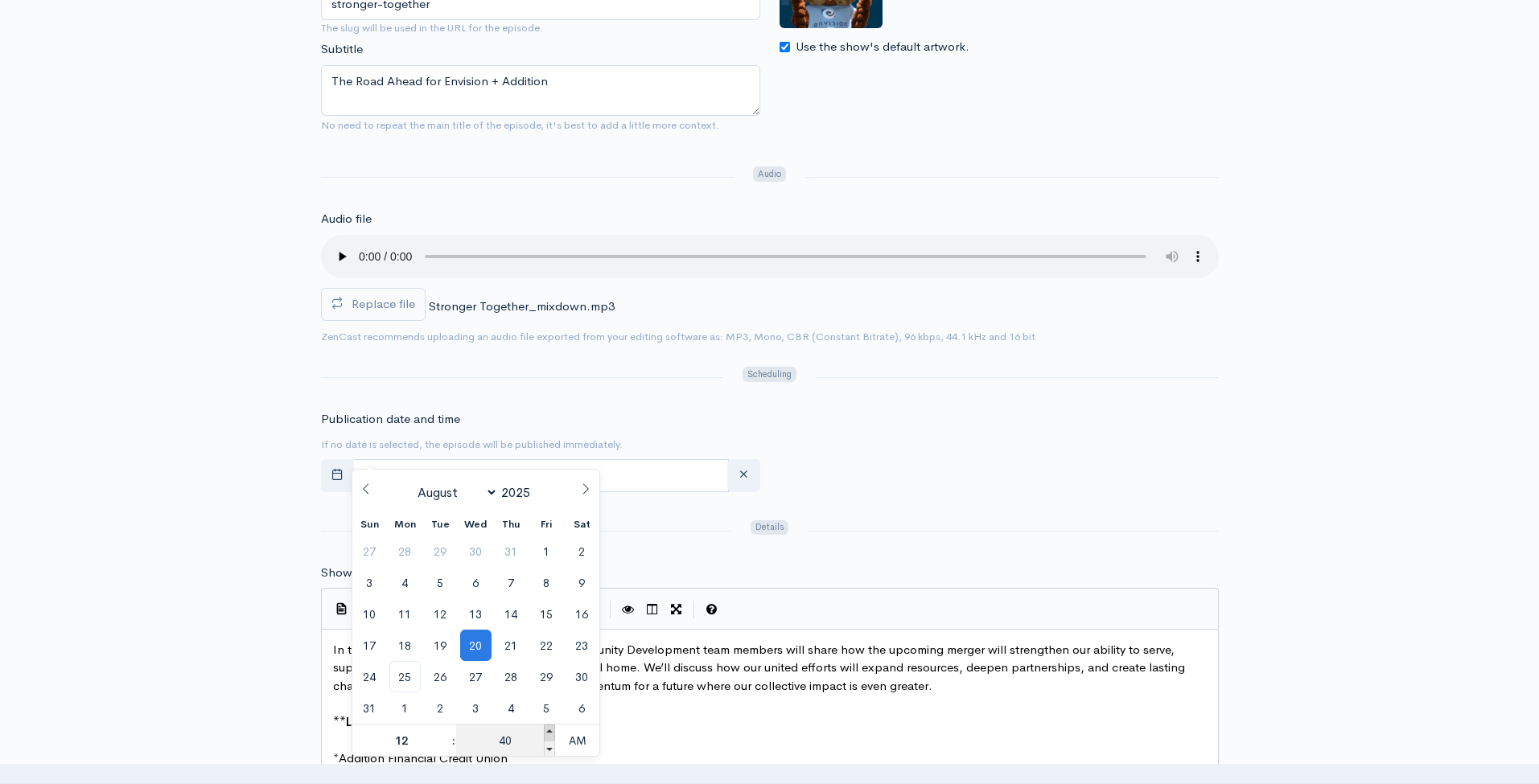
type input "45"
click at [551, 734] on span at bounding box center [550, 732] width 11 height 16
type input "August, 20 2025 00:50"
type input "50"
click at [551, 734] on span at bounding box center [550, 732] width 11 height 16
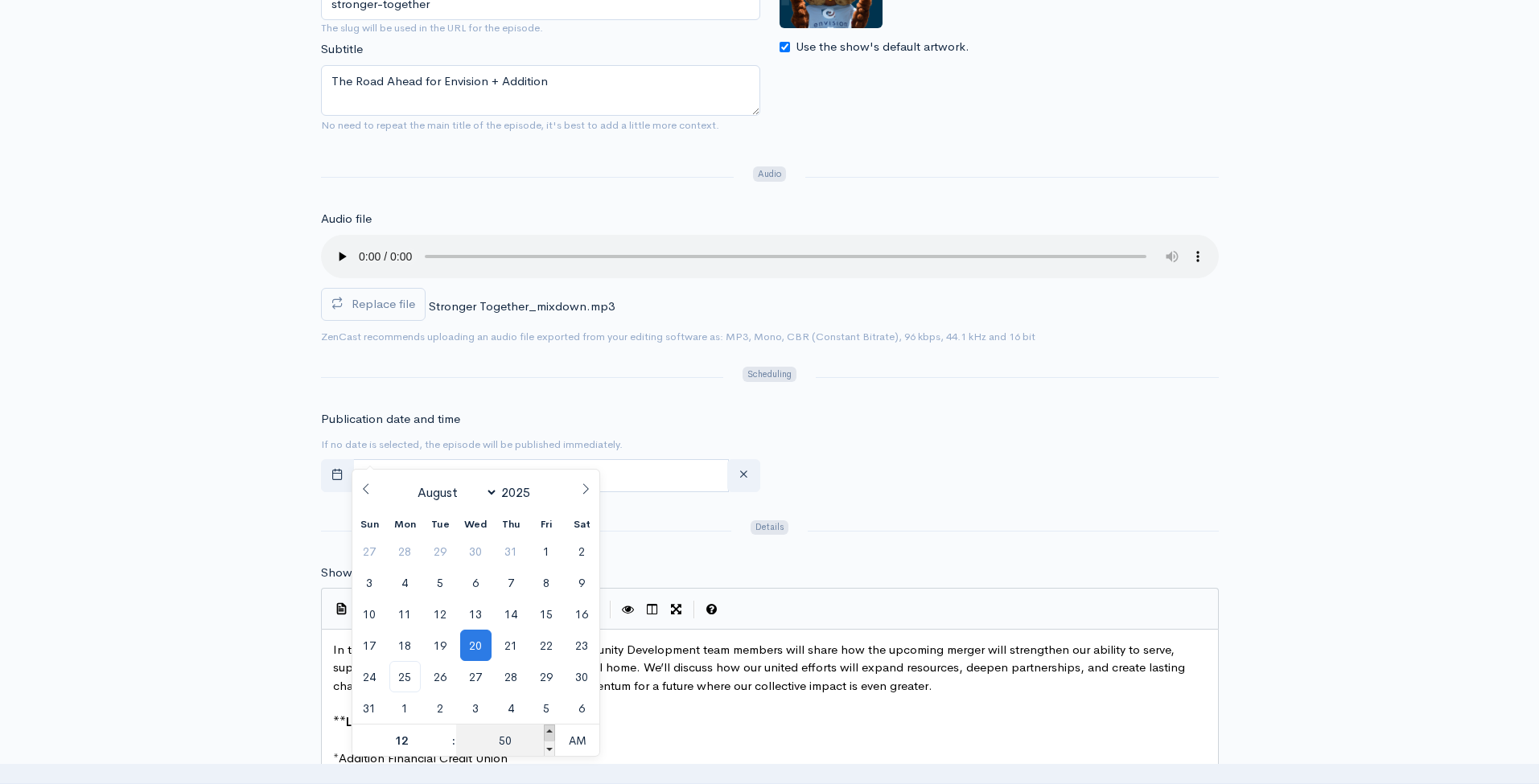
type input "August, 20 2025 00:55"
type input "55"
click at [551, 734] on span at bounding box center [550, 732] width 11 height 16
type input "August, 20 2025 01:00"
type input "01"
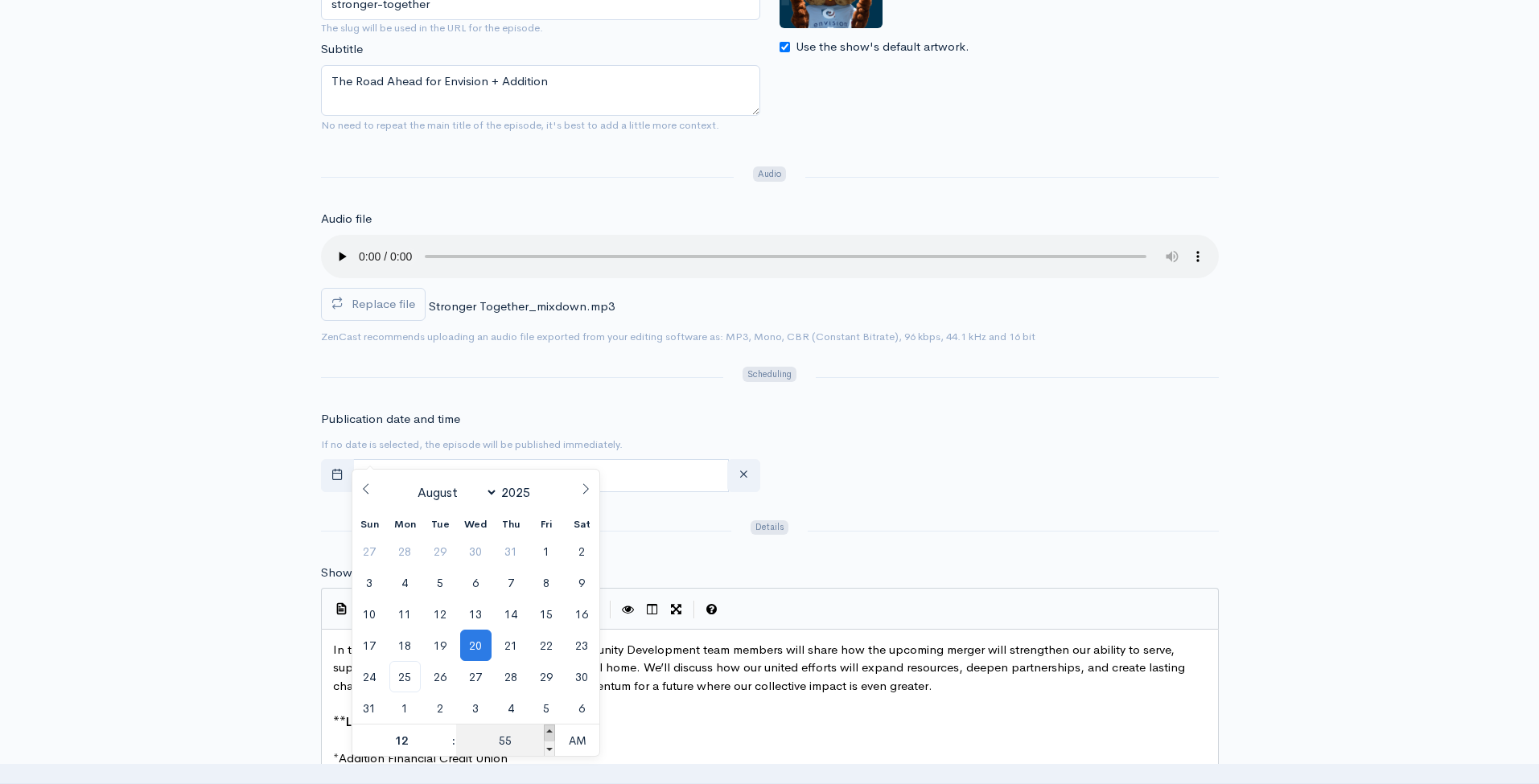
type input "00"
click at [551, 734] on span at bounding box center [550, 732] width 11 height 16
type input "August, 20 2025 01:05"
type input "05"
click at [551, 734] on span at bounding box center [550, 732] width 11 height 16
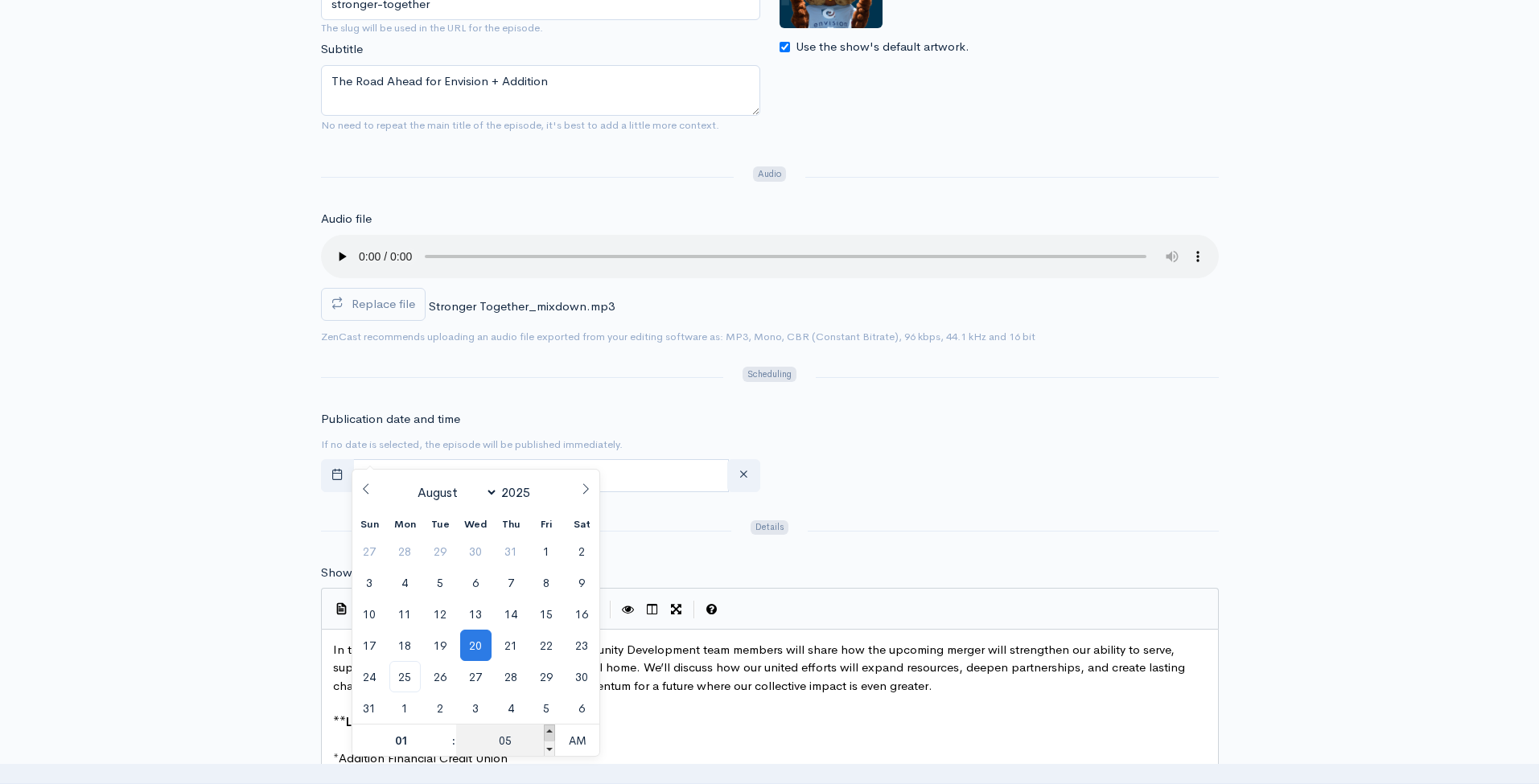
type input "August, 20 2025 01:10"
type input "10"
click at [547, 747] on span at bounding box center [550, 748] width 11 height 16
type input "August, 20 2025 01:05"
type input "05"
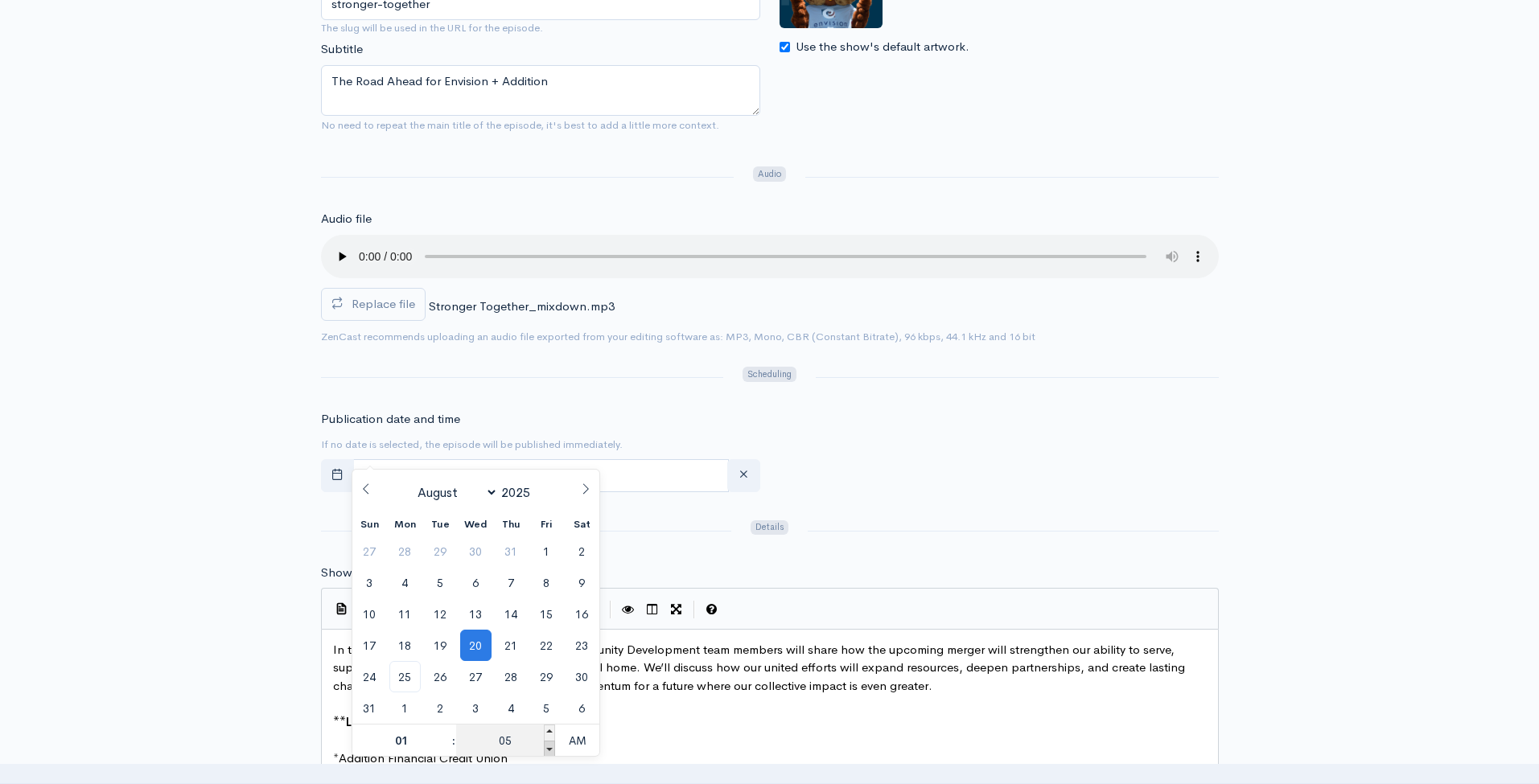
click at [547, 747] on span at bounding box center [550, 748] width 11 height 16
type input "August, 20 2025 01:00"
type input "00"
click at [442, 747] on span at bounding box center [446, 748] width 11 height 16
type input "August, 20 2025 00:00"
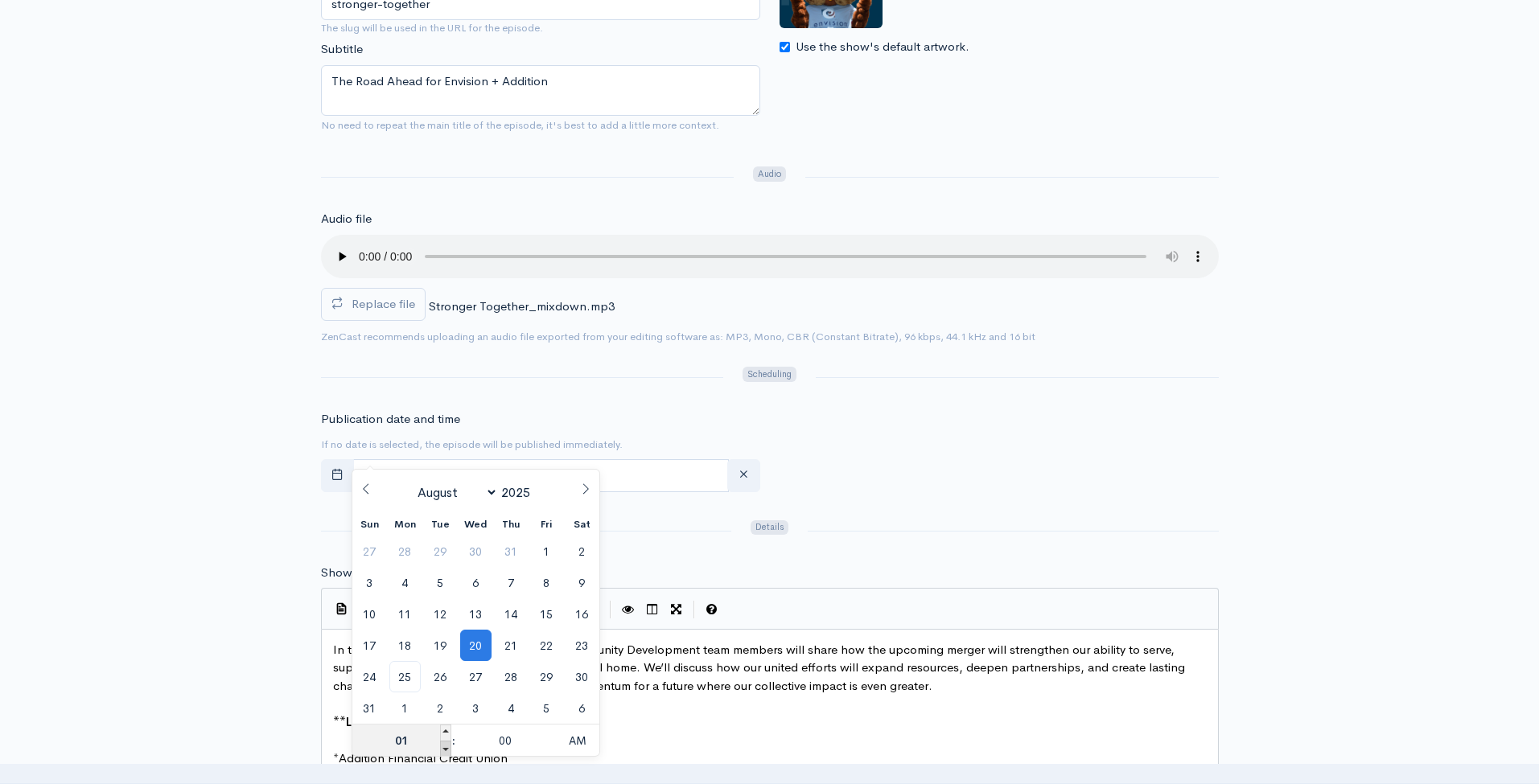
type input "12"
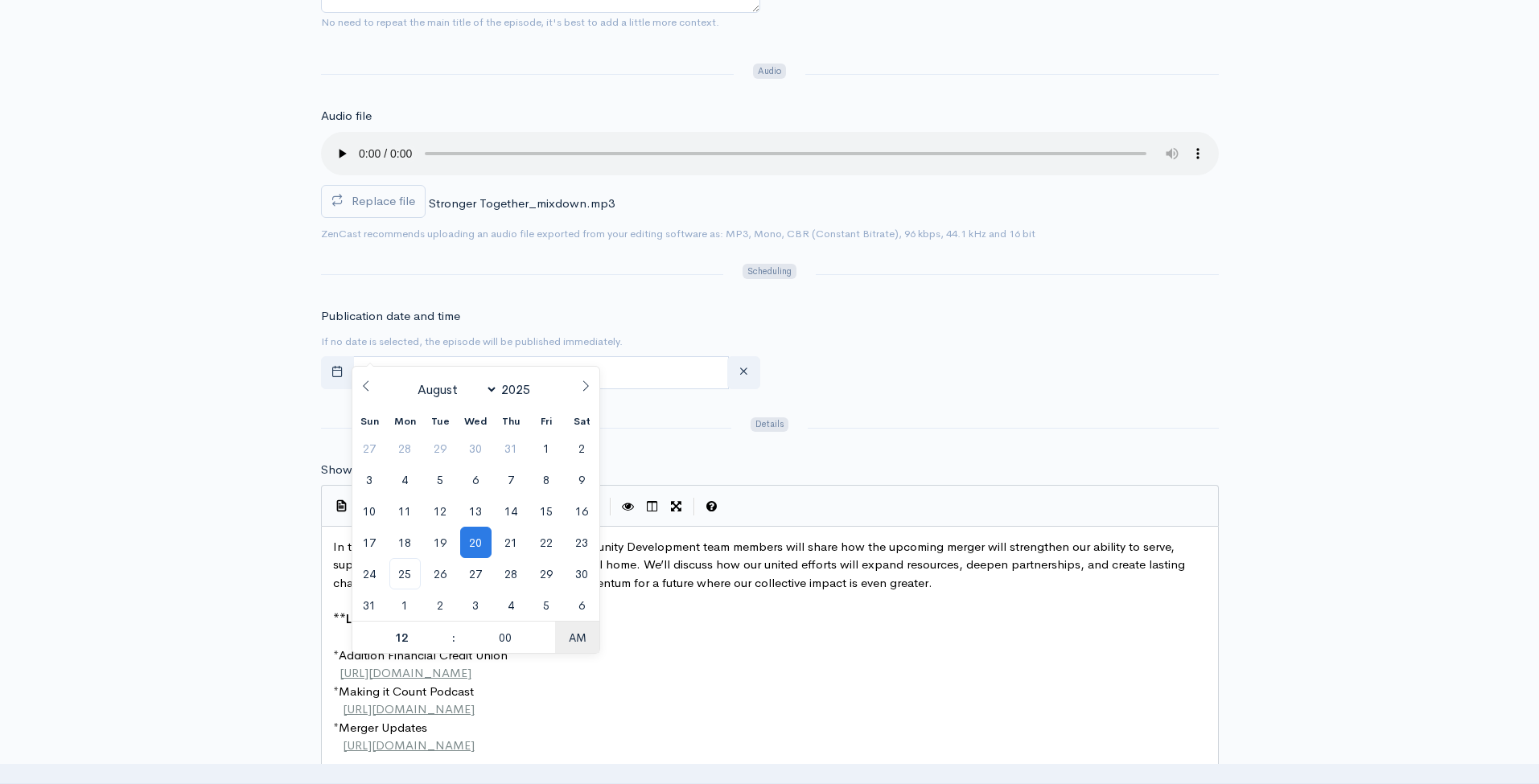
scroll to position [505, 0]
click at [565, 638] on span "AM" at bounding box center [577, 637] width 44 height 32
type input "[DATE] 12:00"
click at [977, 363] on div "Publication date and time If no date is selected, the episode will be published…" at bounding box center [770, 351] width 917 height 89
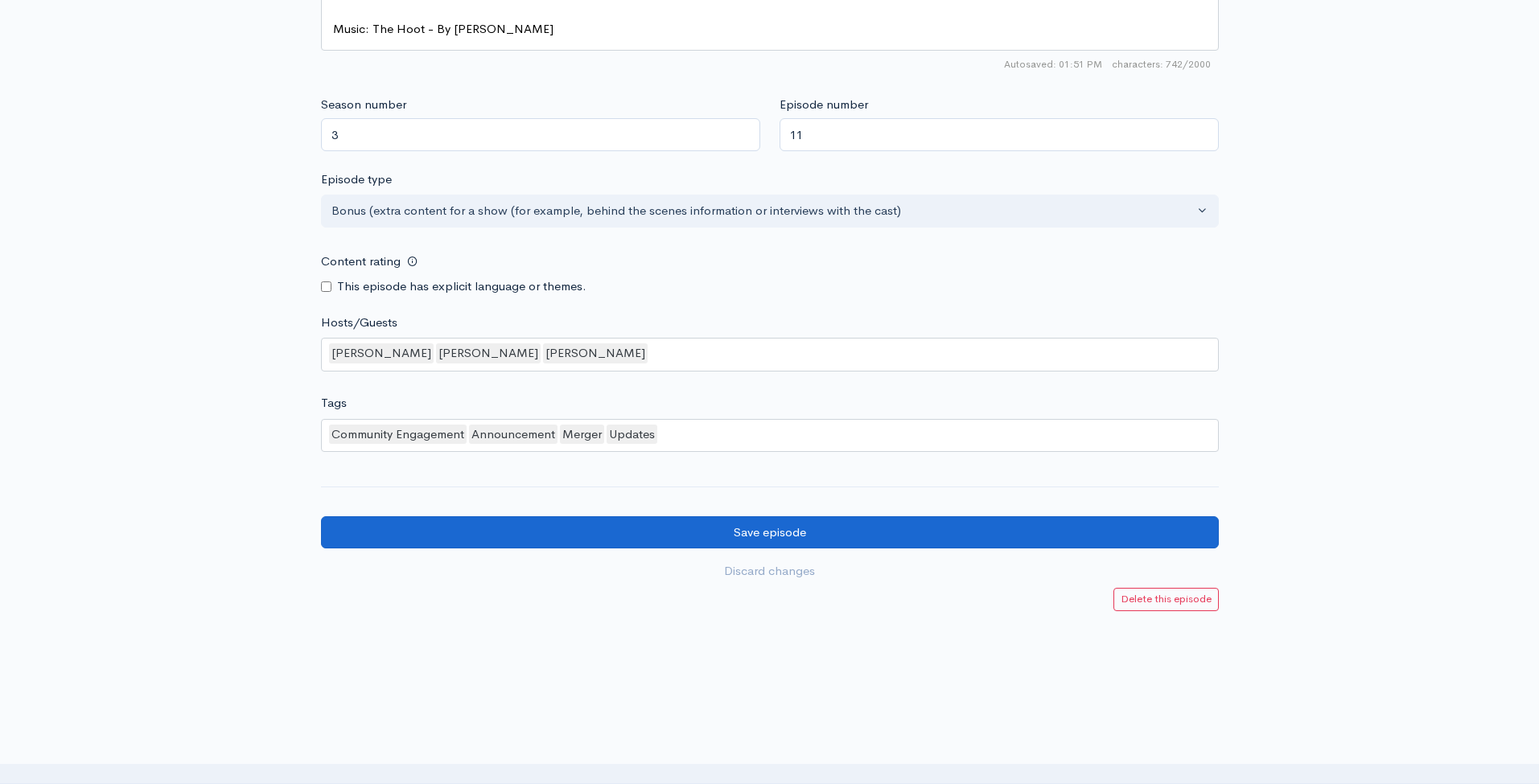
scroll to position [1292, 0]
click at [817, 517] on input "Save episode" at bounding box center [770, 533] width 898 height 33
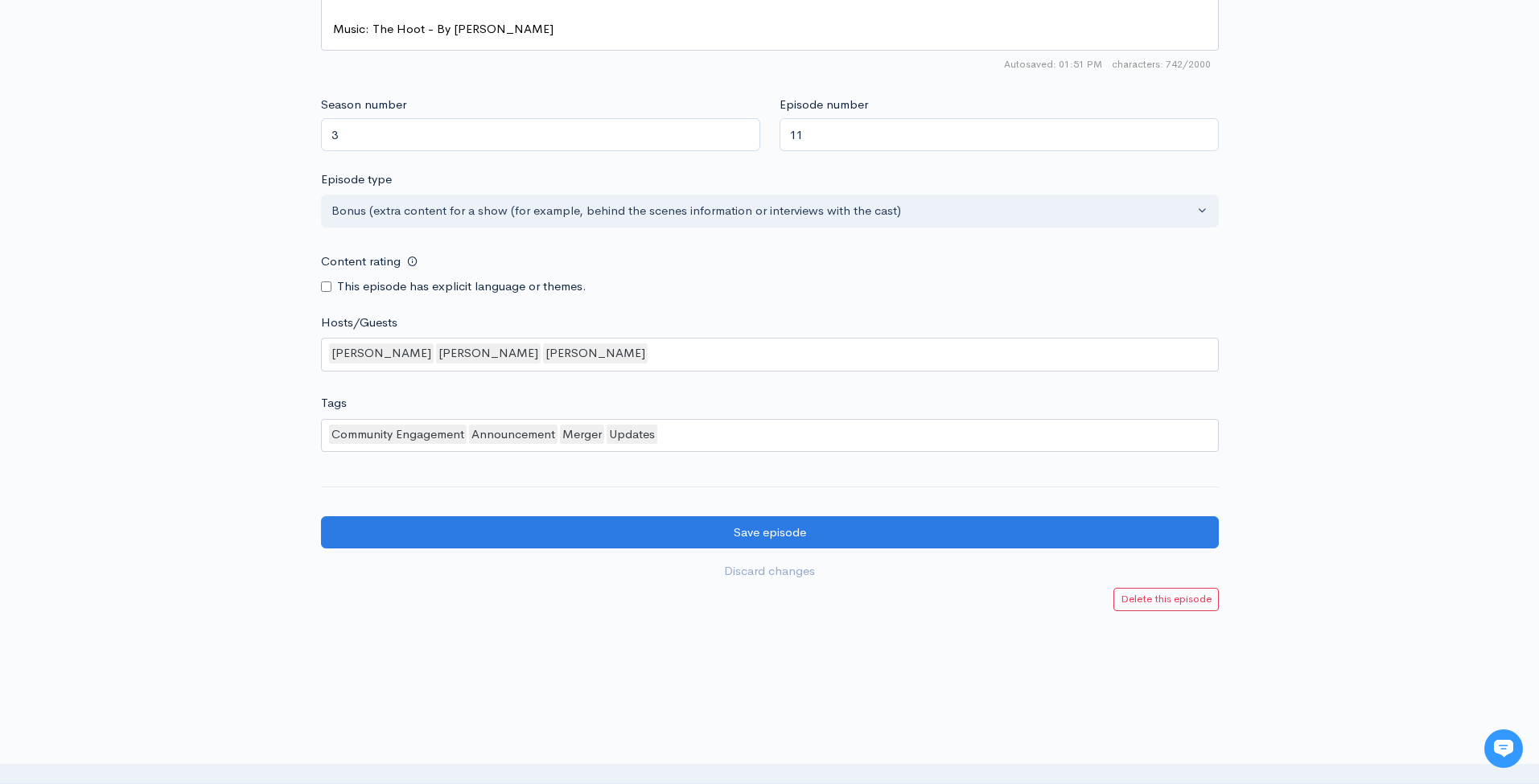
scroll to position [1292, 0]
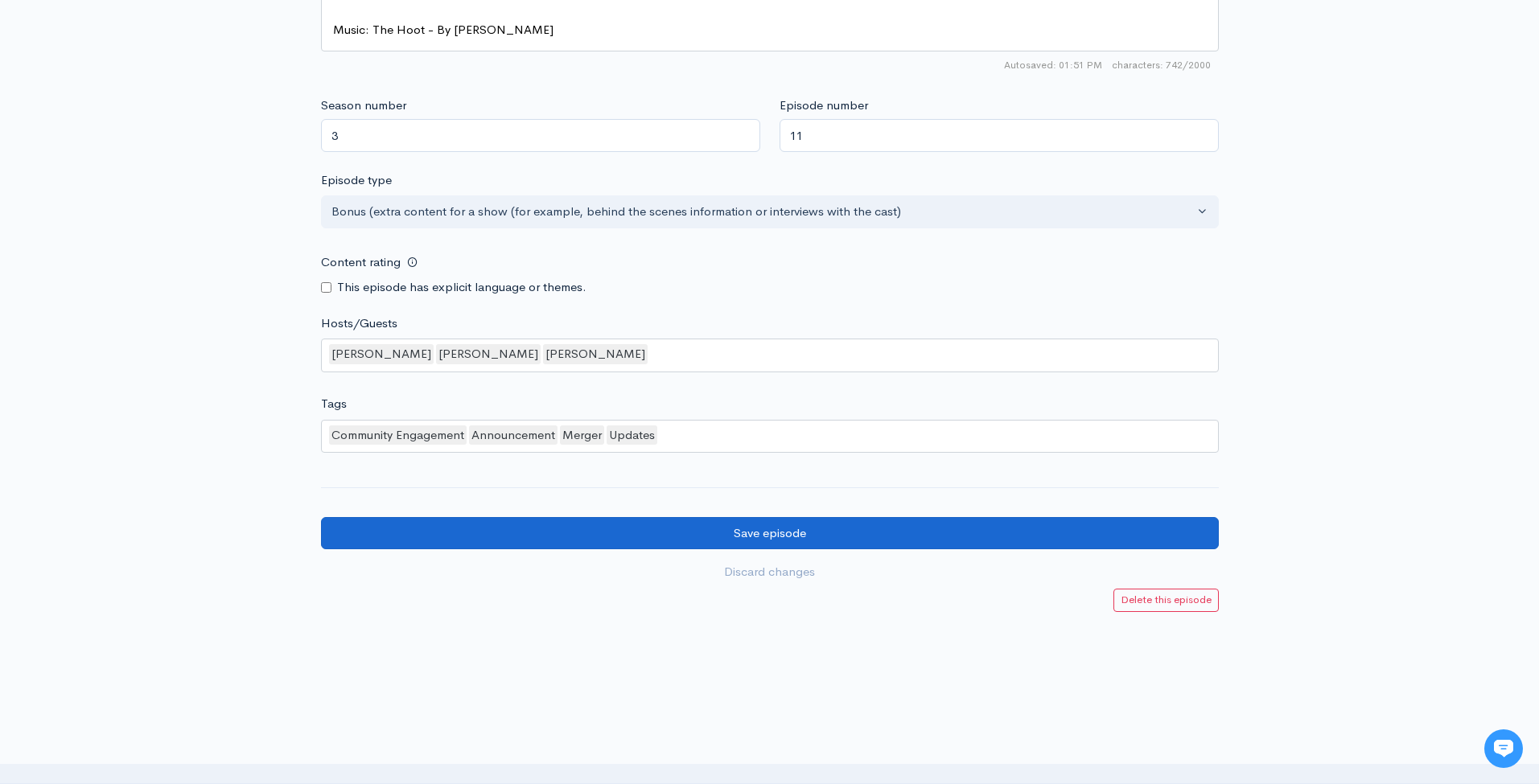
click at [800, 517] on input "Save episode" at bounding box center [770, 533] width 898 height 33
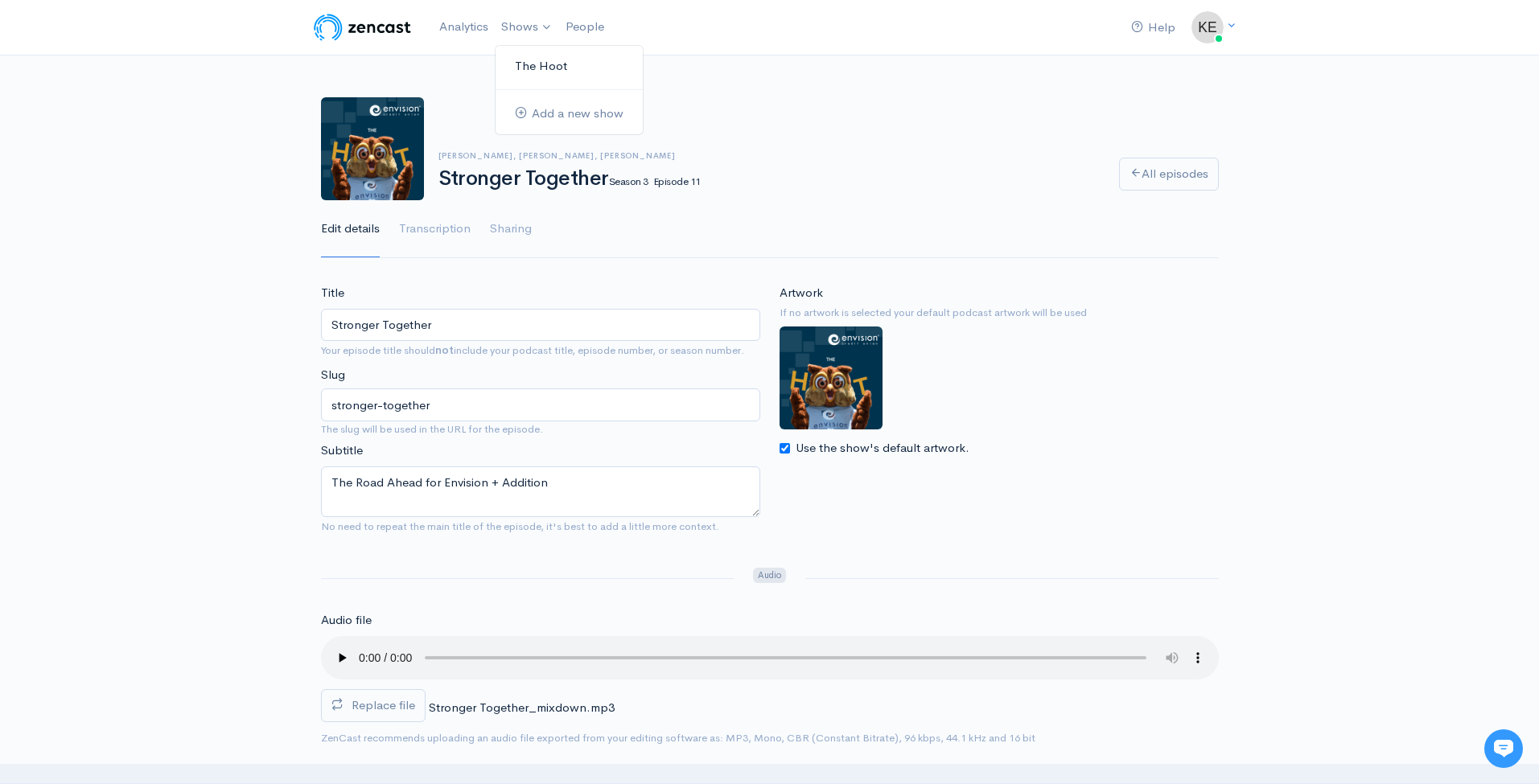
click at [535, 70] on link "The Hoot" at bounding box center [569, 67] width 147 height 29
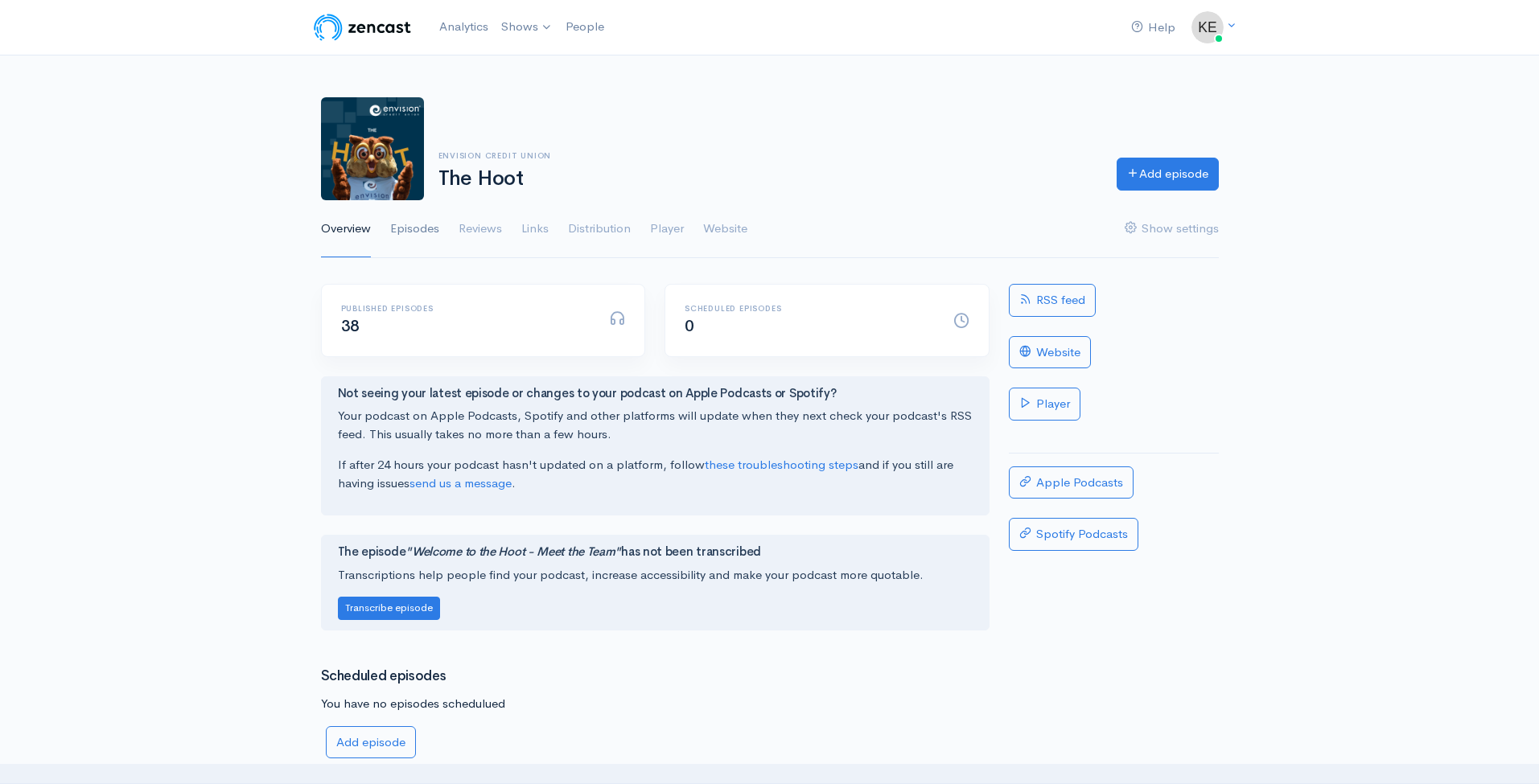
click at [409, 225] on link "Episodes" at bounding box center [414, 229] width 49 height 58
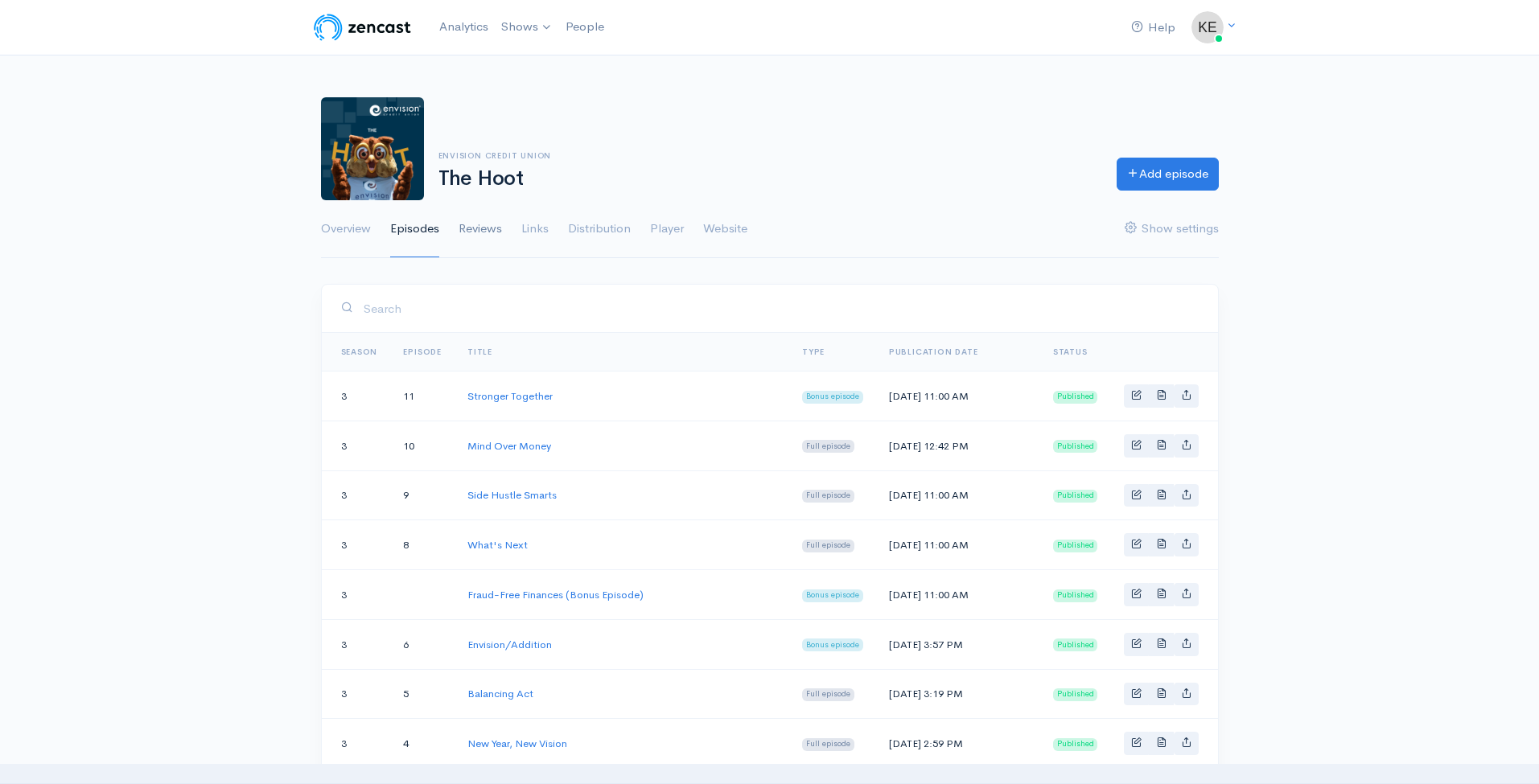
click at [478, 224] on link "Reviews" at bounding box center [480, 229] width 44 height 58
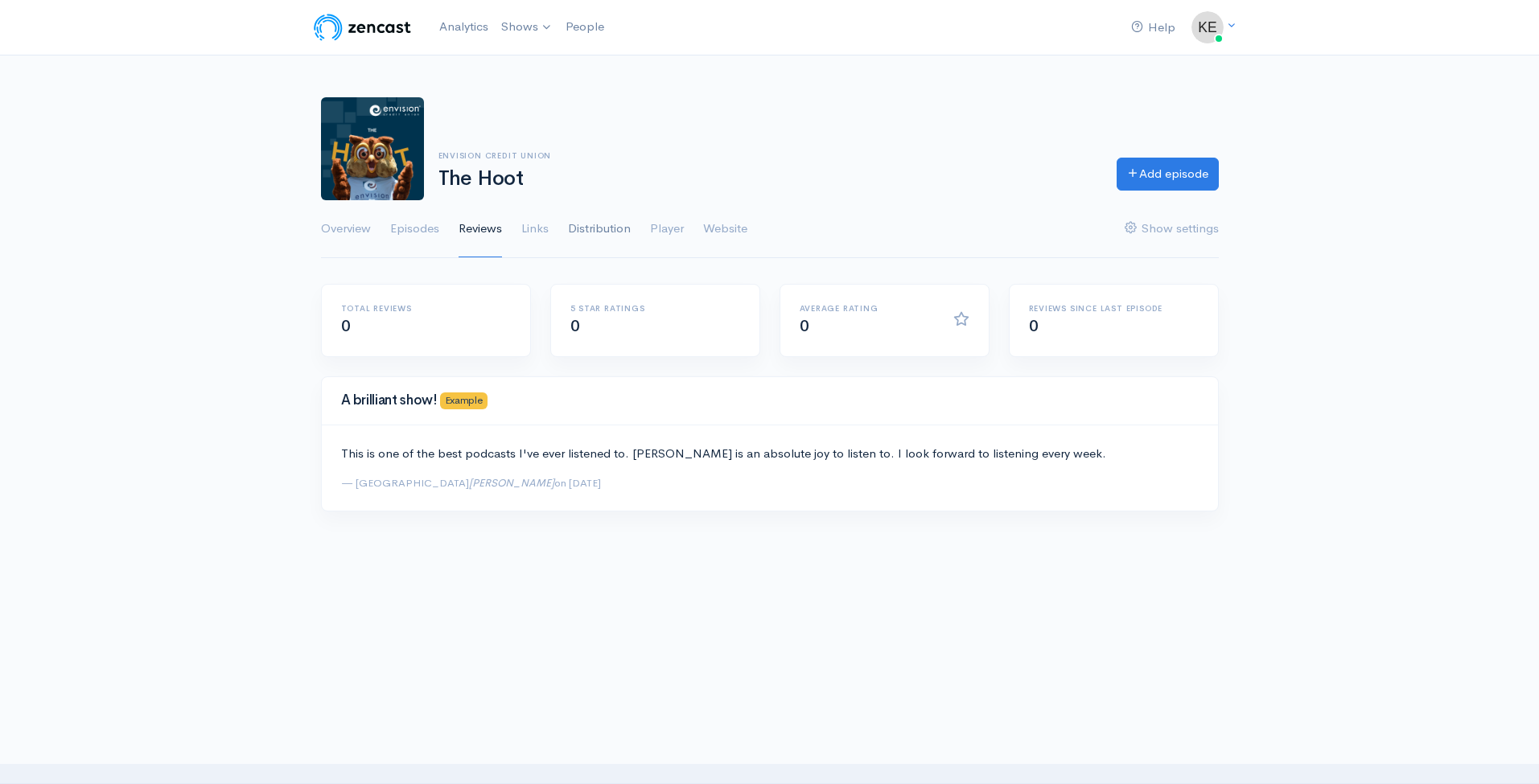
click at [612, 229] on link "Distribution" at bounding box center [599, 229] width 63 height 58
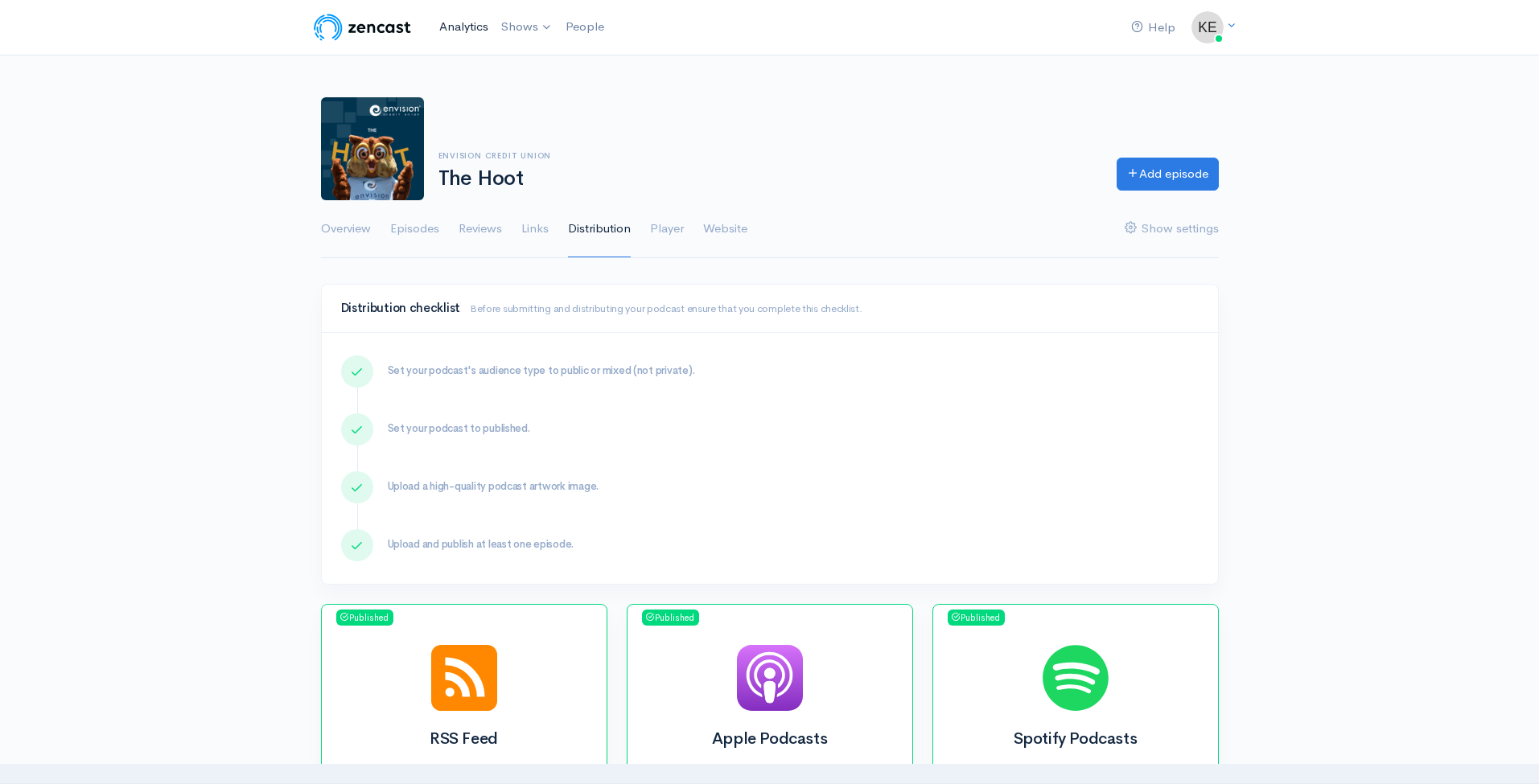
click at [461, 30] on link "Analytics" at bounding box center [463, 27] width 62 height 34
